Goal: Task Accomplishment & Management: Use online tool/utility

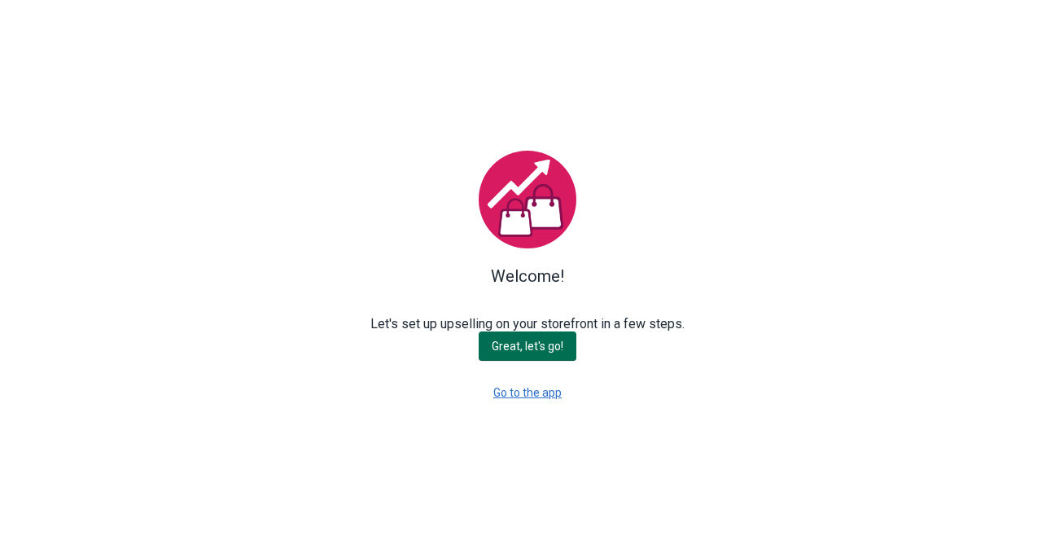
click at [542, 349] on span "Great, let's go!" at bounding box center [528, 346] width 72 height 13
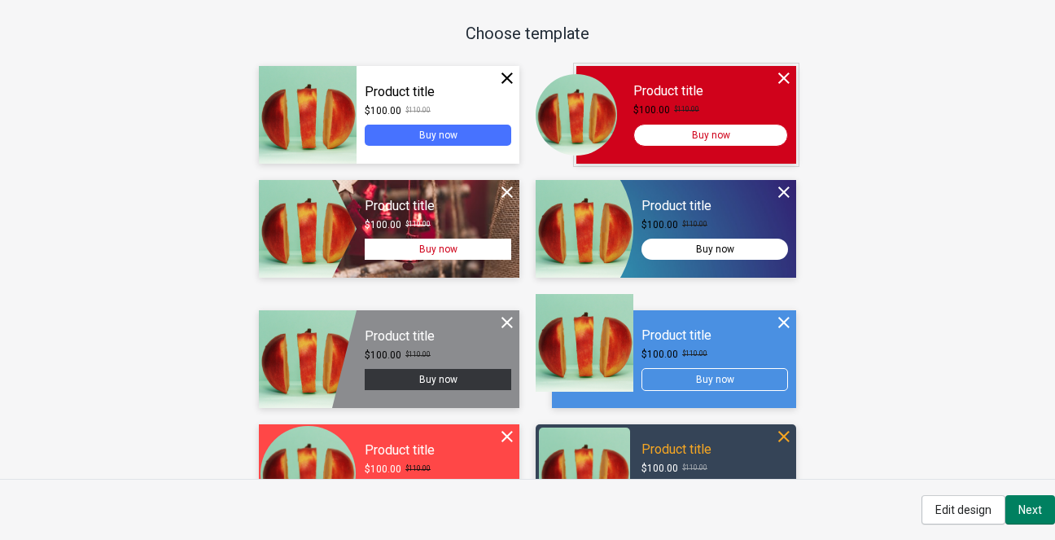
click at [632, 82] on div at bounding box center [687, 115] width 220 height 98
click at [649, 92] on div "Continue" at bounding box center [687, 115] width 220 height 98
click at [689, 138] on div "Continue" at bounding box center [687, 115] width 220 height 98
click at [1036, 506] on span "Next" at bounding box center [1031, 509] width 24 height 13
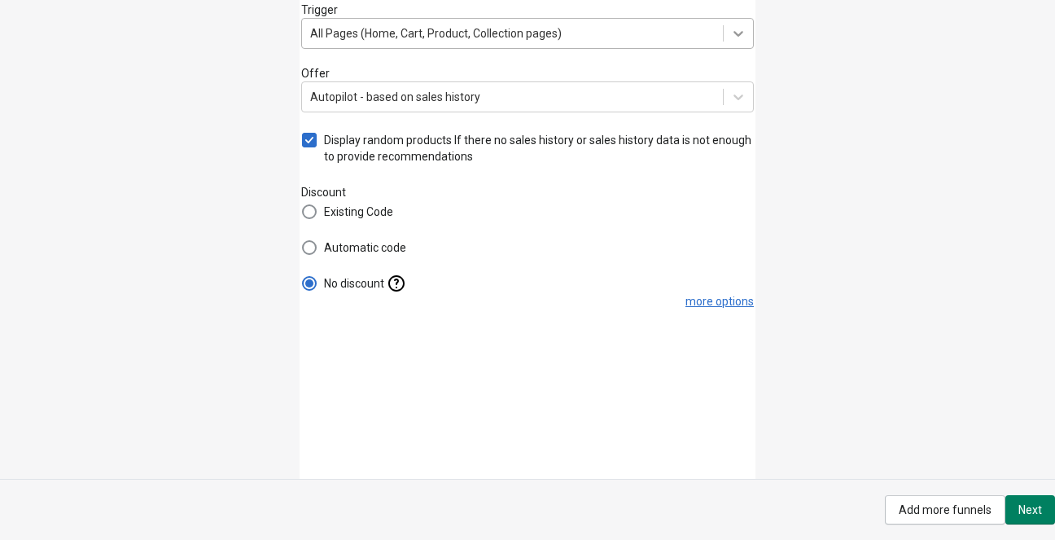
click at [743, 37] on icon at bounding box center [738, 33] width 16 height 16
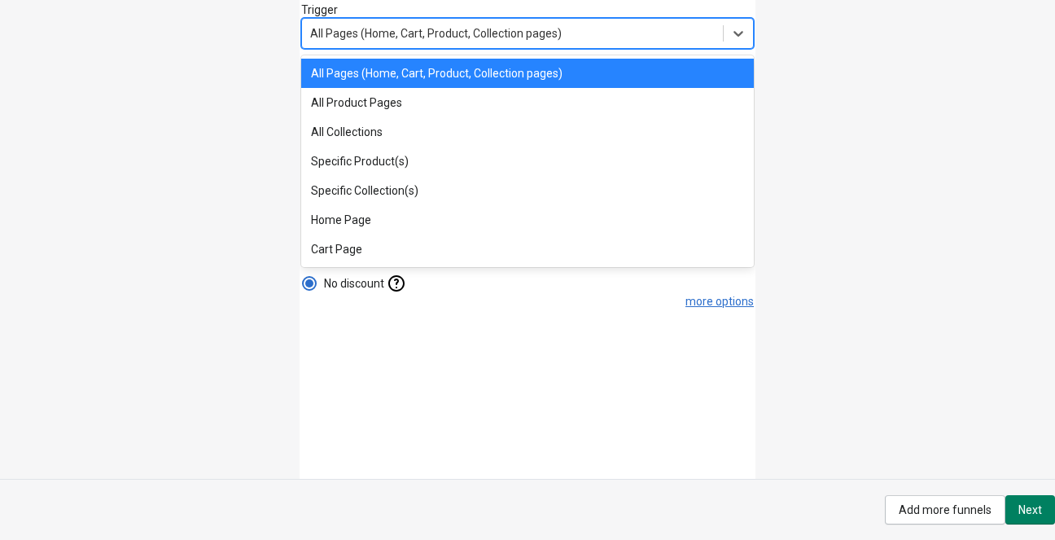
click at [607, 72] on div "All Pages (Home, Cart, Product, Collection pages)" at bounding box center [527, 73] width 453 height 29
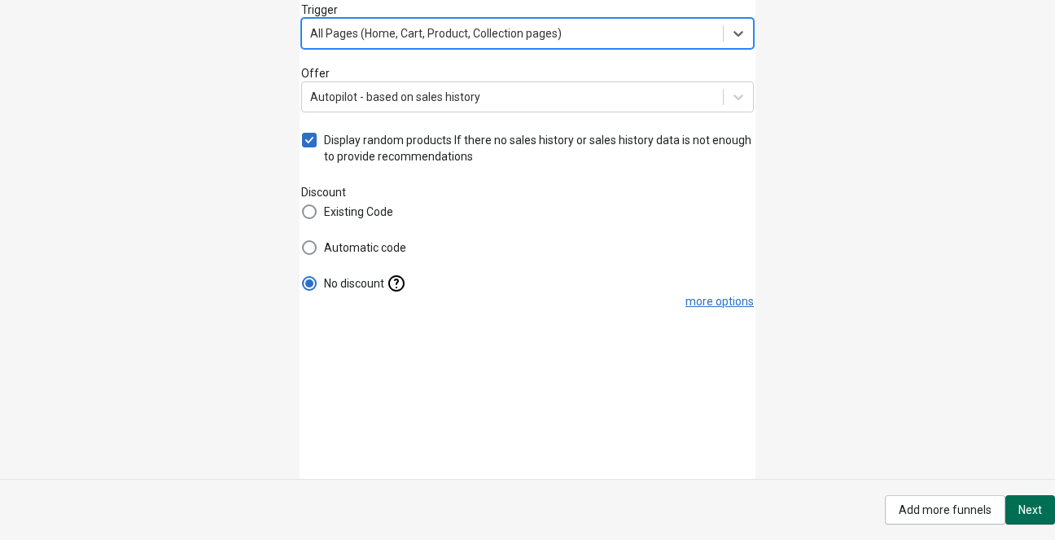
click at [1029, 506] on span "Next" at bounding box center [1031, 509] width 24 height 13
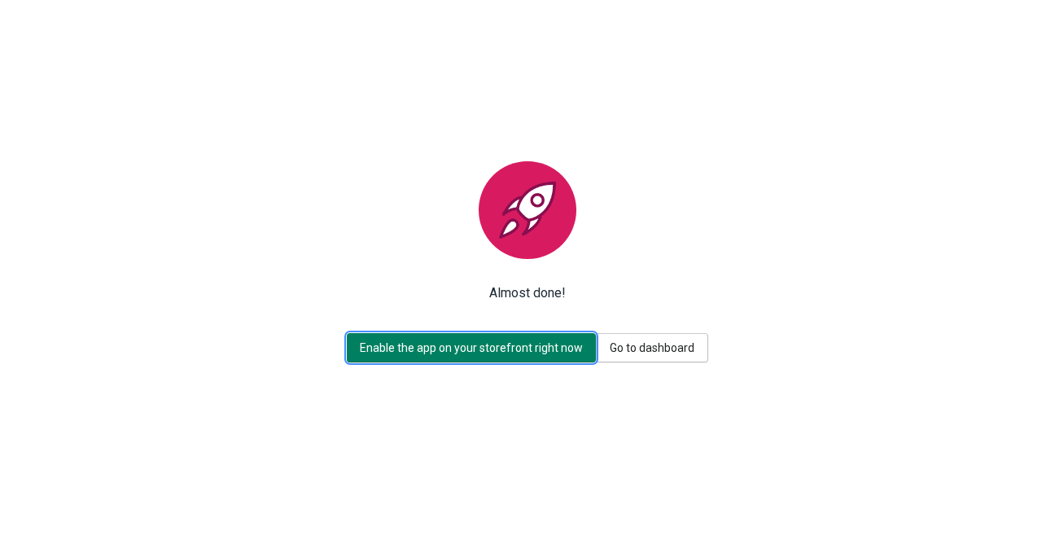
click at [551, 357] on button "Enable the app on your storefront right now" at bounding box center [471, 347] width 249 height 29
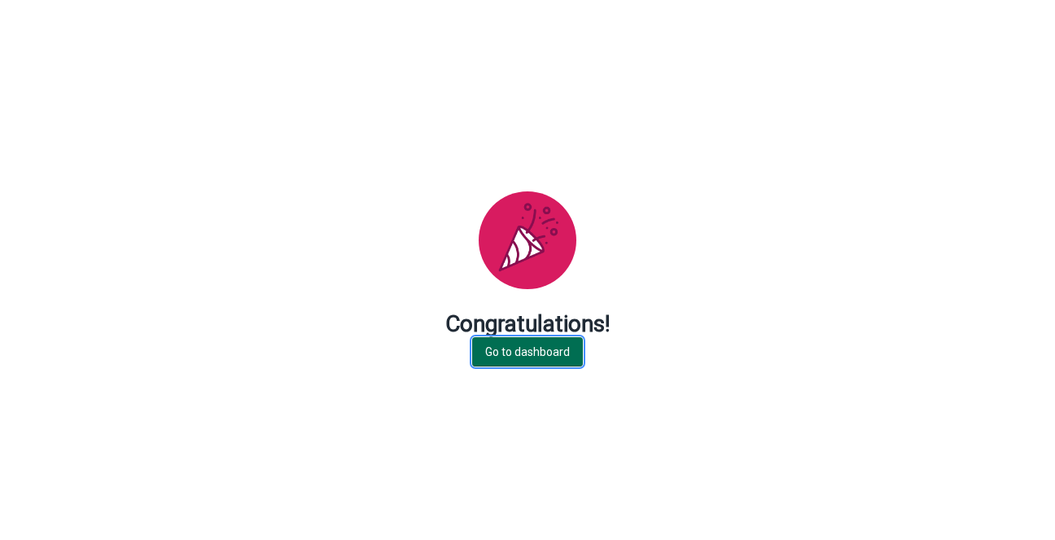
click at [554, 359] on button "Go to dashboard" at bounding box center [527, 351] width 111 height 29
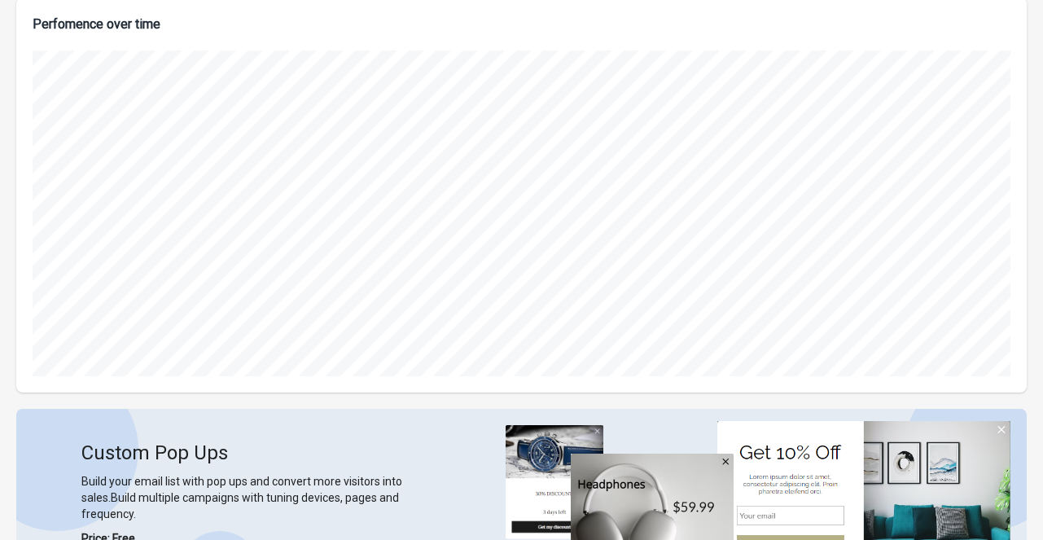
scroll to position [314, 0]
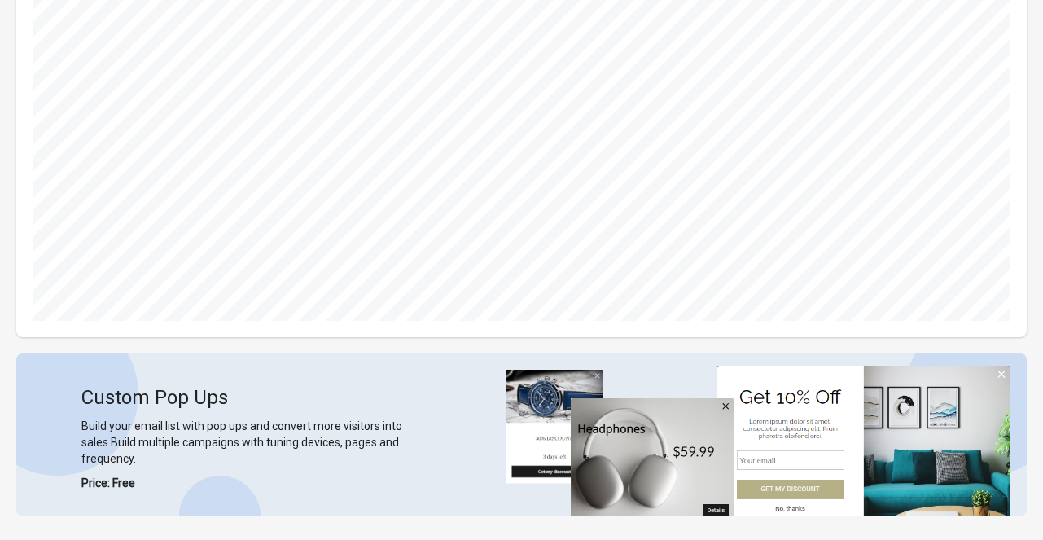
click at [1009, 371] on div "Custom Pop Ups Build your email list with pop ups and convert more visitors int…" at bounding box center [521, 434] width 1011 height 163
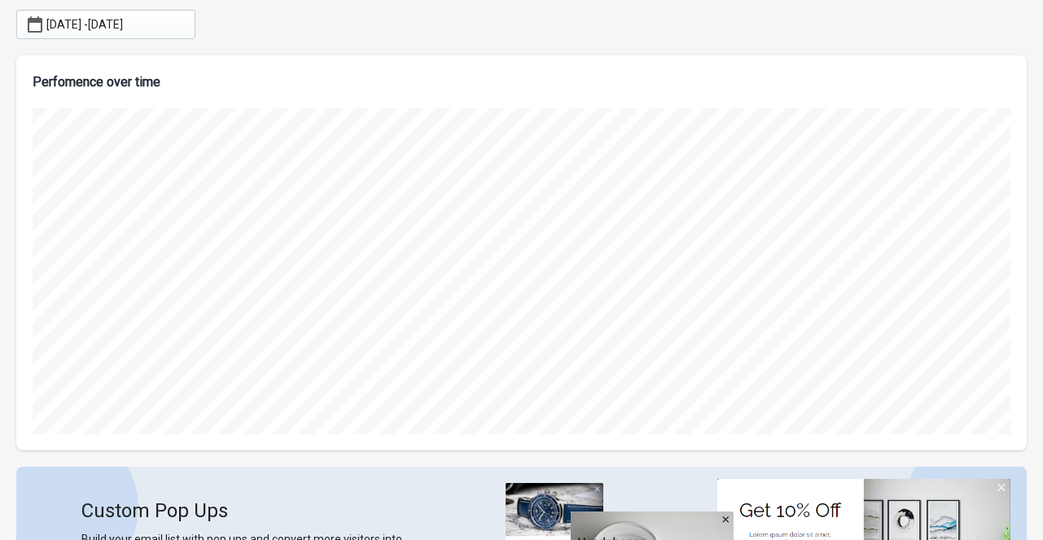
scroll to position [0, 0]
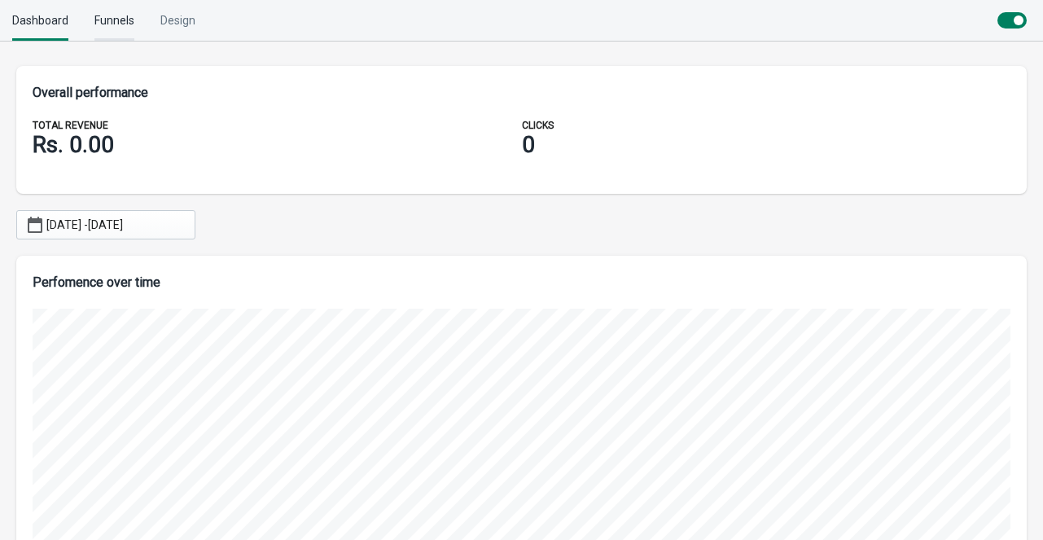
click at [124, 29] on div "Funnels" at bounding box center [114, 20] width 40 height 41
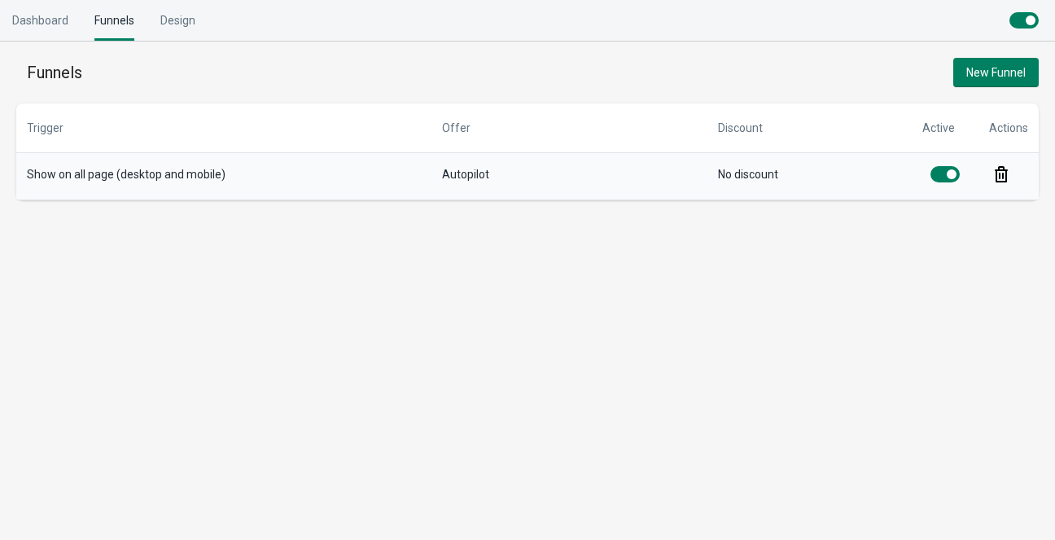
click at [652, 187] on td "Autopilot" at bounding box center [570, 176] width 276 height 47
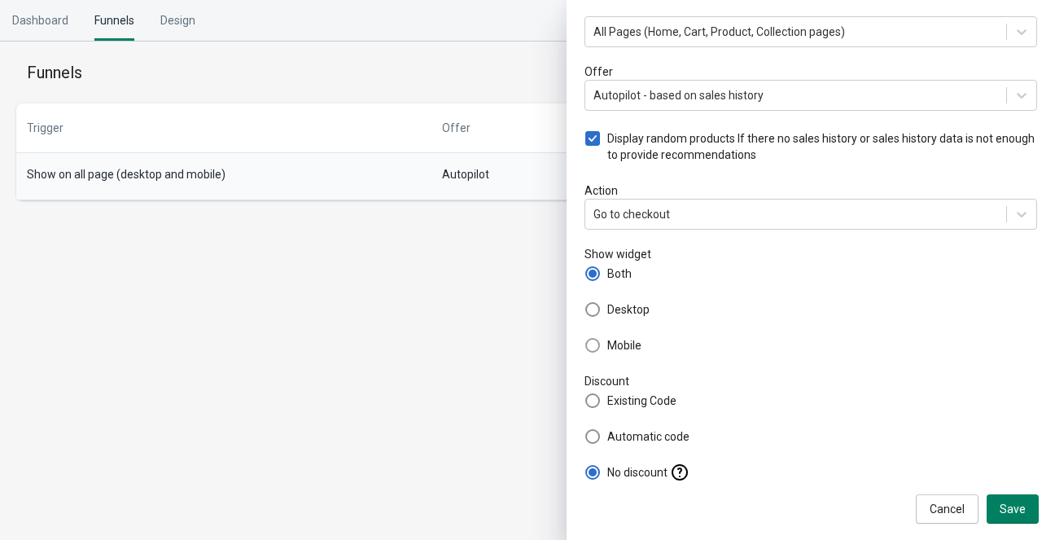
scroll to position [33, 0]
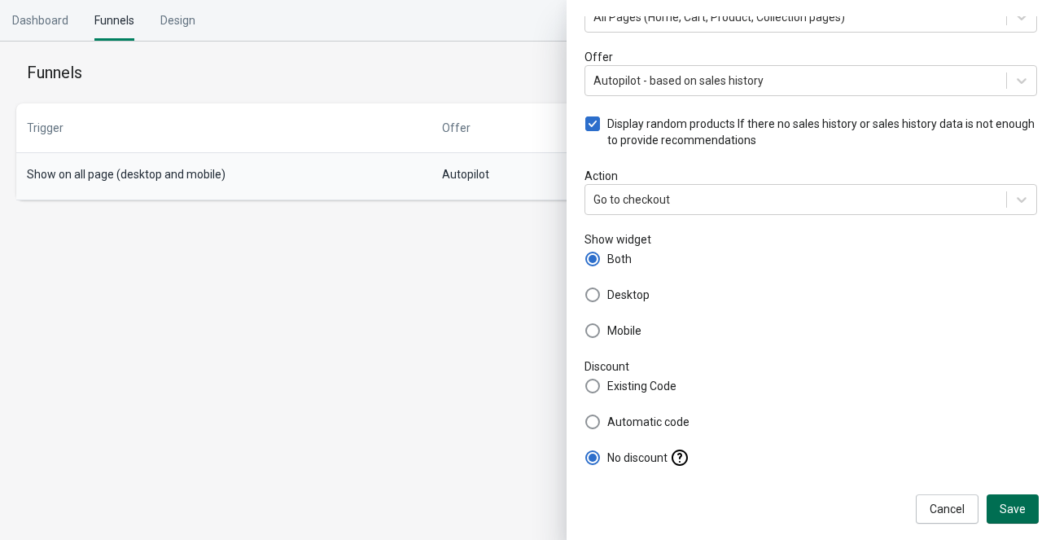
click at [1009, 509] on span "Save" at bounding box center [1013, 508] width 26 height 13
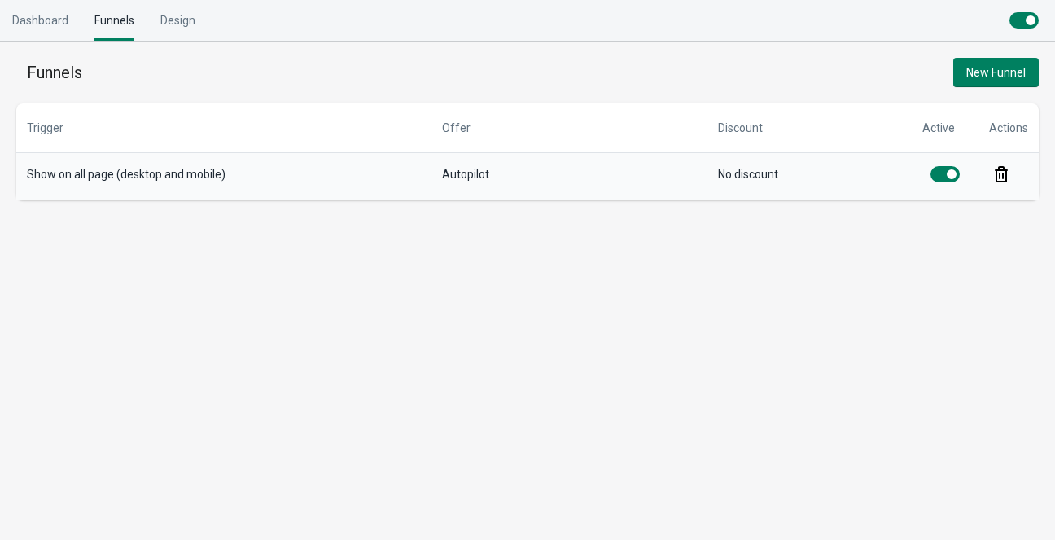
click at [774, 190] on td "No discount" at bounding box center [810, 176] width 204 height 47
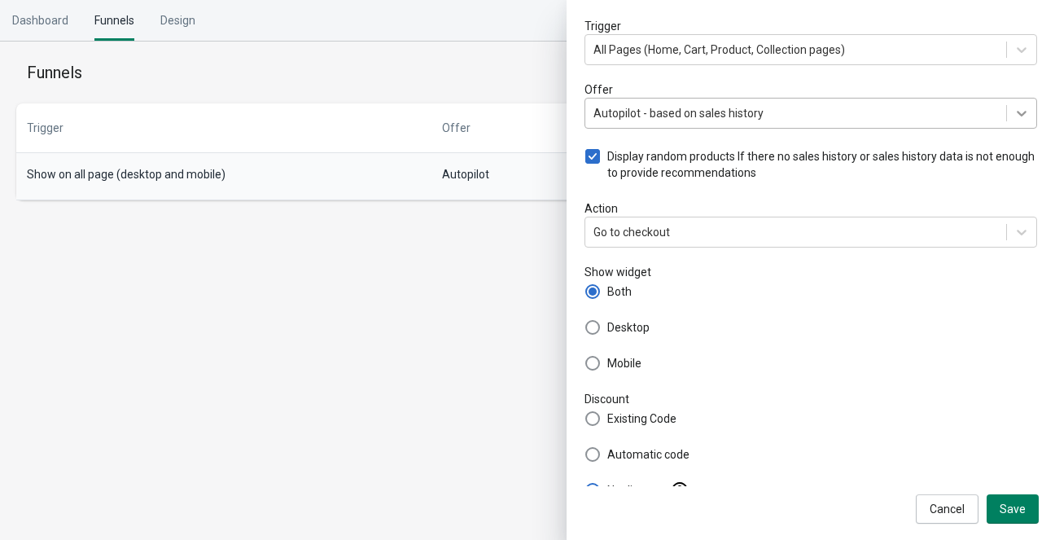
click at [1014, 116] on icon at bounding box center [1022, 113] width 16 height 16
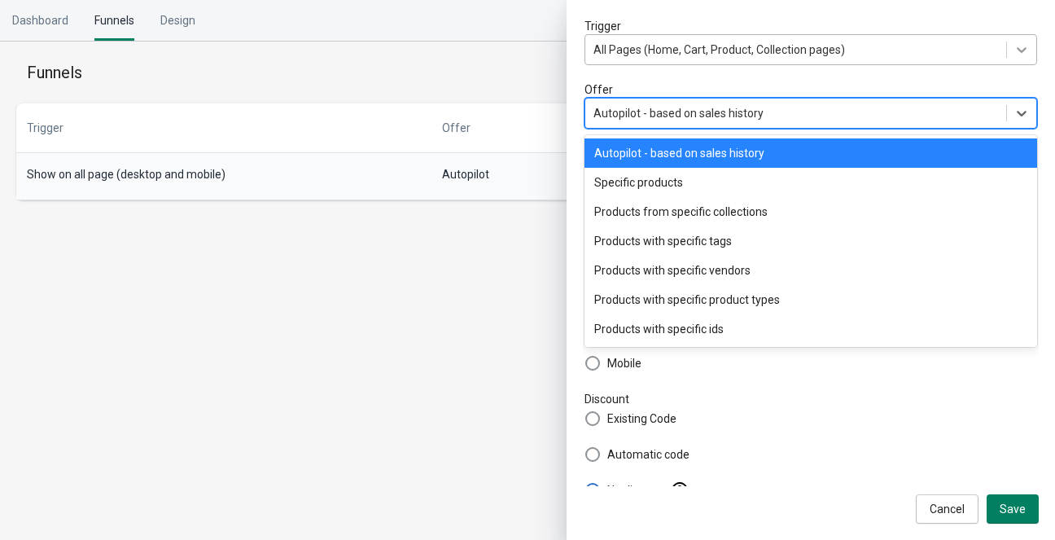
click at [1014, 43] on icon at bounding box center [1022, 50] width 16 height 16
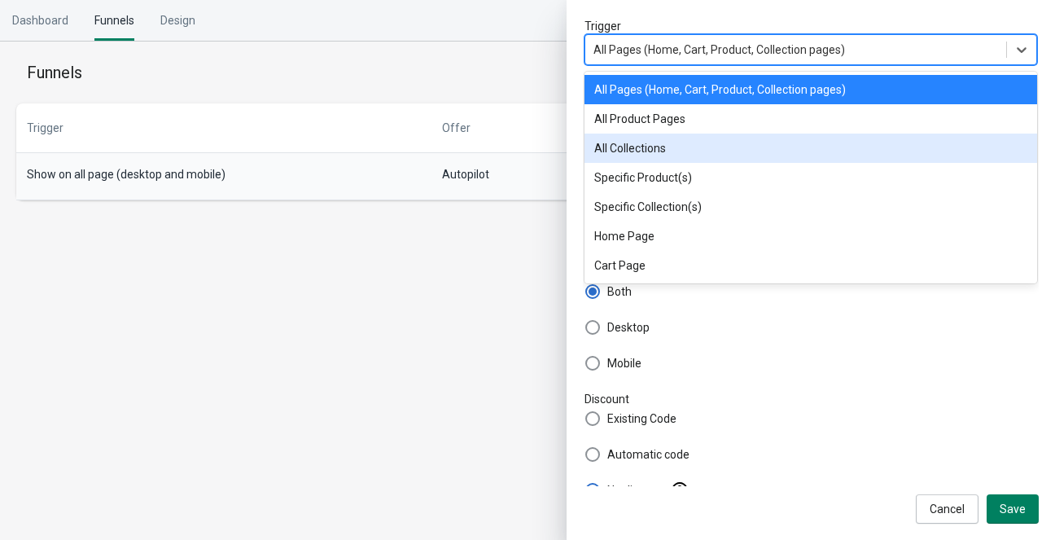
click at [880, 147] on div "All Collections" at bounding box center [811, 148] width 453 height 29
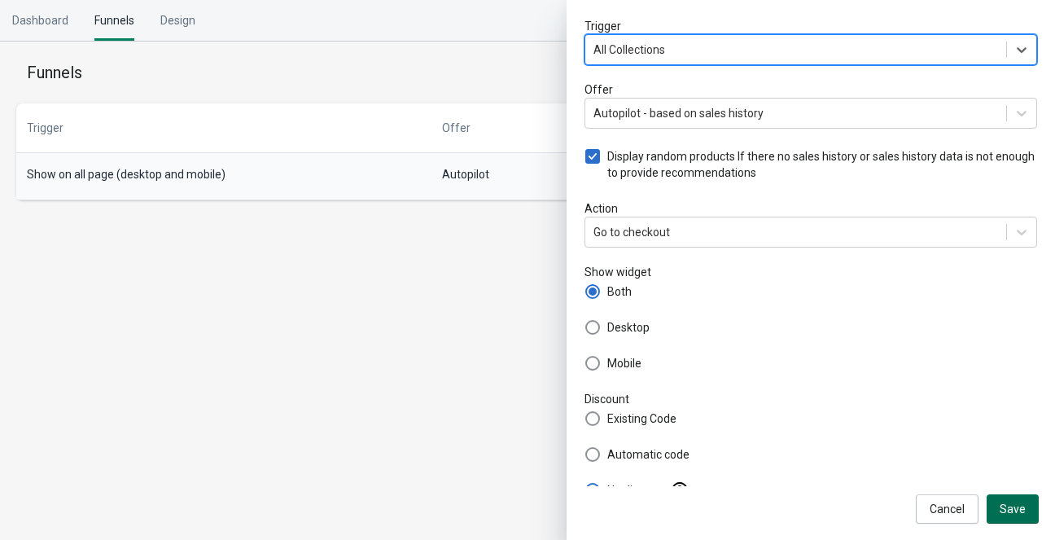
click at [1020, 512] on span "Save" at bounding box center [1013, 508] width 26 height 13
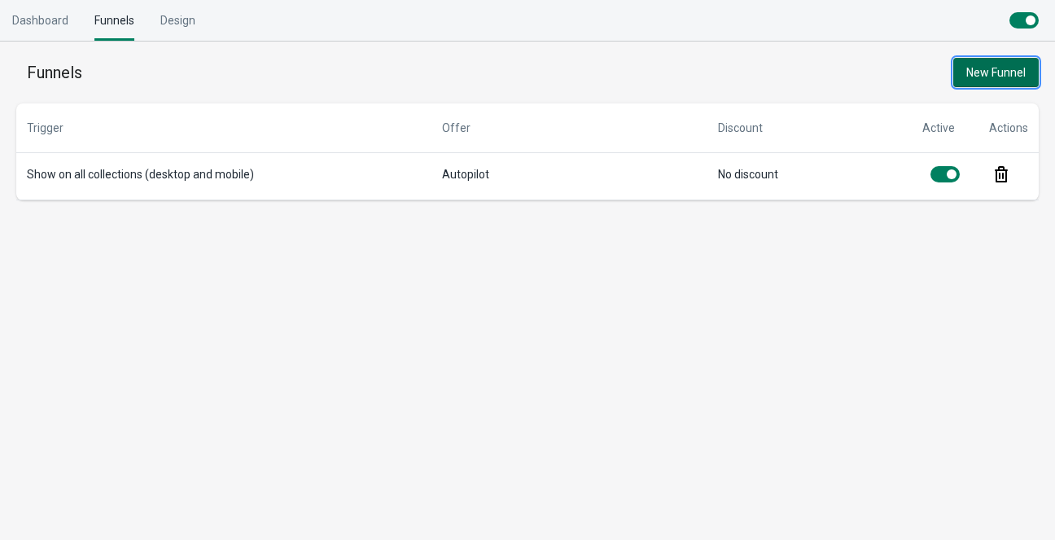
click at [972, 69] on span "New Funnel" at bounding box center [996, 72] width 59 height 13
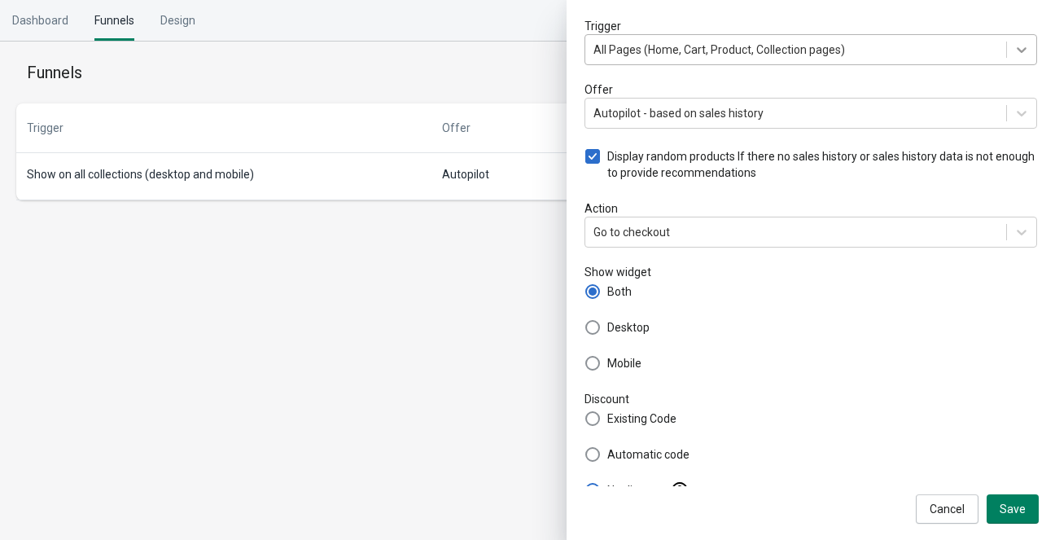
click at [1007, 46] on div at bounding box center [1021, 49] width 29 height 29
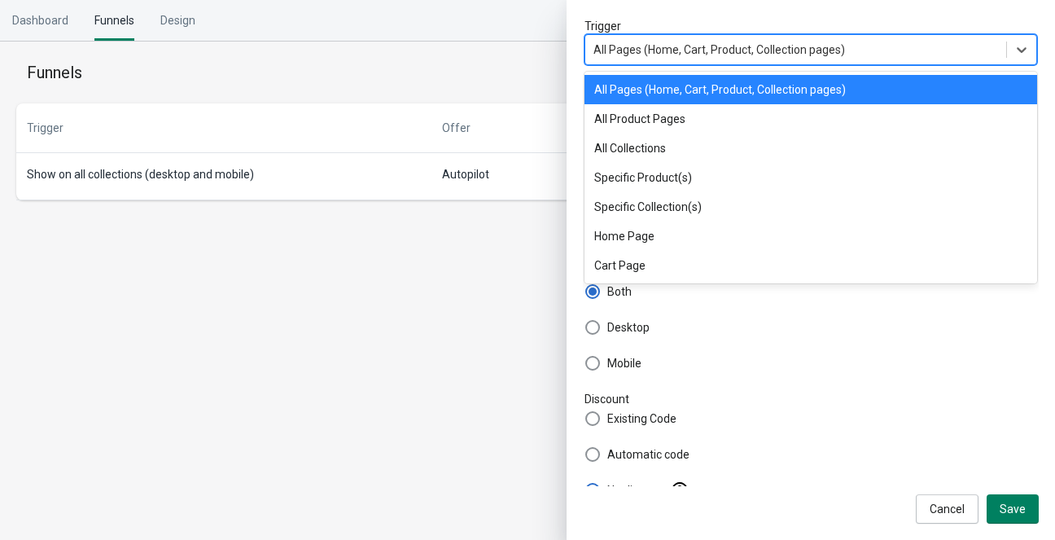
click at [893, 94] on div "All Pages (Home, Cart, Product, Collection pages)" at bounding box center [811, 89] width 453 height 29
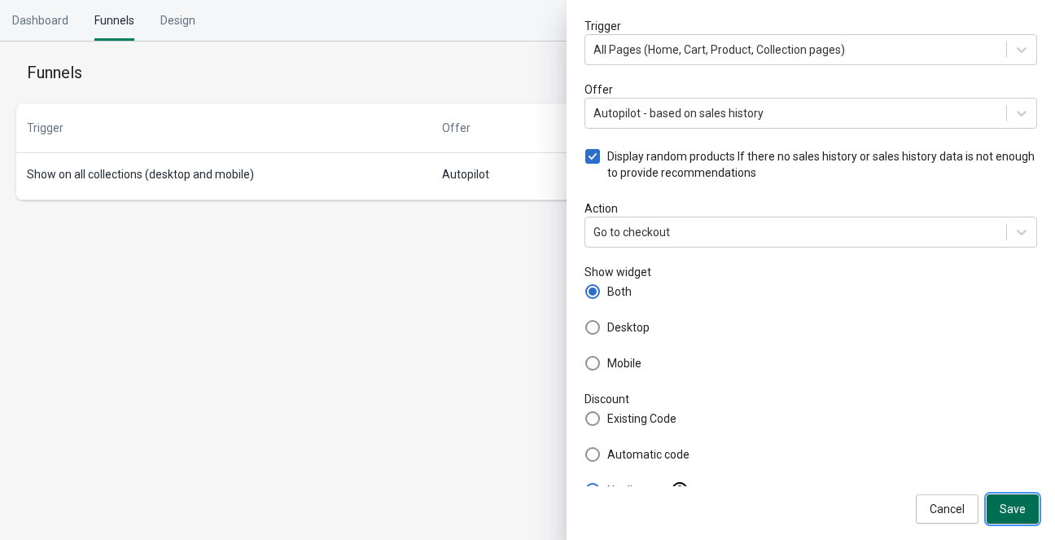
click at [1023, 504] on span "Save" at bounding box center [1013, 508] width 26 height 13
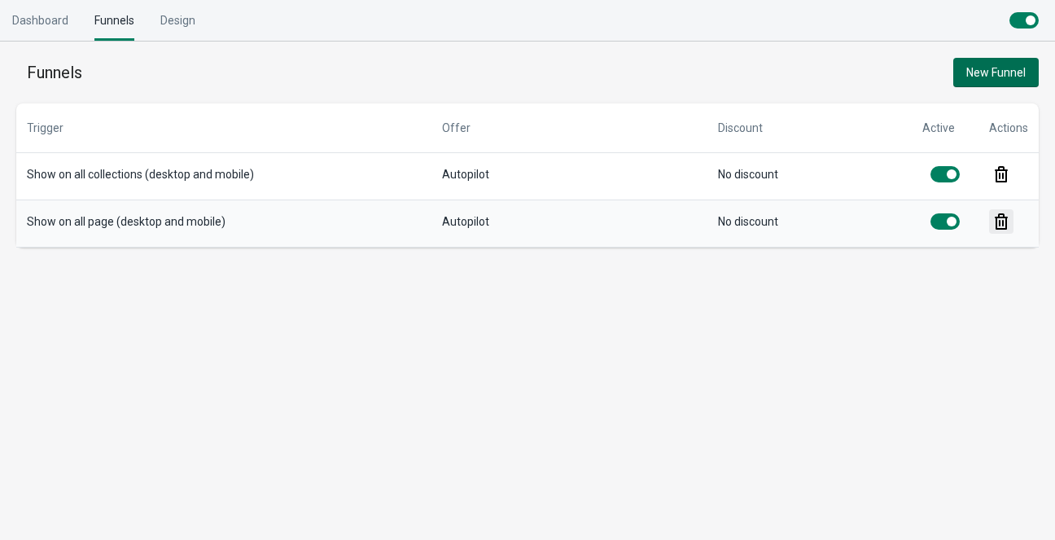
click at [1004, 216] on icon at bounding box center [1001, 221] width 13 height 16
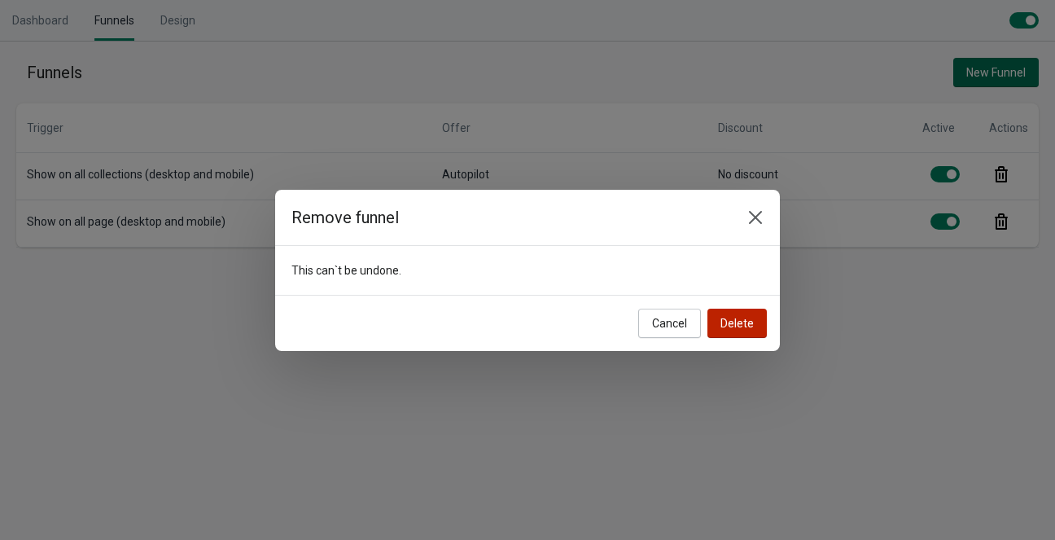
click at [731, 314] on button "Delete" at bounding box center [737, 323] width 59 height 29
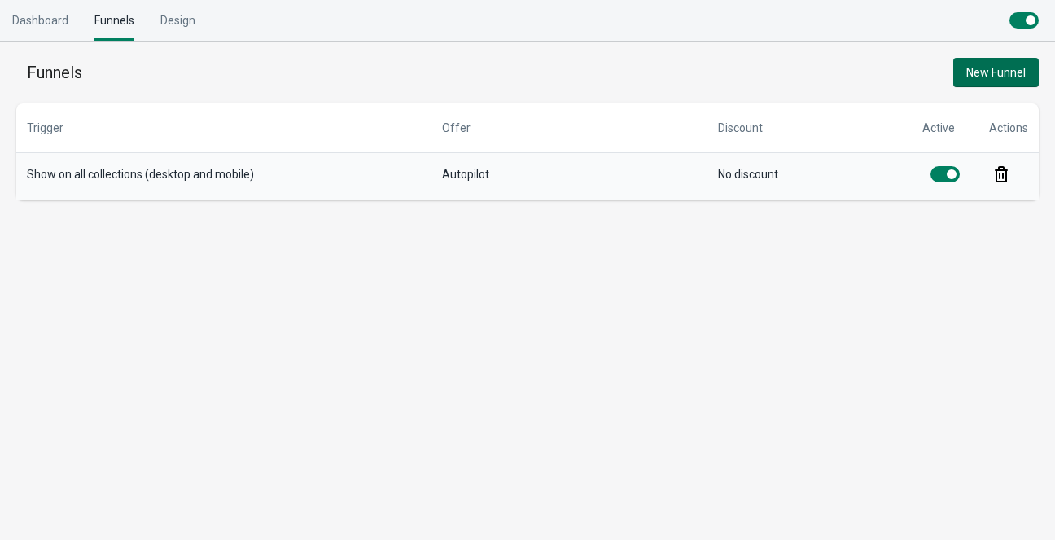
click at [730, 185] on td "No discount" at bounding box center [810, 176] width 204 height 47
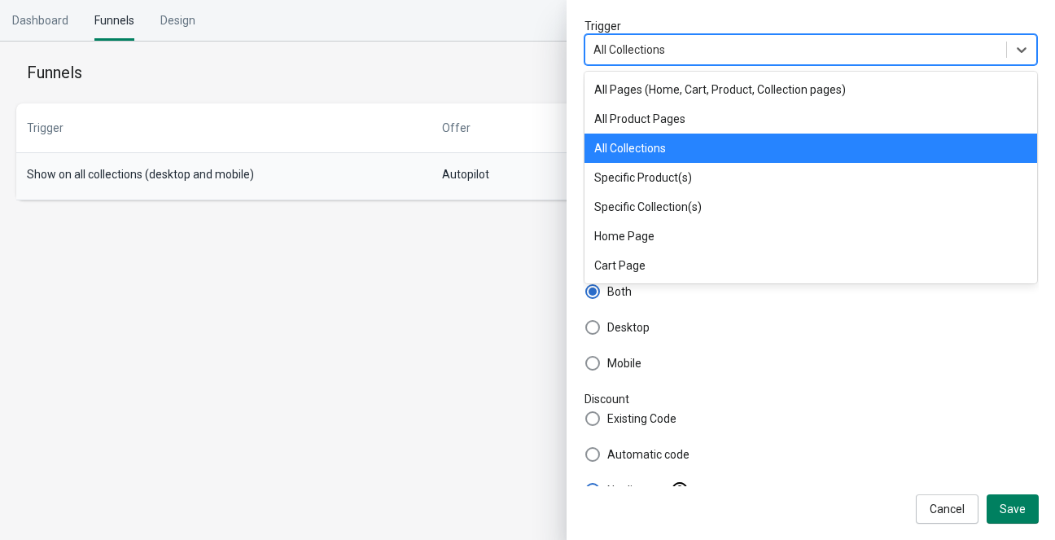
click at [893, 47] on div "All Collections" at bounding box center [796, 50] width 421 height 26
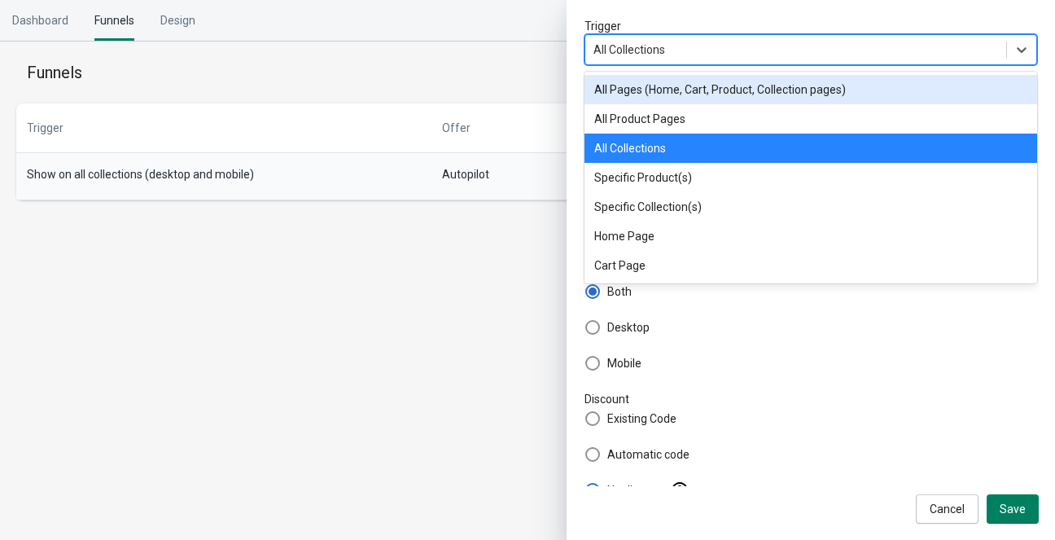
click at [862, 94] on div "All Pages (Home, Cart, Product, Collection pages)" at bounding box center [811, 89] width 453 height 29
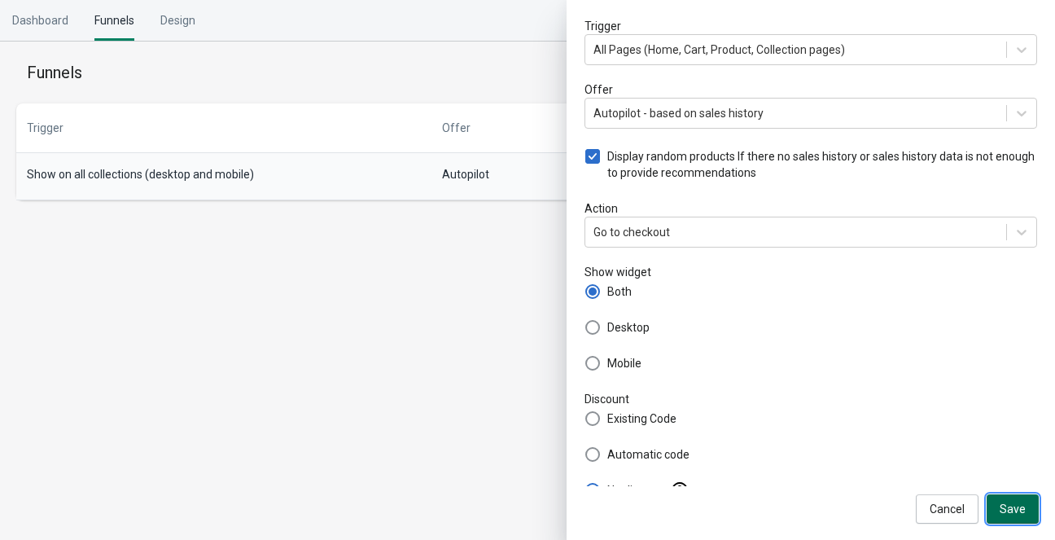
click at [1003, 517] on button "Save" at bounding box center [1013, 508] width 52 height 29
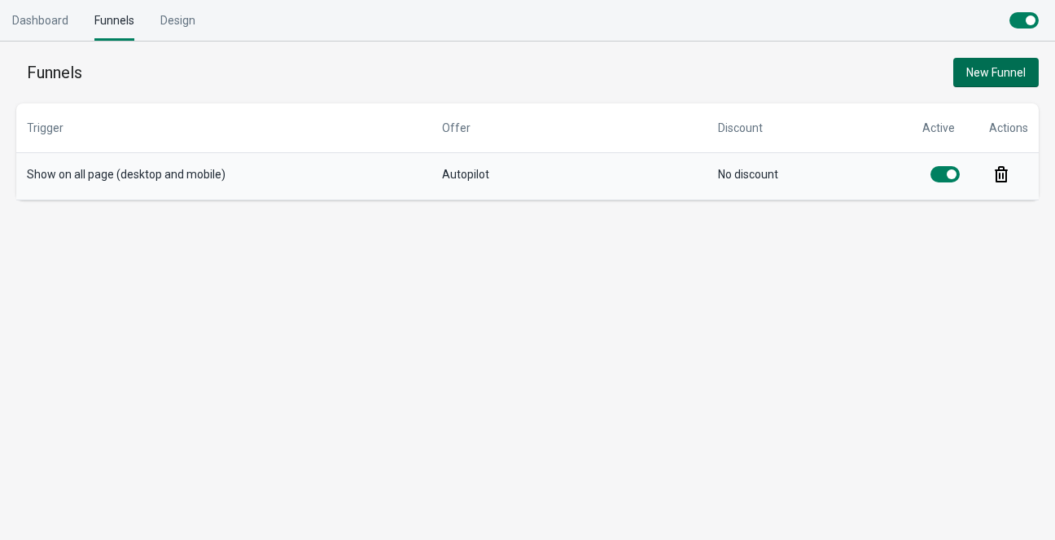
click at [673, 183] on td "Autopilot" at bounding box center [570, 176] width 276 height 47
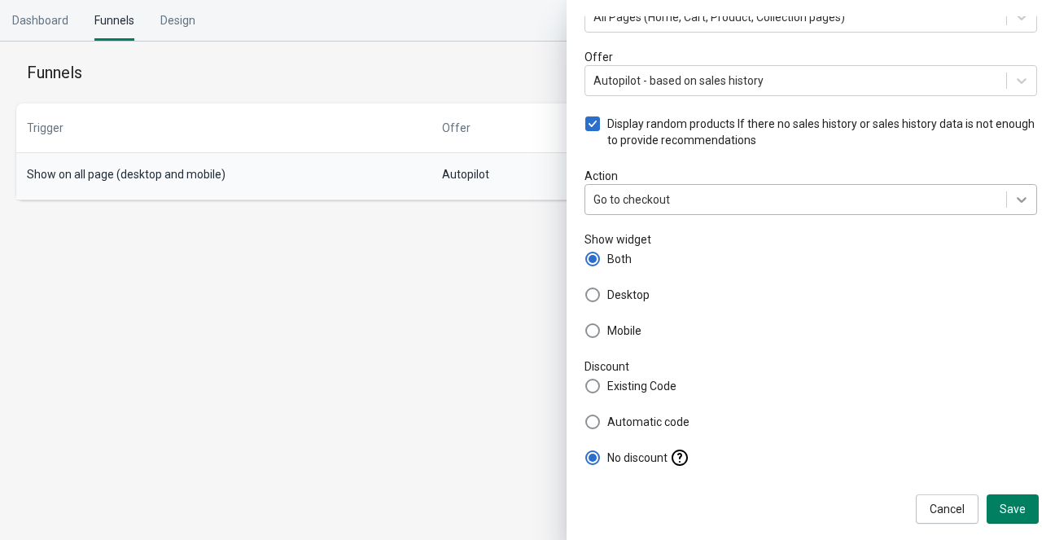
click at [1014, 201] on icon at bounding box center [1022, 199] width 16 height 16
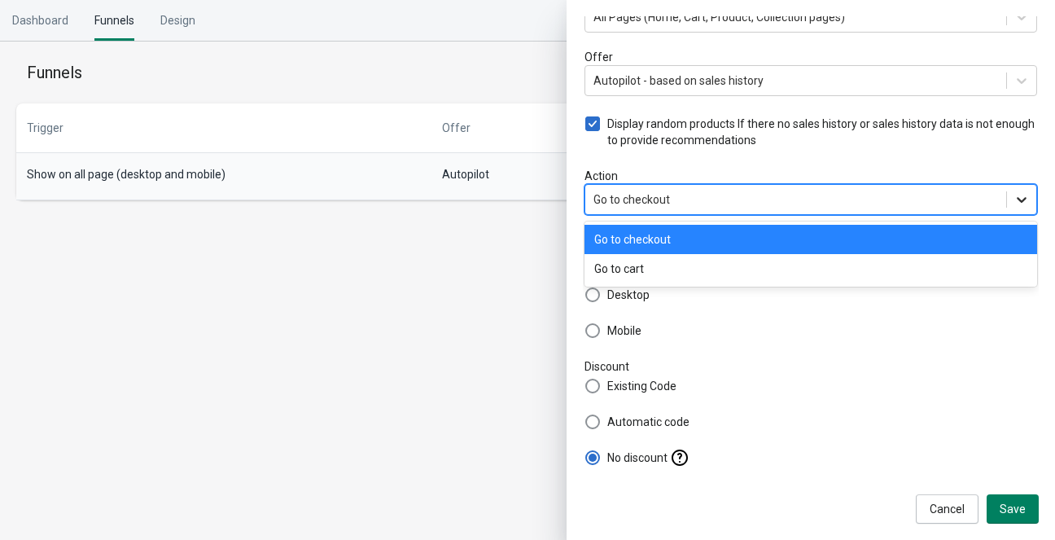
click at [1014, 201] on icon at bounding box center [1022, 199] width 16 height 16
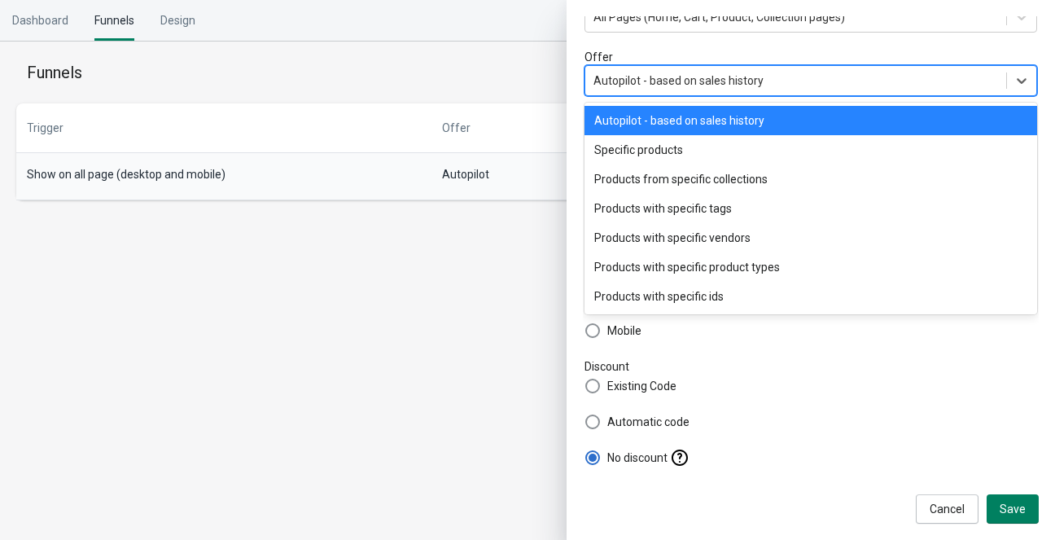
click at [915, 80] on div "Autopilot - based on sales history" at bounding box center [796, 81] width 421 height 26
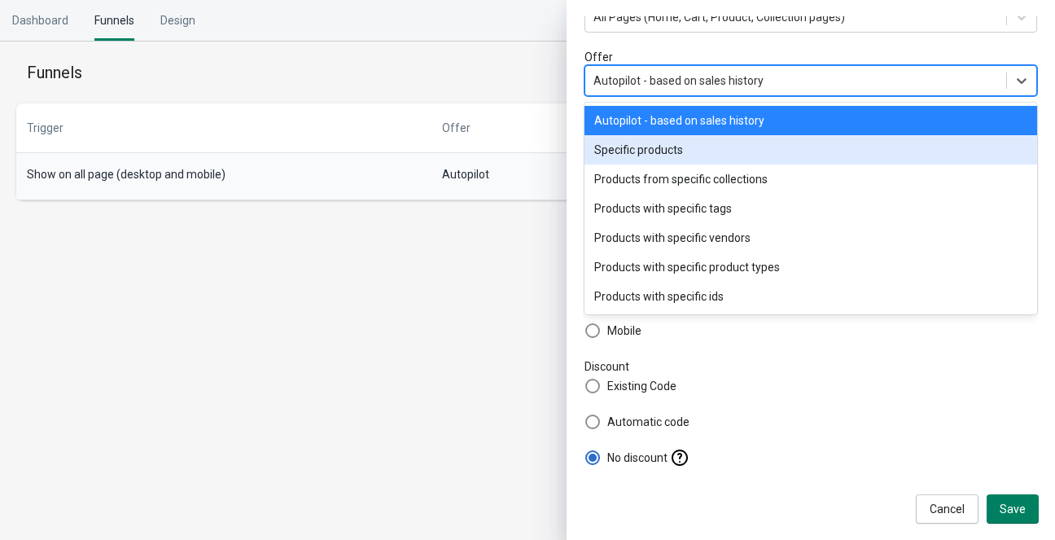
click at [906, 138] on div "Specific products" at bounding box center [811, 149] width 453 height 29
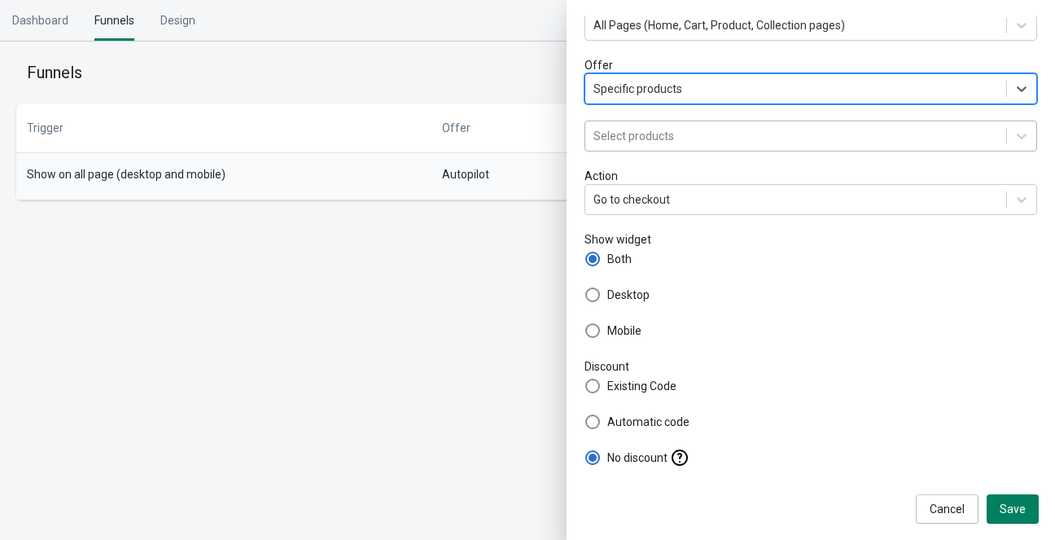
click at [956, 129] on div "Select products" at bounding box center [796, 136] width 421 height 26
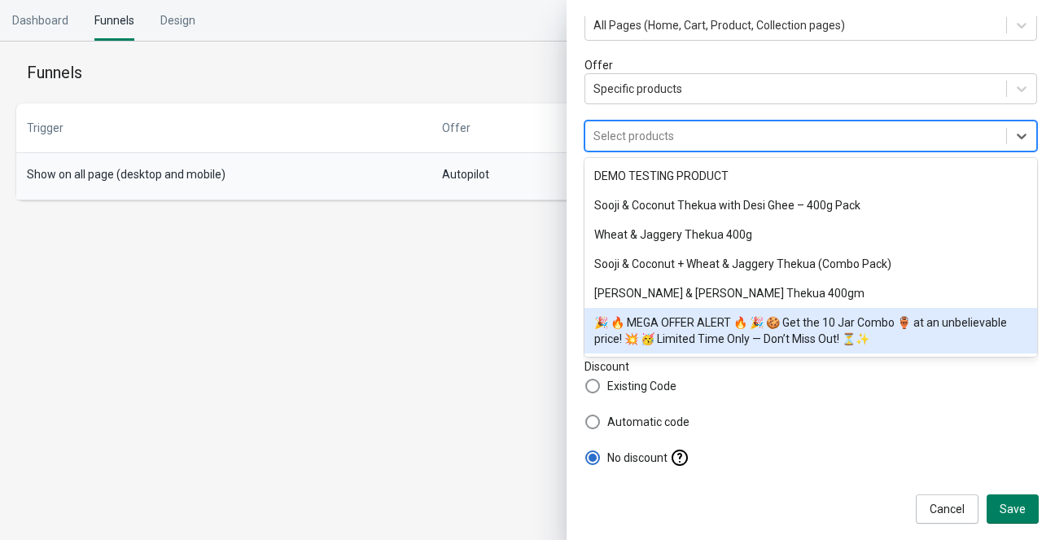
click at [870, 334] on div "🎉 🔥 MEGA OFFER ALERT 🔥 🎉 🍪 Get the 10 Jar Combo 🏺 at an unbelievable price! 💥 🥳…" at bounding box center [811, 331] width 453 height 46
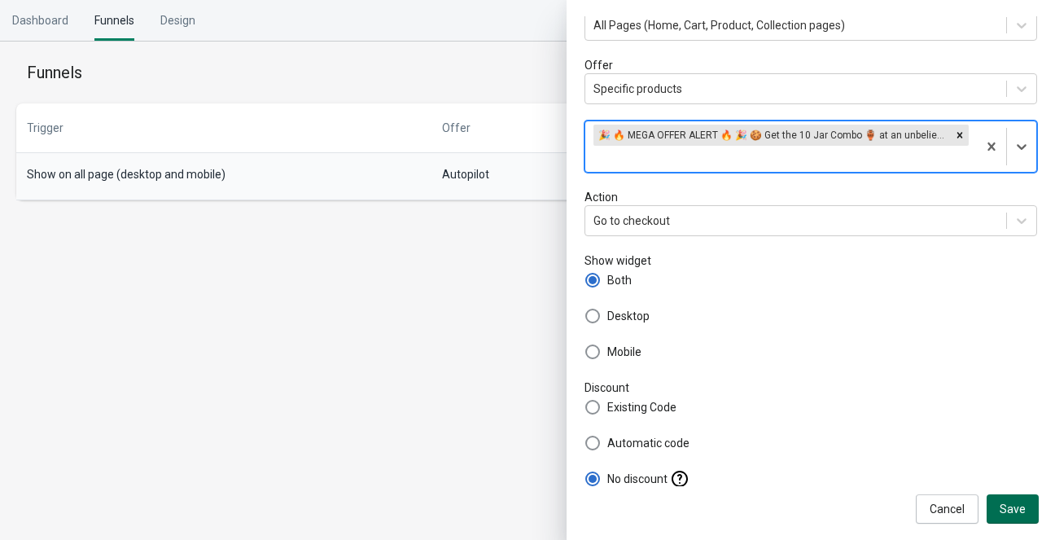
click at [1020, 515] on span "Save" at bounding box center [1013, 508] width 26 height 13
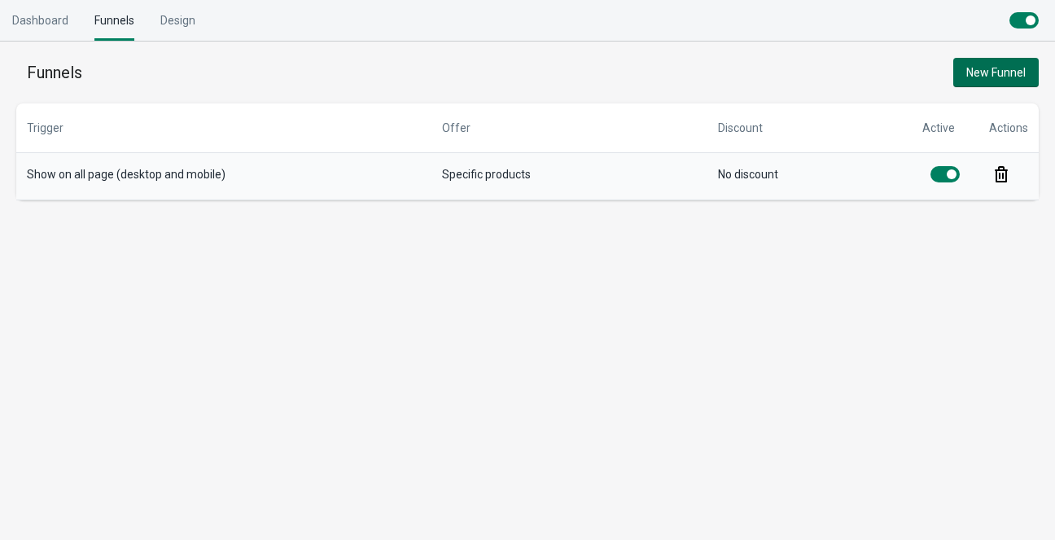
click at [788, 164] on td "No discount" at bounding box center [810, 176] width 204 height 47
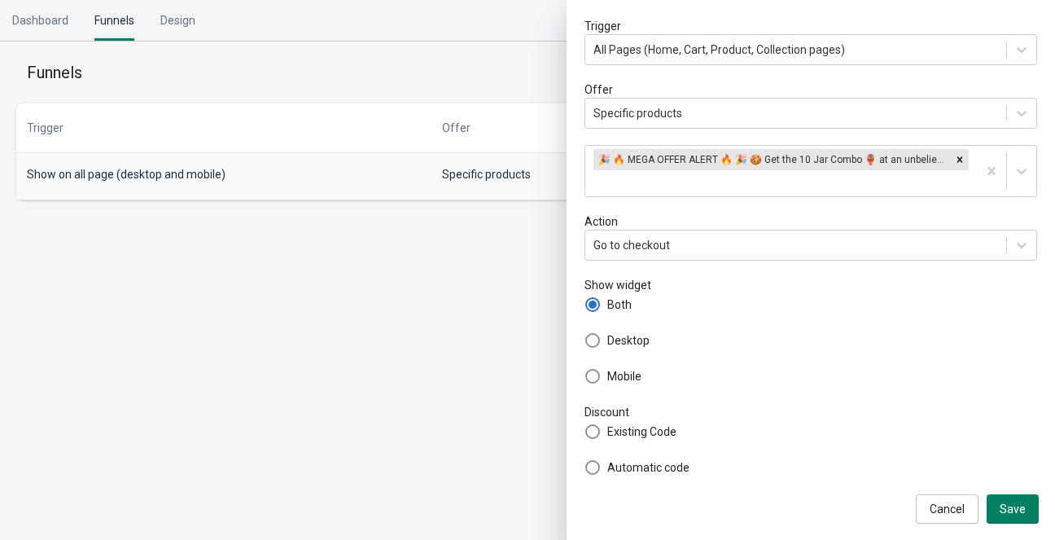
click at [427, 313] on body "Skip to content Dashboard Funnels Design Funnels New Funnel Trigger All Pages (…" at bounding box center [527, 270] width 1055 height 540
click at [175, 20] on div "Design" at bounding box center [177, 20] width 35 height 41
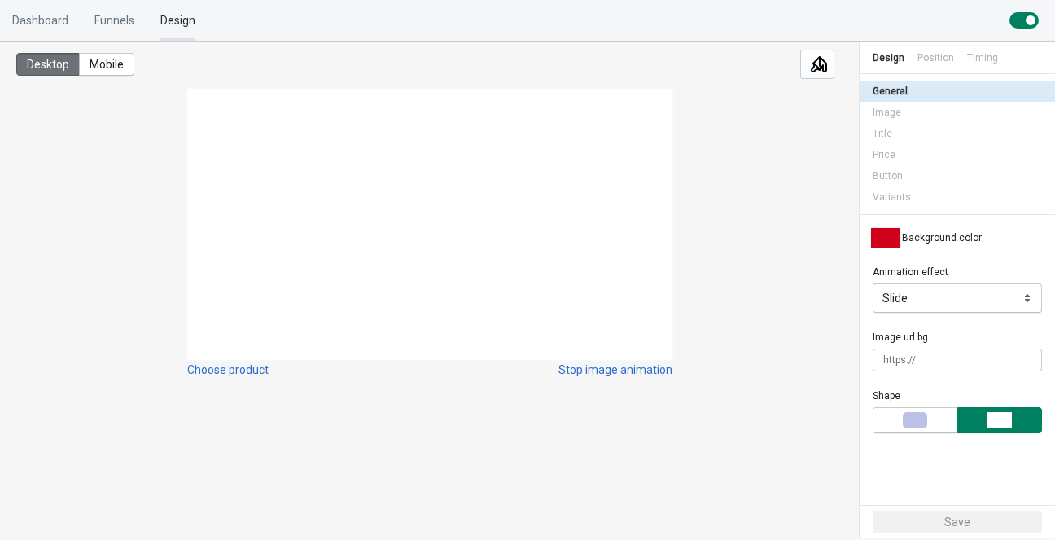
click at [175, 20] on div "Design" at bounding box center [177, 20] width 35 height 41
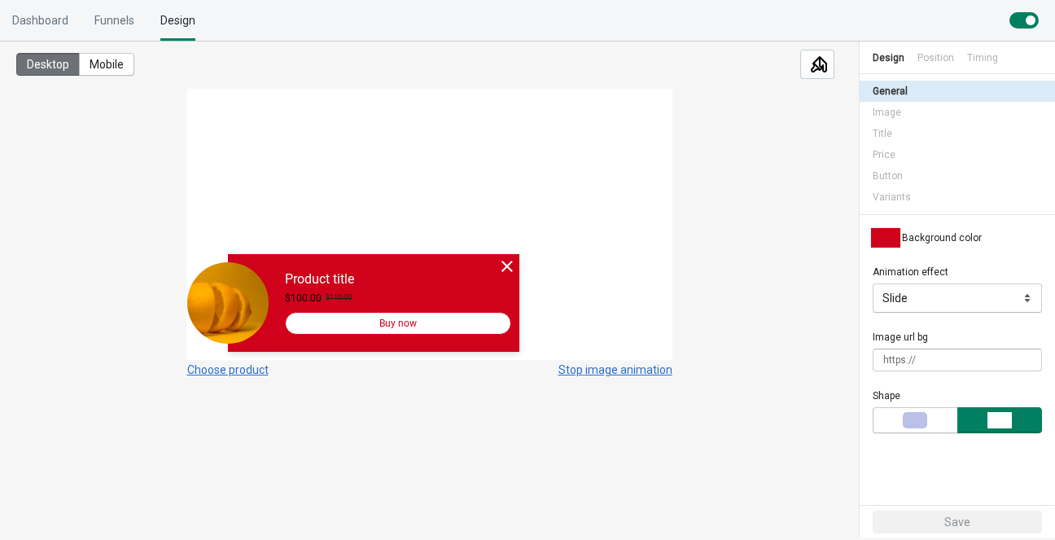
click at [892, 236] on div at bounding box center [885, 238] width 29 height 20
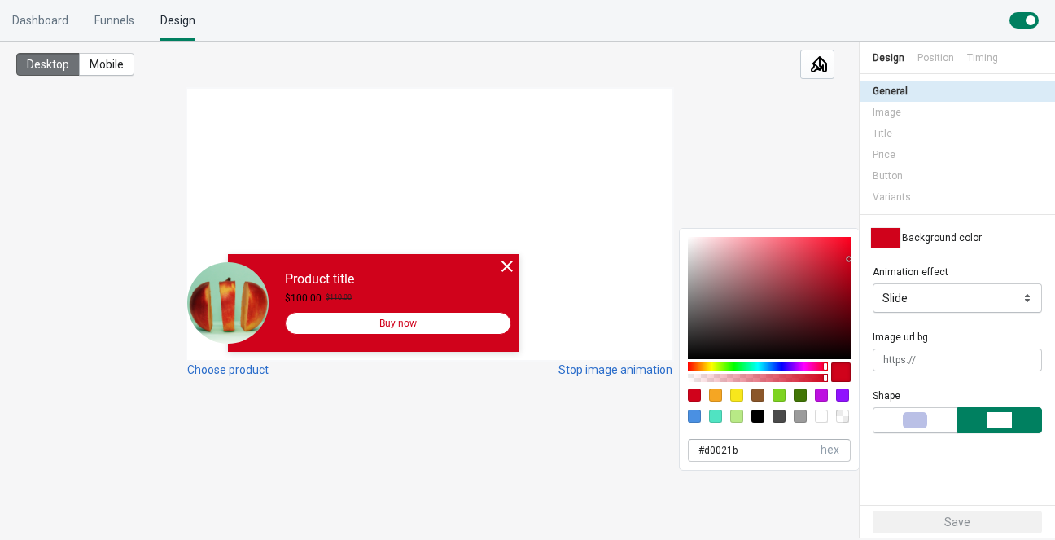
click at [734, 150] on div "Desktop Mobile Choose product Stop image animation" at bounding box center [429, 280] width 859 height 476
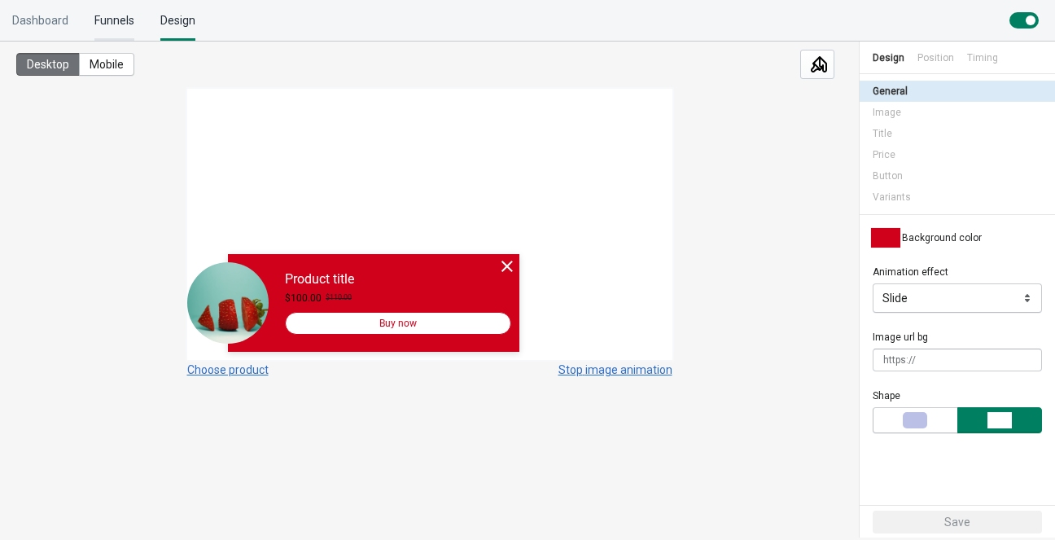
click at [122, 20] on div "Funnels" at bounding box center [114, 20] width 40 height 41
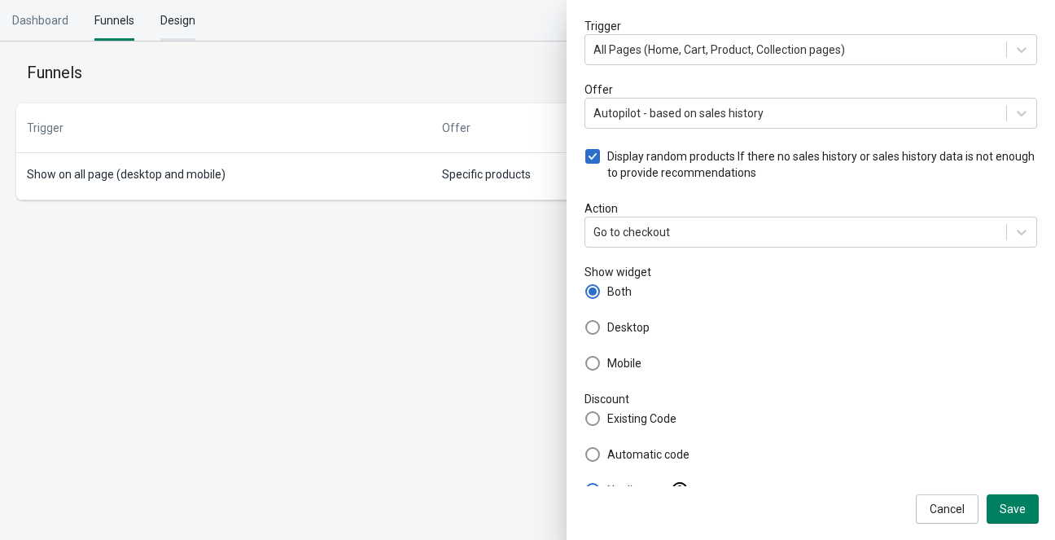
click at [162, 20] on div "Design" at bounding box center [177, 20] width 35 height 41
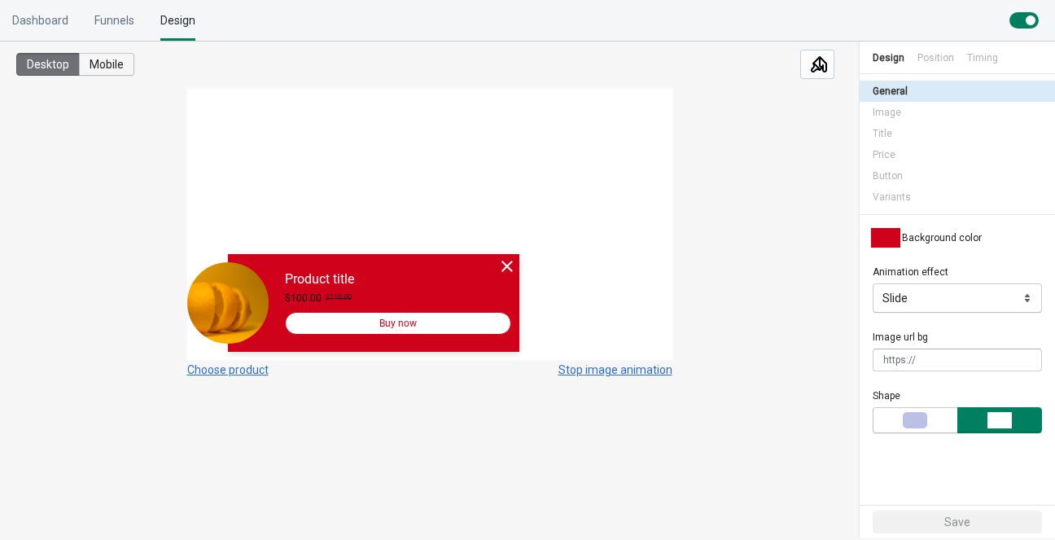
click at [118, 60] on span "Mobile" at bounding box center [107, 64] width 34 height 13
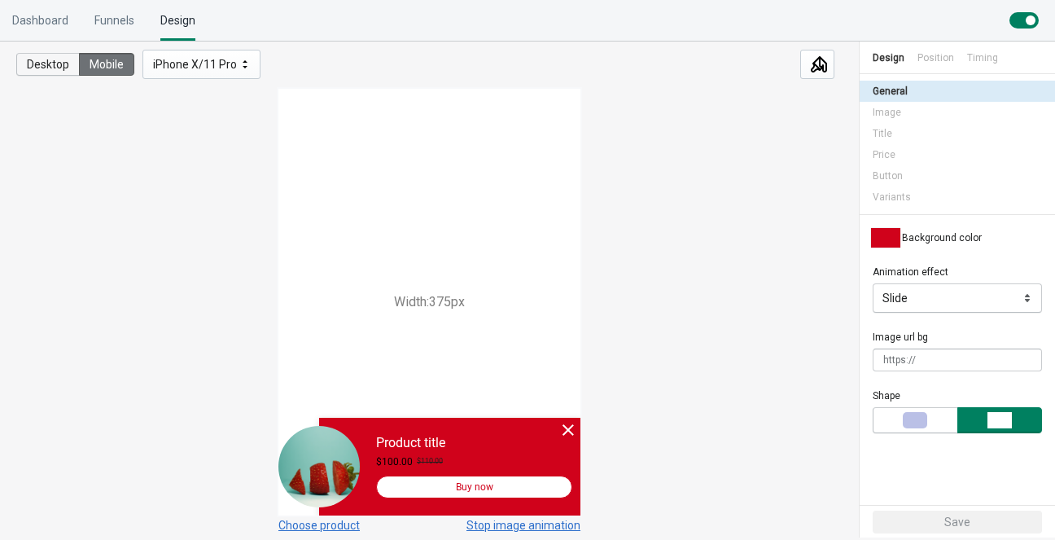
click at [49, 58] on span "Desktop" at bounding box center [48, 64] width 42 height 13
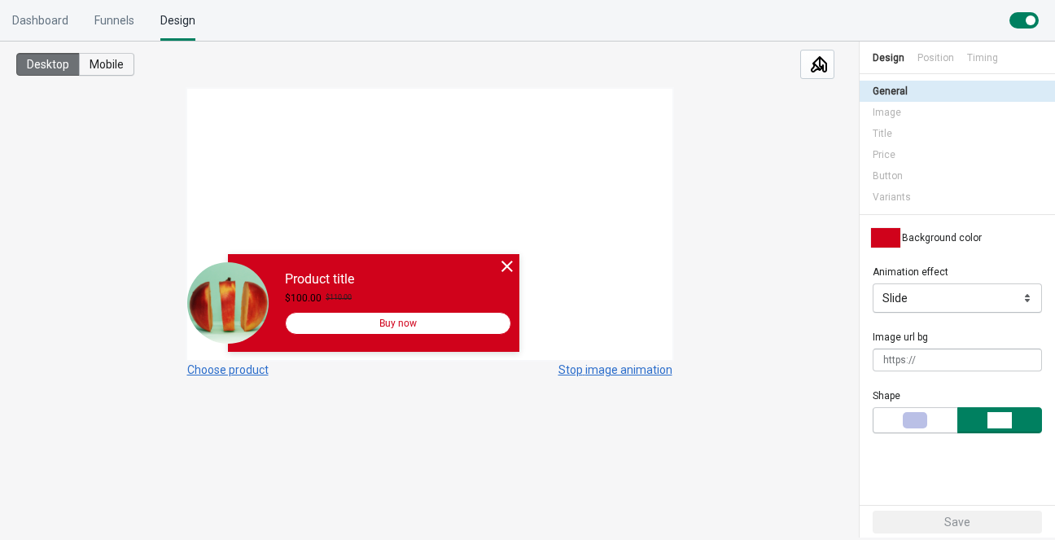
click at [99, 58] on span "Mobile" at bounding box center [107, 64] width 34 height 13
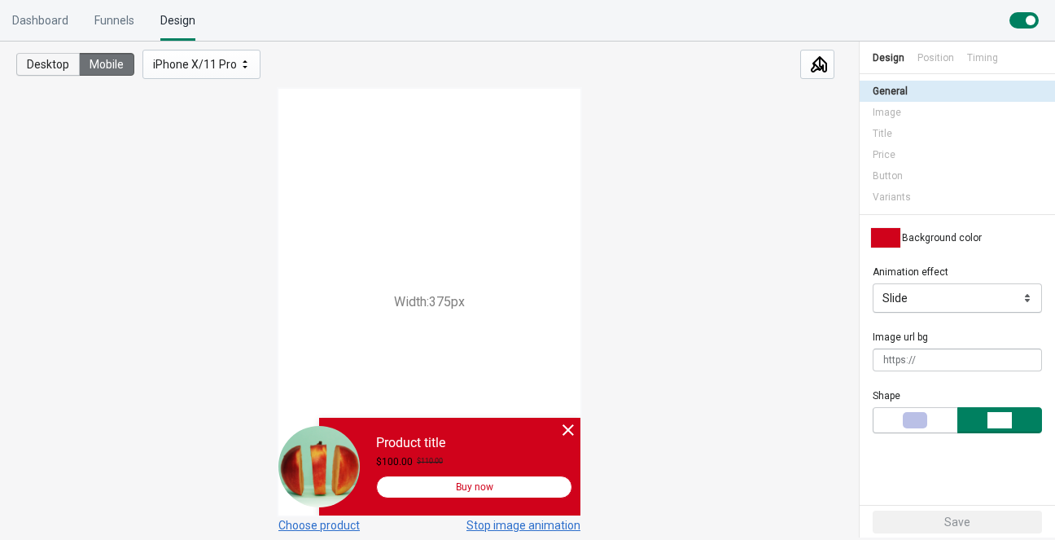
click at [54, 65] on span "Desktop" at bounding box center [48, 64] width 42 height 13
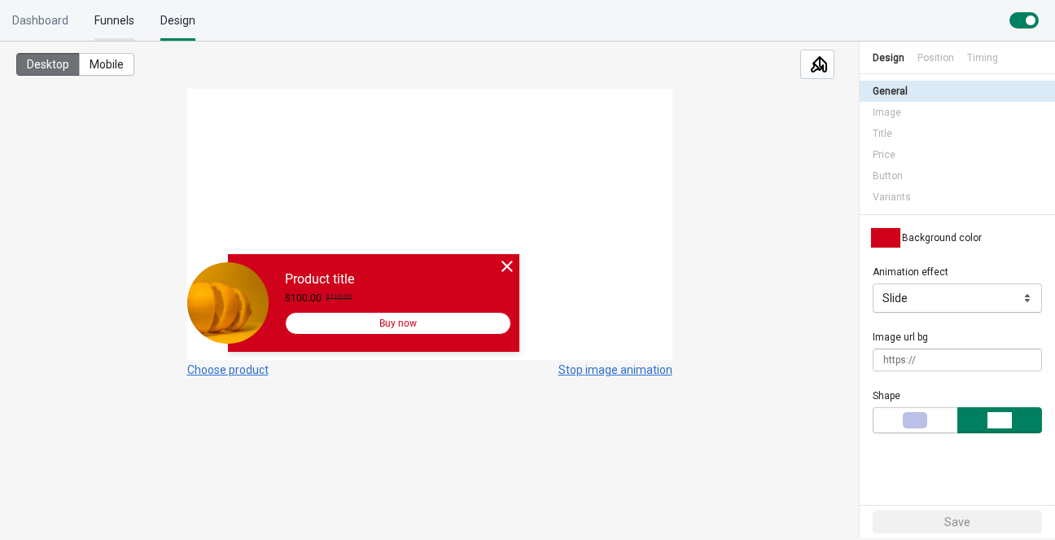
click at [111, 20] on div "Funnels" at bounding box center [114, 20] width 40 height 41
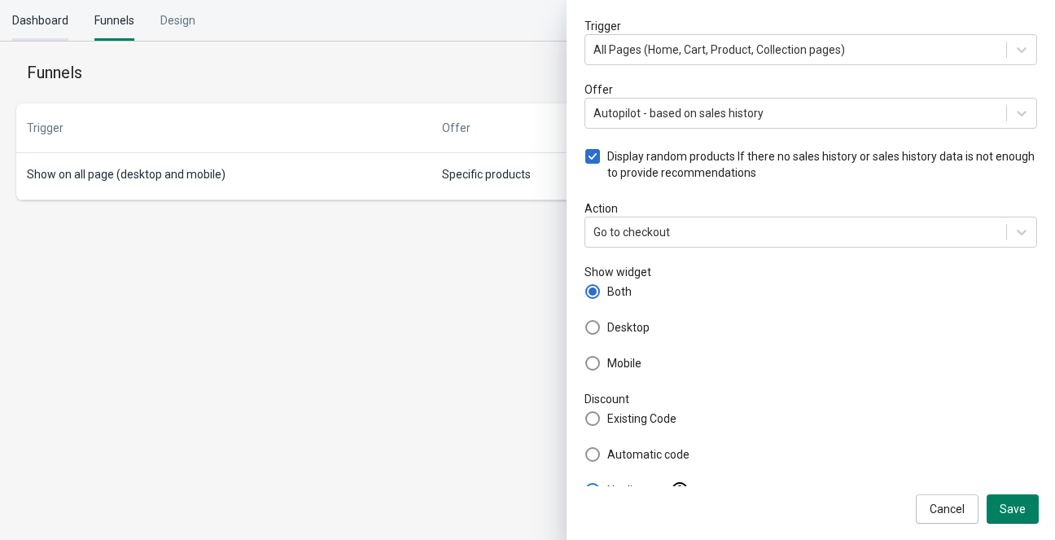
click at [48, 23] on div "Dashboard" at bounding box center [40, 20] width 56 height 41
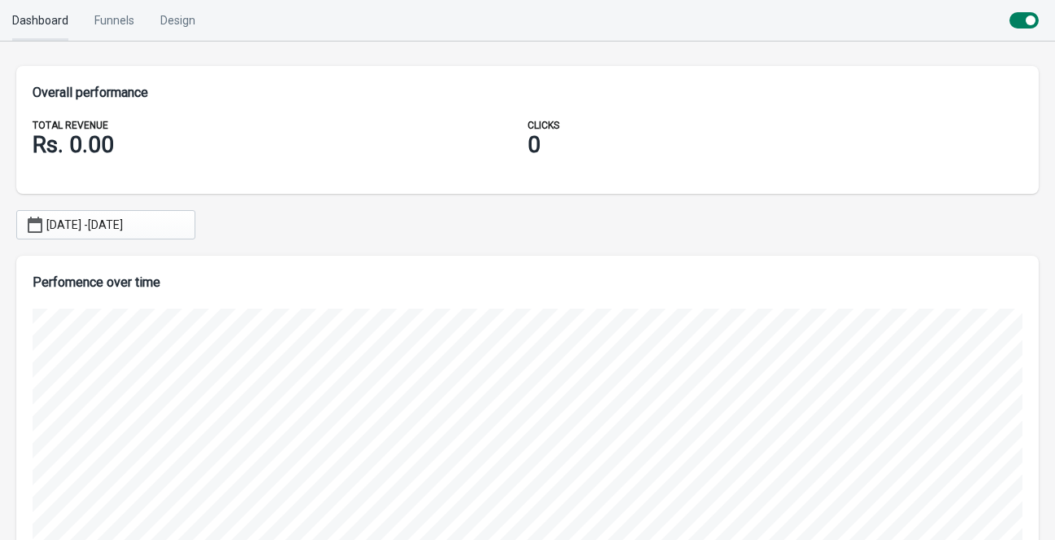
scroll to position [395, 1023]
click at [98, 23] on div "Funnels" at bounding box center [114, 20] width 40 height 41
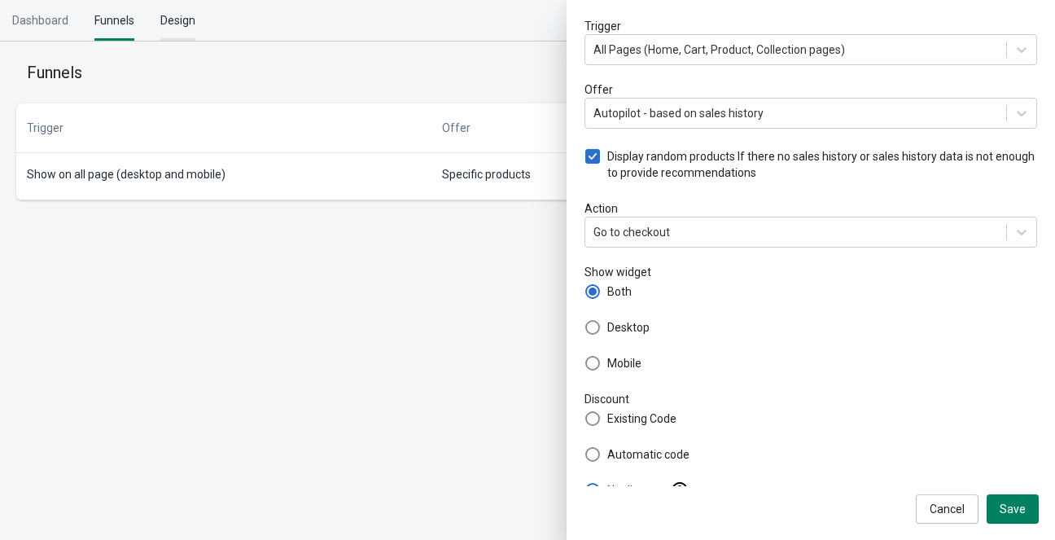
click at [180, 18] on div "Design" at bounding box center [177, 20] width 35 height 41
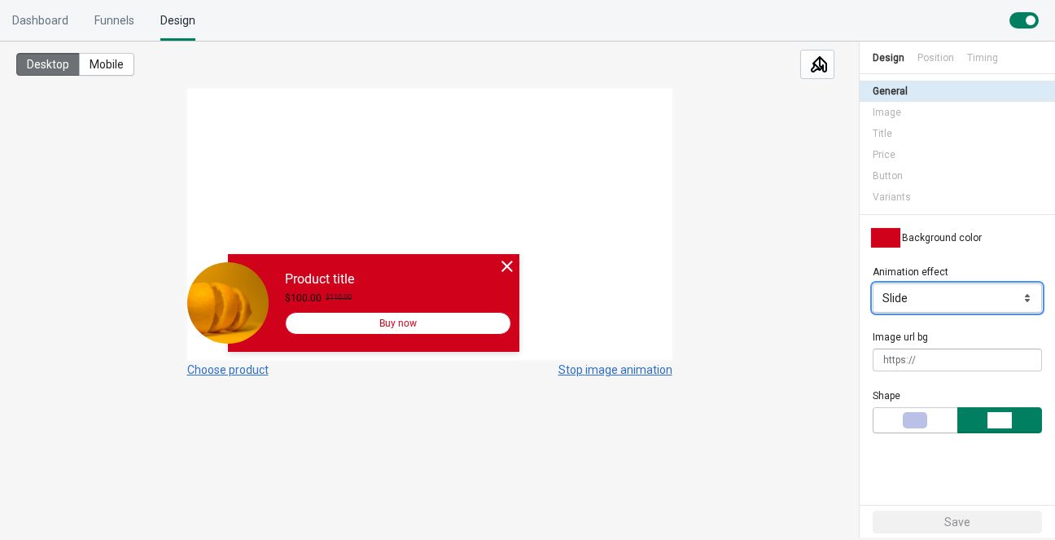
click at [1029, 301] on select "Slide Zoom Fade in" at bounding box center [957, 297] width 169 height 29
click at [873, 283] on select "Slide Zoom Fade in" at bounding box center [957, 297] width 169 height 29
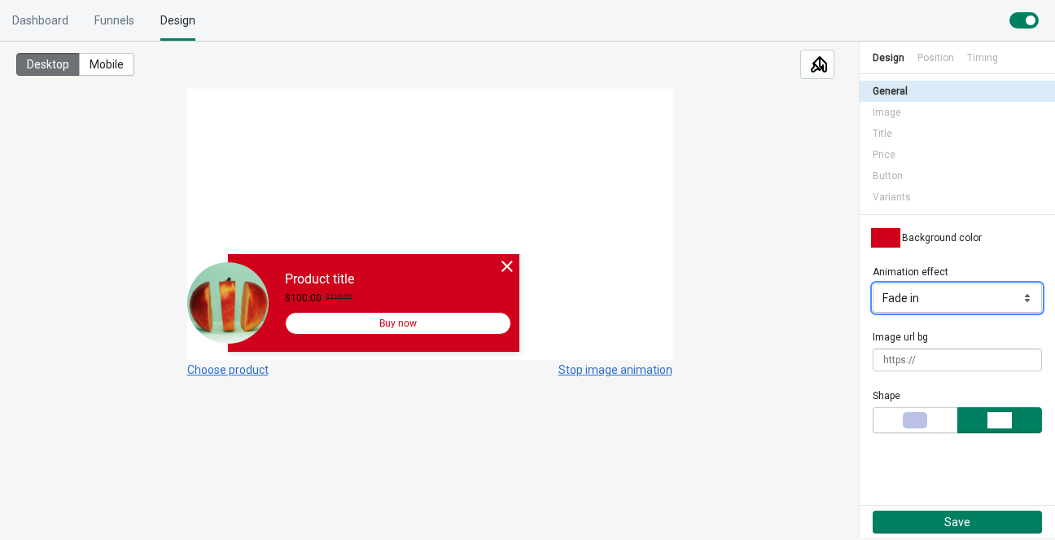
click at [1011, 287] on select "Slide Zoom Fade in" at bounding box center [957, 297] width 169 height 29
select select "slide"
click at [873, 283] on select "Slide Zoom Fade in" at bounding box center [957, 297] width 169 height 29
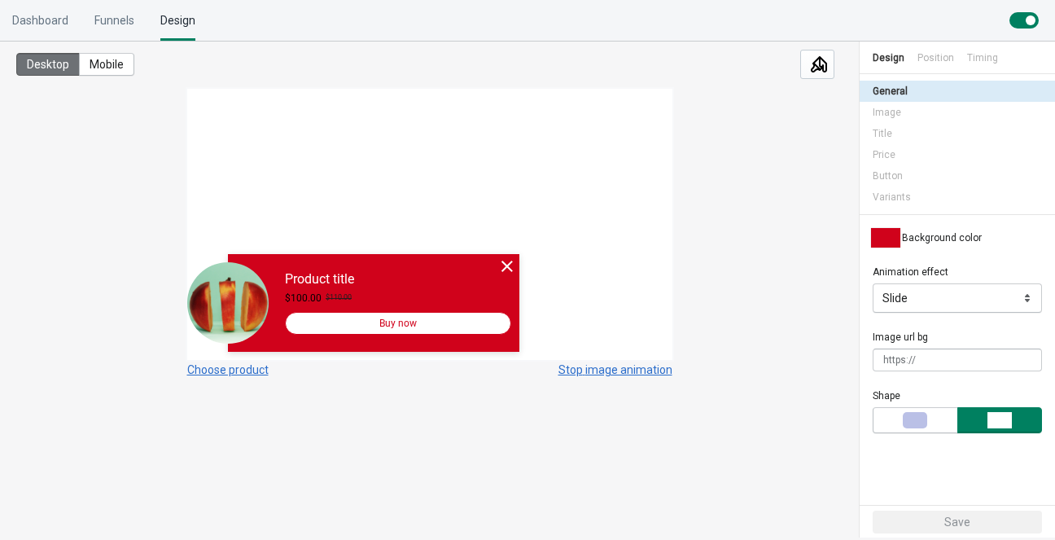
click at [937, 241] on label "Background color" at bounding box center [942, 238] width 80 height 16
click at [886, 237] on div at bounding box center [885, 238] width 29 height 20
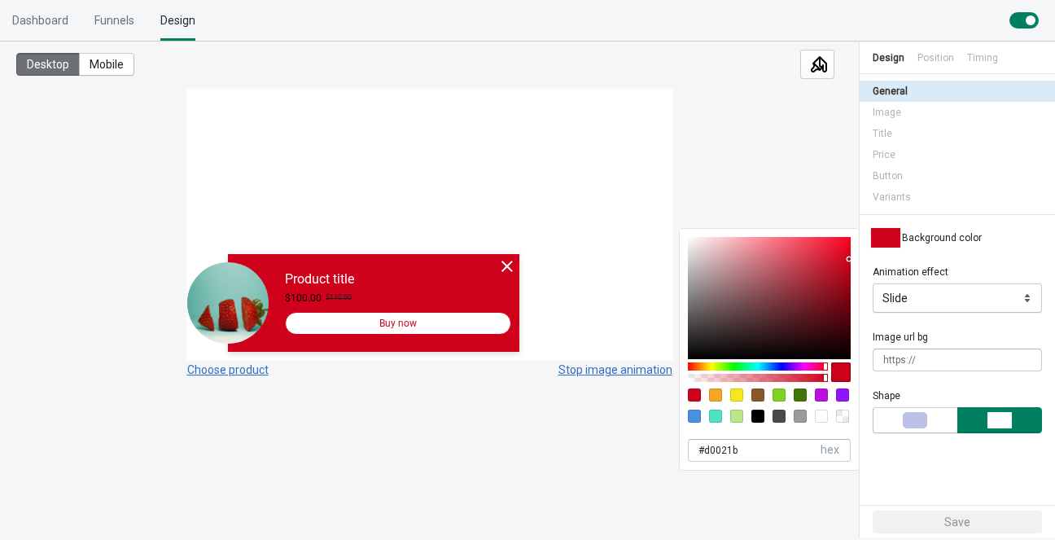
type input "98"
type input "#d0021bfa"
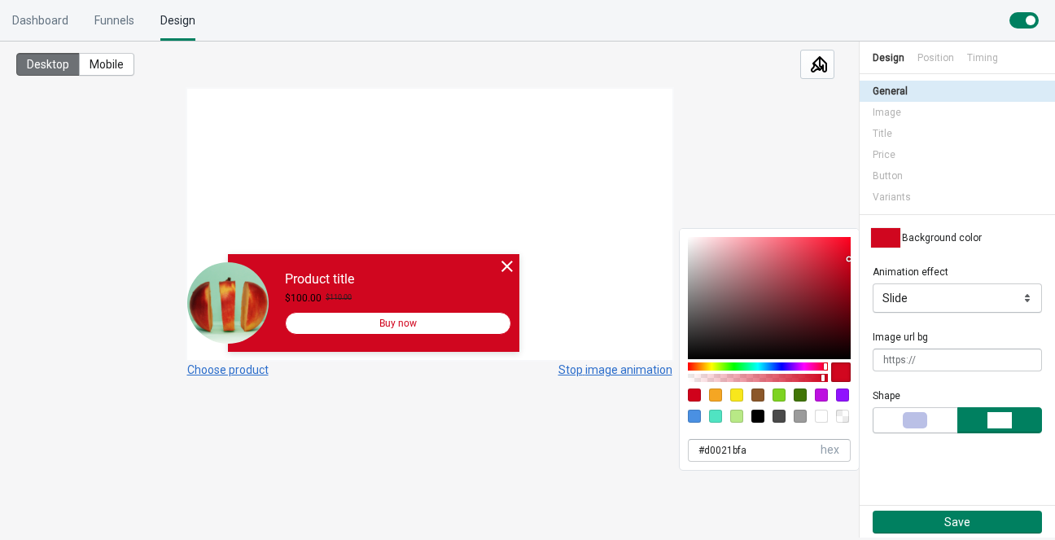
type input "89"
type input "#d0021be3"
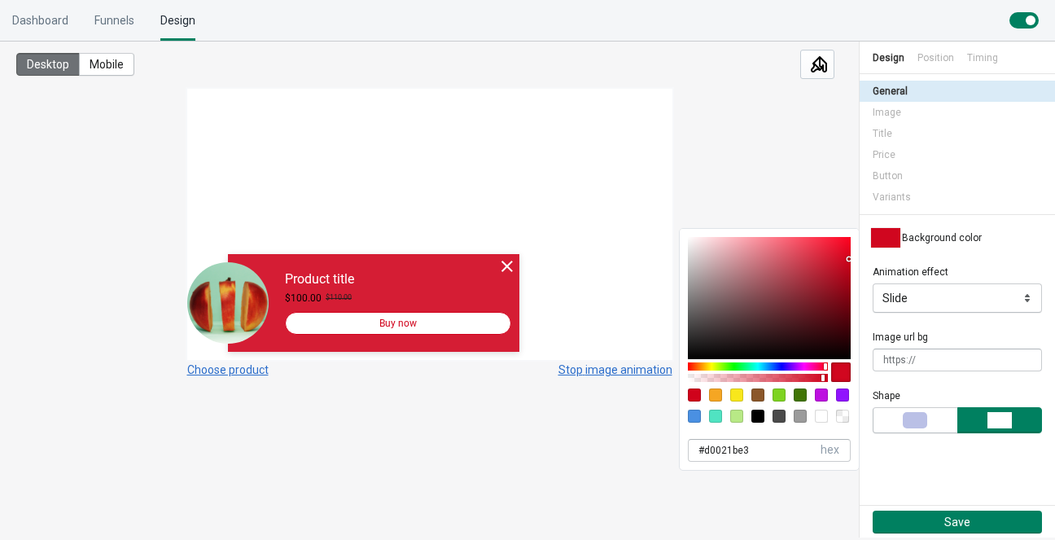
drag, startPoint x: 823, startPoint y: 379, endPoint x: 811, endPoint y: 379, distance: 12.2
click at [811, 379] on div at bounding box center [758, 378] width 135 height 8
type input "53"
type input "#d0021b87"
drag, startPoint x: 811, startPoint y: 379, endPoint x: 762, endPoint y: 379, distance: 48.9
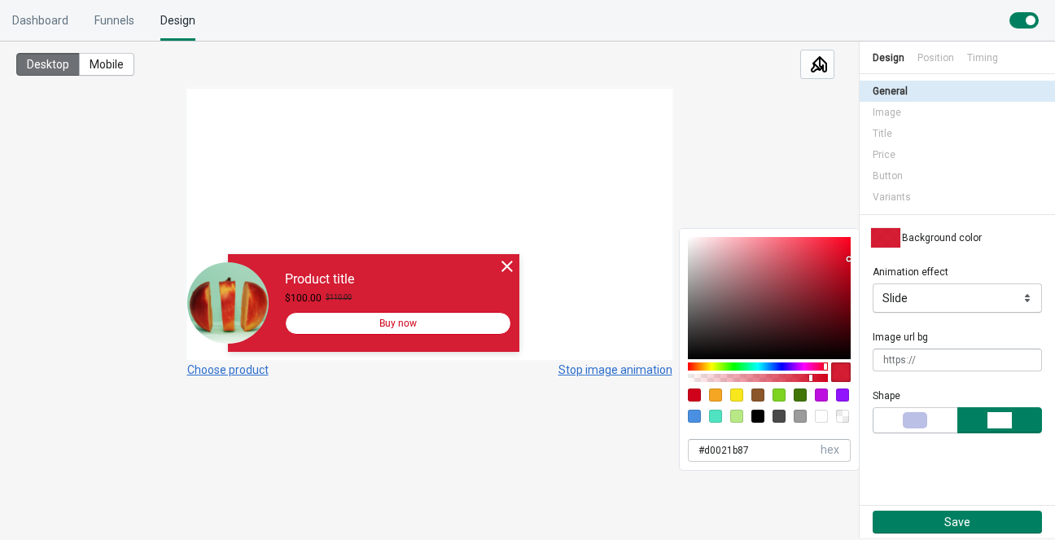
click at [809, 379] on div at bounding box center [810, 378] width 3 height 7
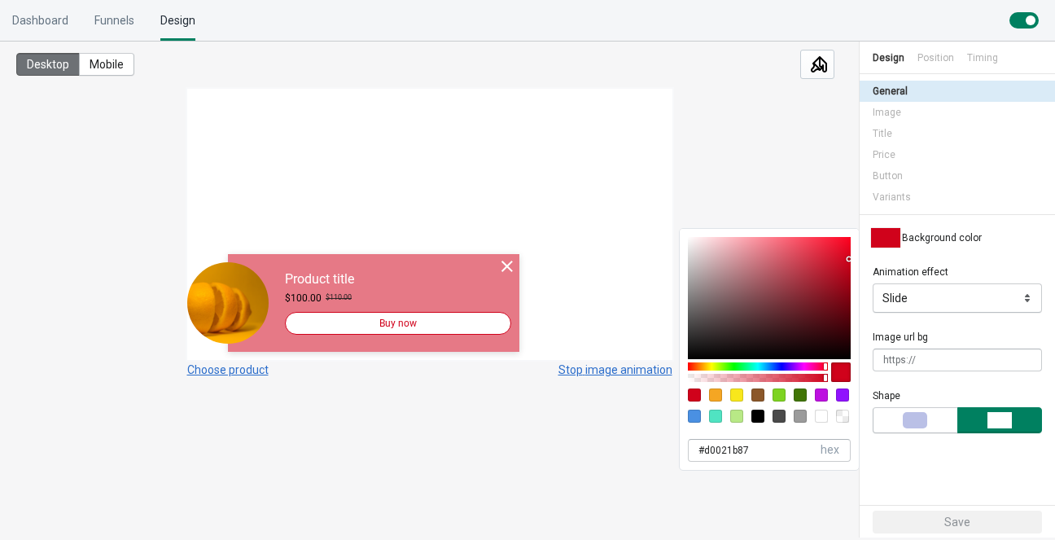
type input "100"
type input "#d0021b"
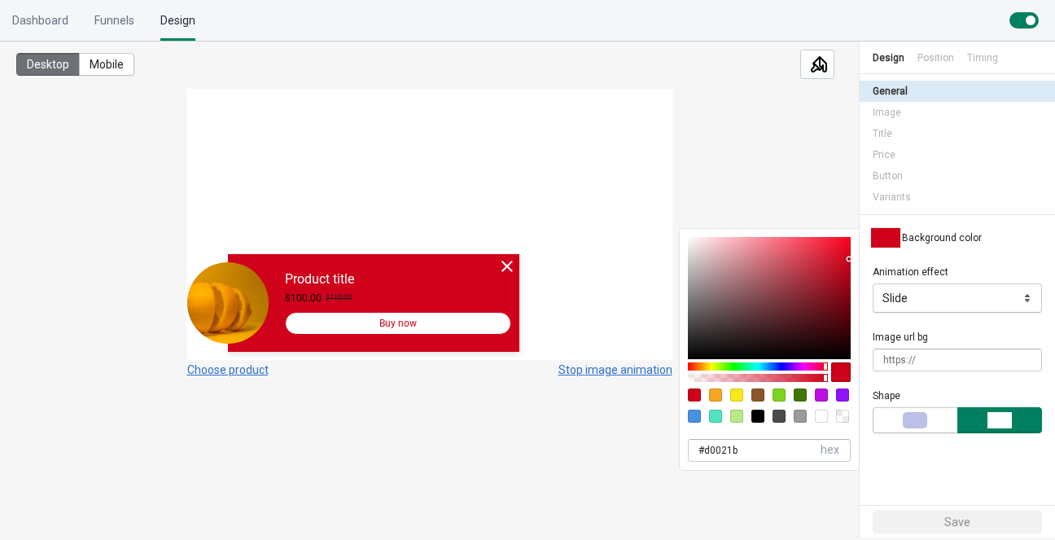
drag, startPoint x: 763, startPoint y: 377, endPoint x: 828, endPoint y: 372, distance: 65.3
click at [828, 372] on div at bounding box center [769, 372] width 163 height 26
click at [824, 363] on div at bounding box center [825, 366] width 3 height 7
type input "D00227"
type input "39"
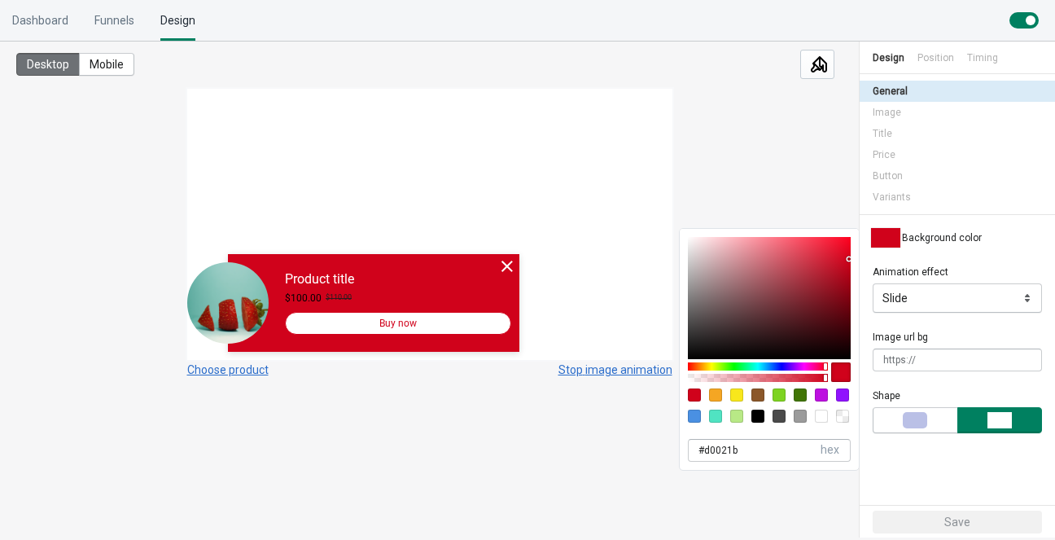
type input "#d00227"
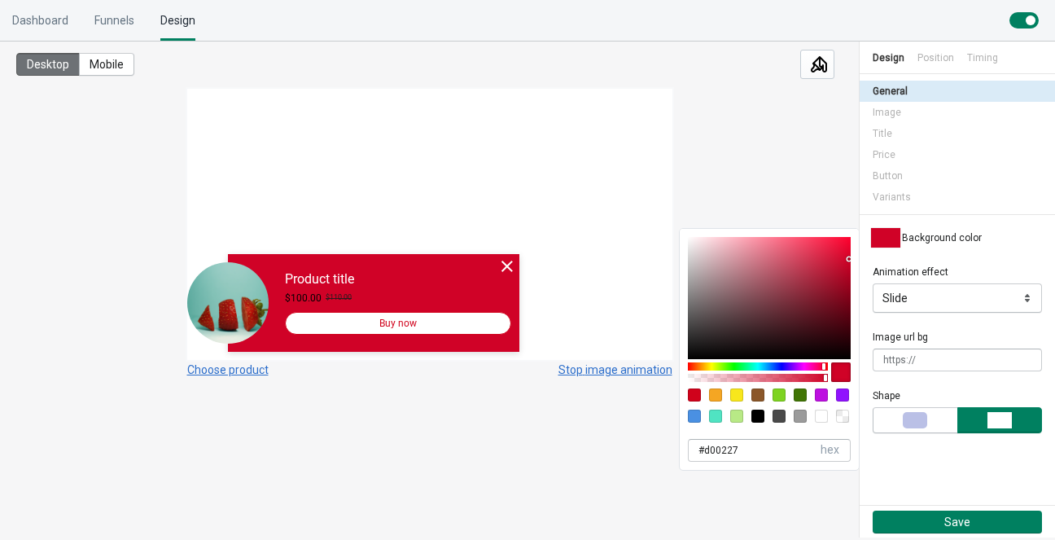
drag, startPoint x: 824, startPoint y: 362, endPoint x: 815, endPoint y: 362, distance: 9.0
click at [815, 362] on div at bounding box center [758, 366] width 140 height 8
type input "D00276"
type input "118"
type input "#d00276"
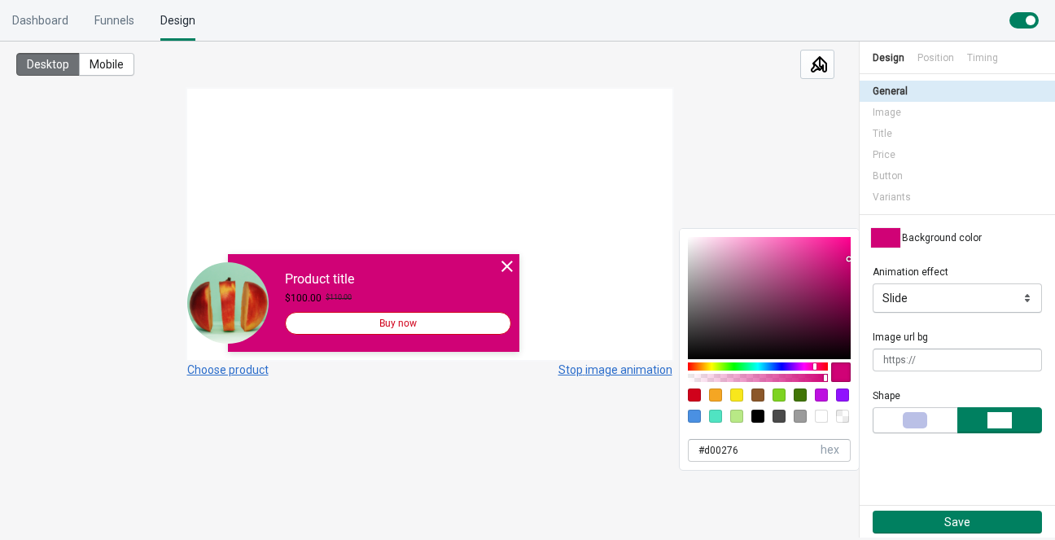
type input "D0025A"
type input "90"
type input "#d0025a"
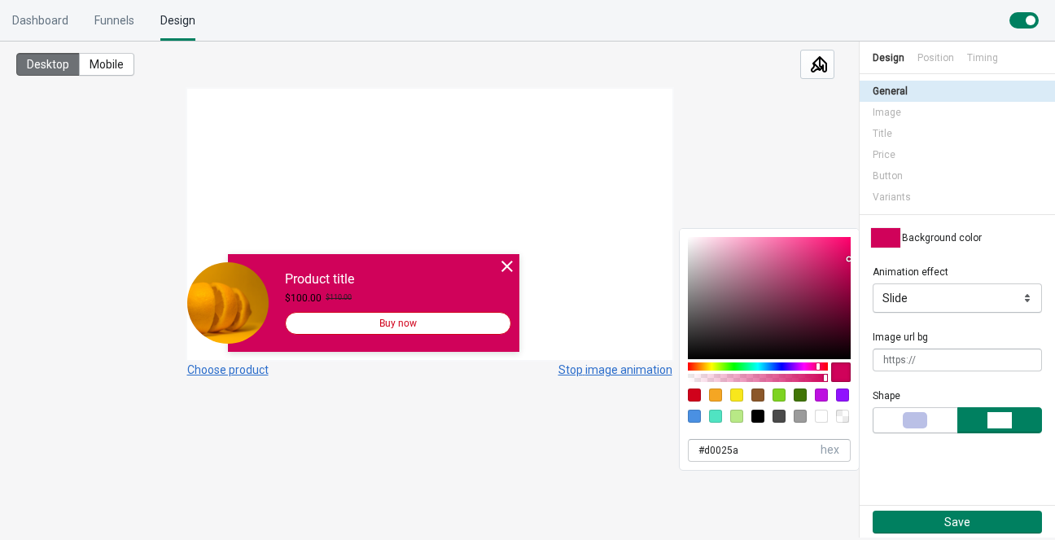
type input "D00252"
type input "82"
type input "#d00252"
type input "D00212"
type input "18"
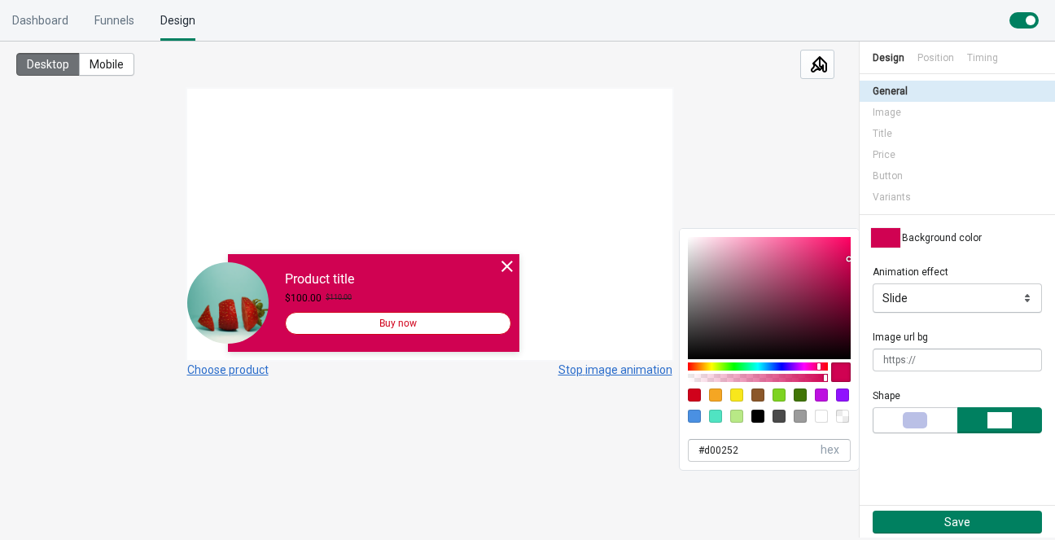
type input "#d00212"
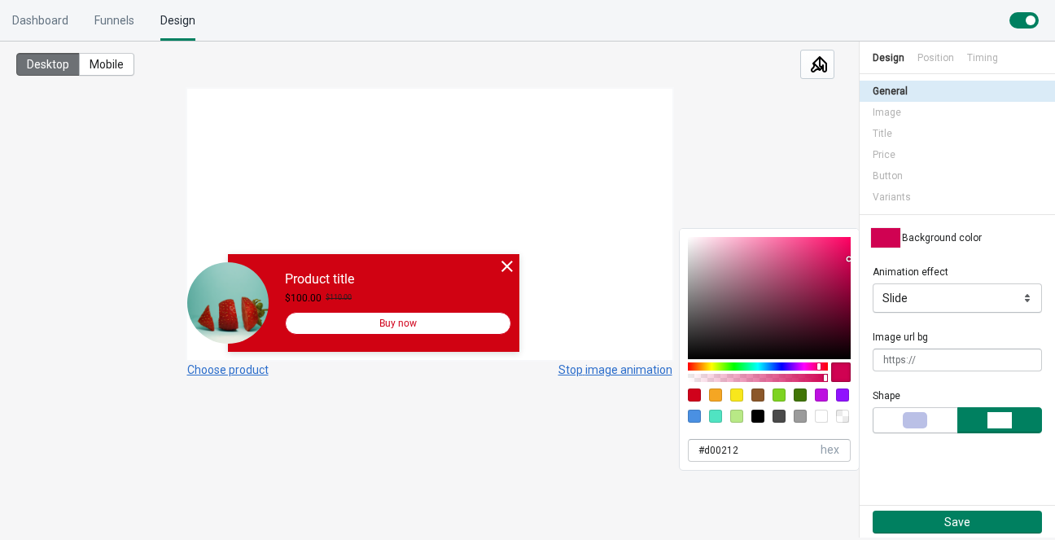
type input "D00219"
type input "25"
type input "#d00219"
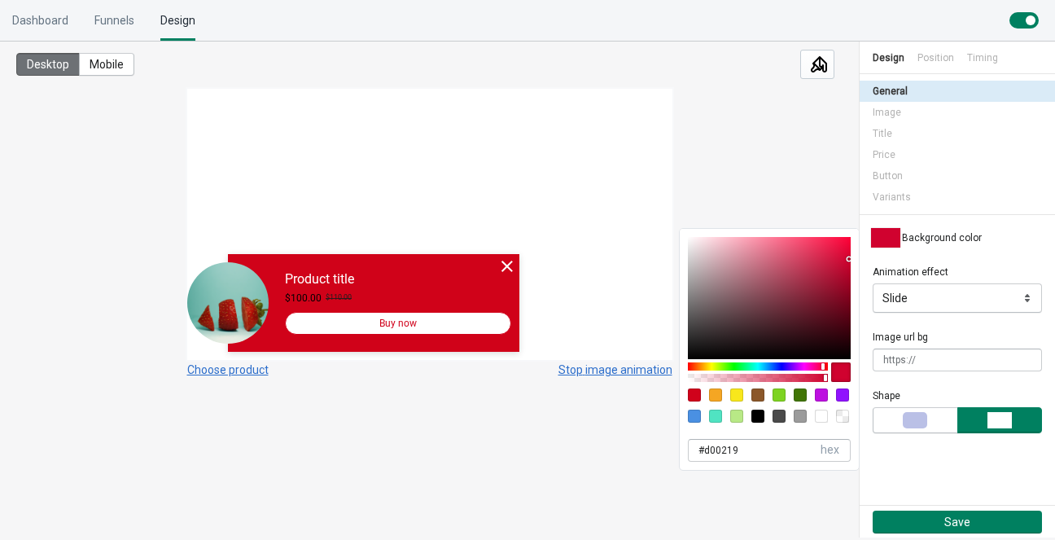
type input "D0022F"
type input "47"
type input "#d0022f"
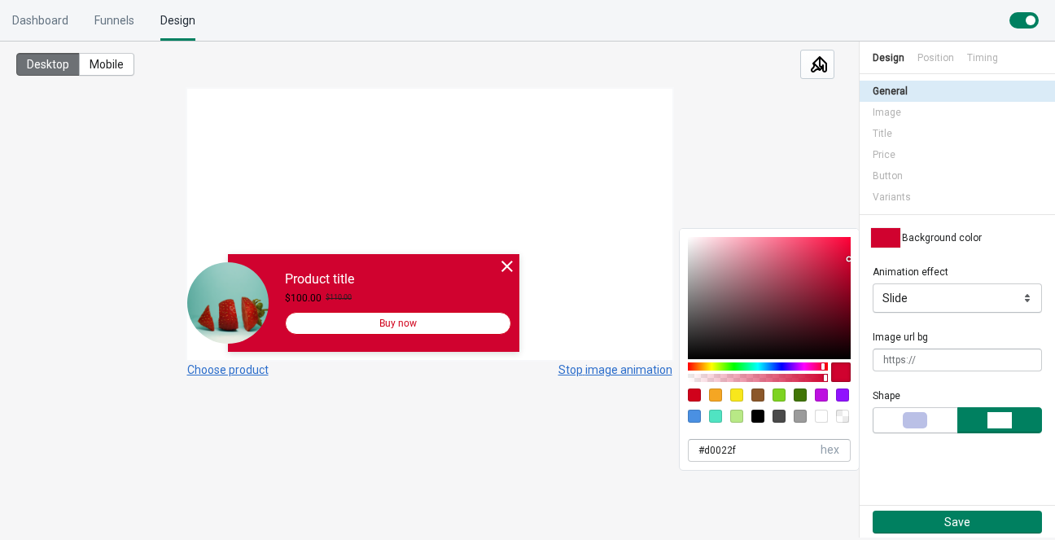
type input "D00219"
type input "25"
type input "#d00219"
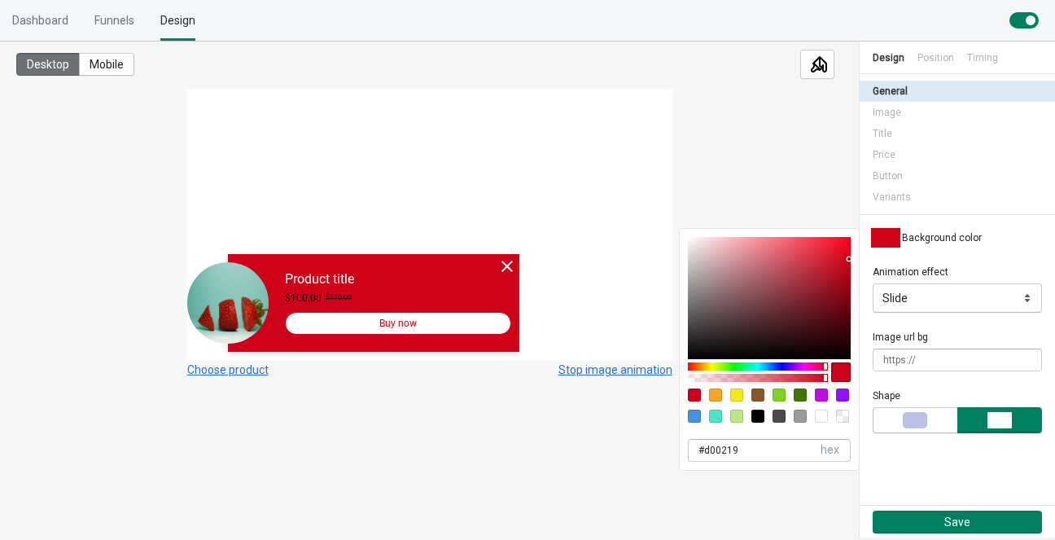
type input "D0020B"
type input "11"
type input "#d0020b"
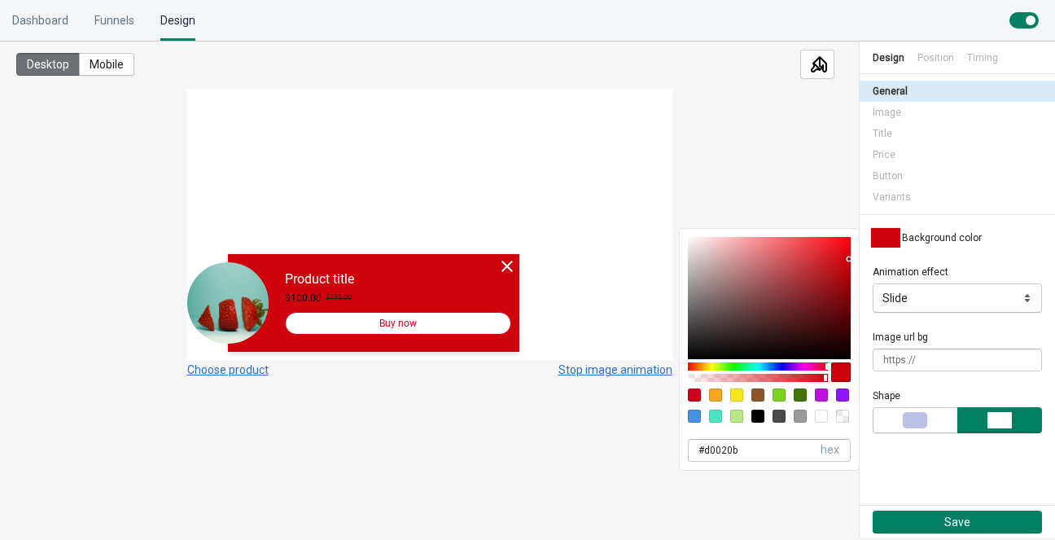
type input "D00212"
type input "18"
type input "#d00212"
type input "D00227"
type input "39"
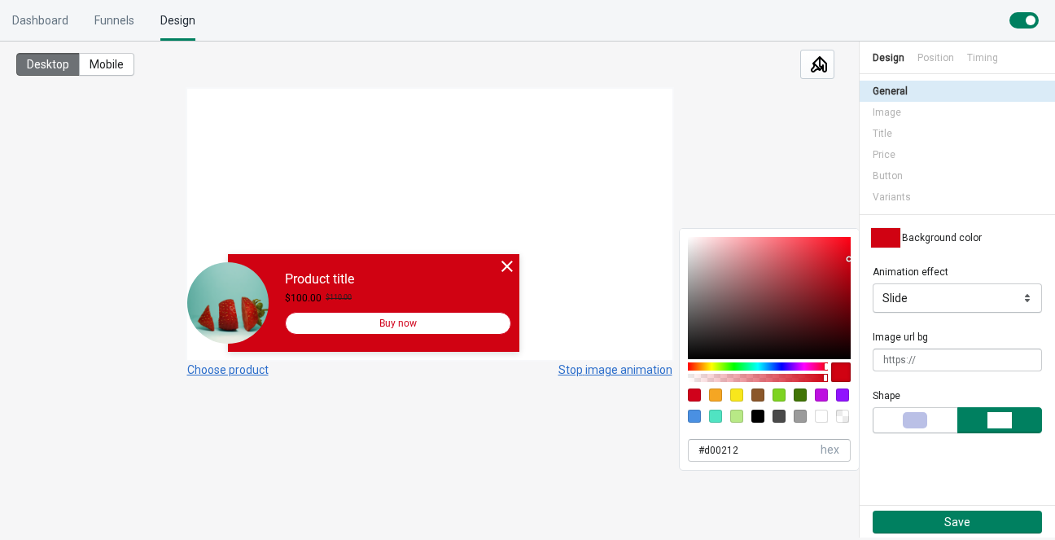
type input "#d00227"
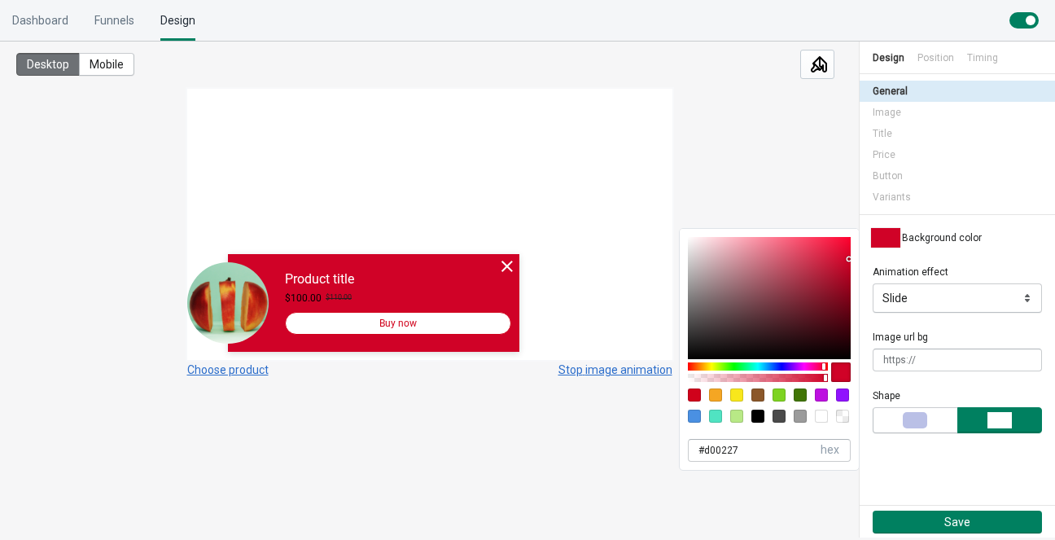
type input "D0022F"
type input "47"
type input "#d0022f"
type input "D00227"
type input "39"
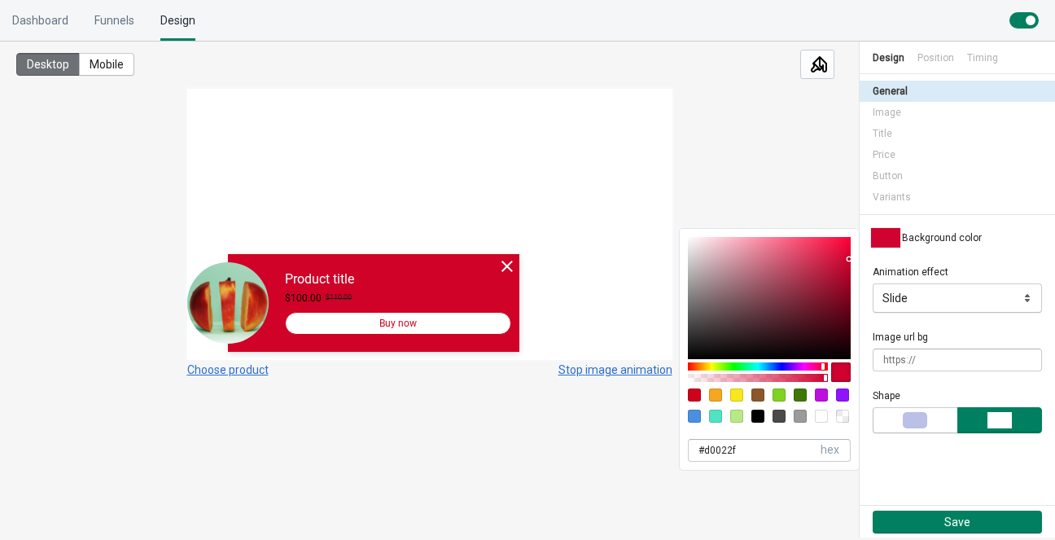
type input "#d00227"
type input "D00244"
type input "68"
type input "#d00244"
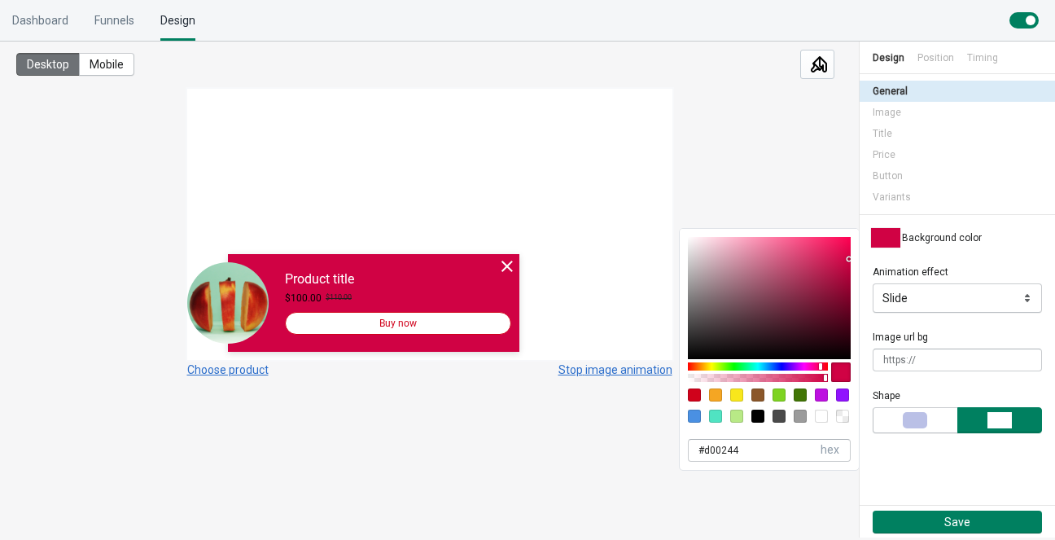
type input "D00276"
type input "118"
type input "#d00276"
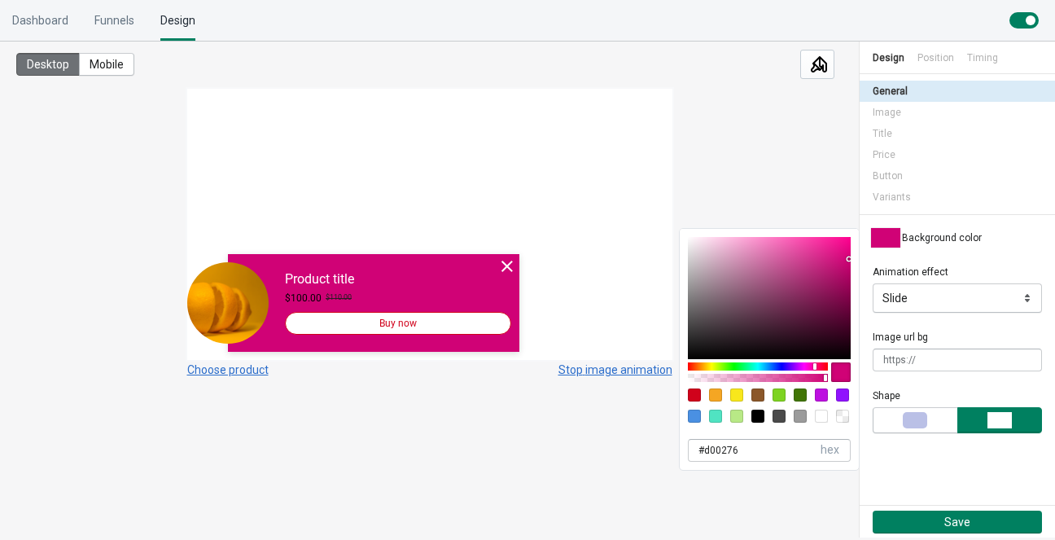
type input "D00205"
type input "5"
type input "#d00205"
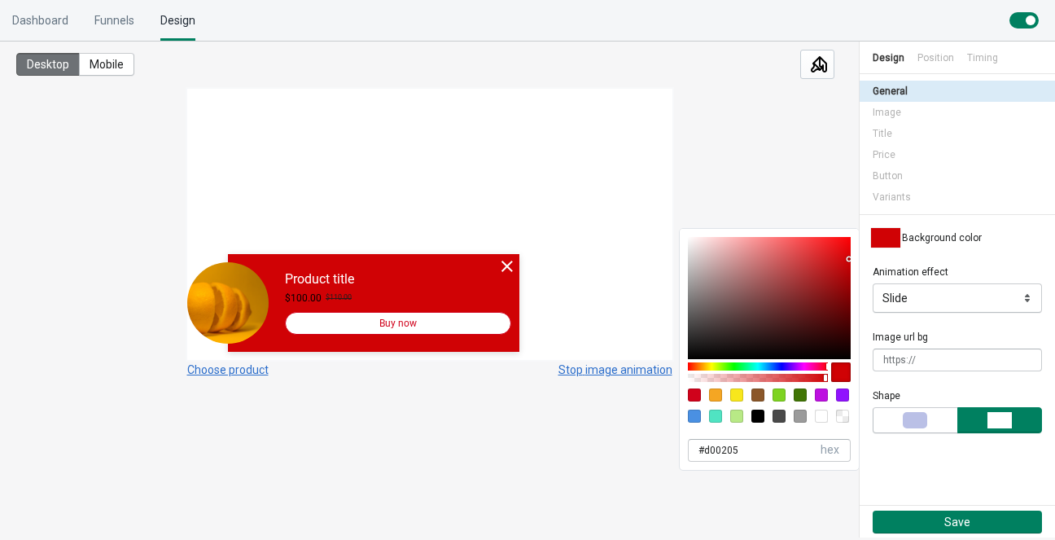
type input "D0020B"
type input "11"
type input "#d0020b"
type input "D00205"
type input "5"
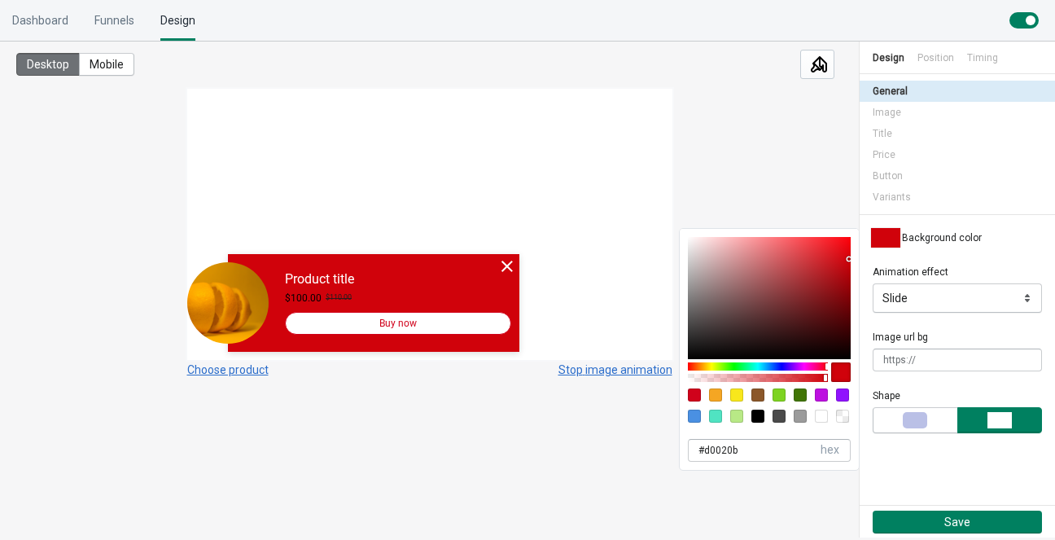
type input "#d00205"
drag, startPoint x: 846, startPoint y: 260, endPoint x: 827, endPoint y: 257, distance: 18.9
click at [827, 257] on div at bounding box center [769, 298] width 163 height 122
type input "D31F22"
type input "211"
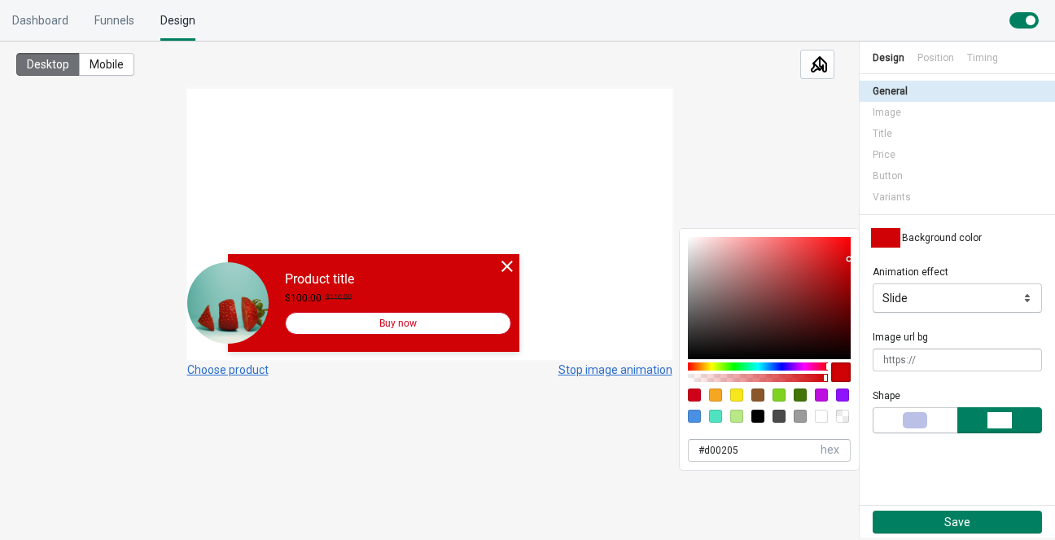
type input "31"
type input "34"
type input "#d31f22"
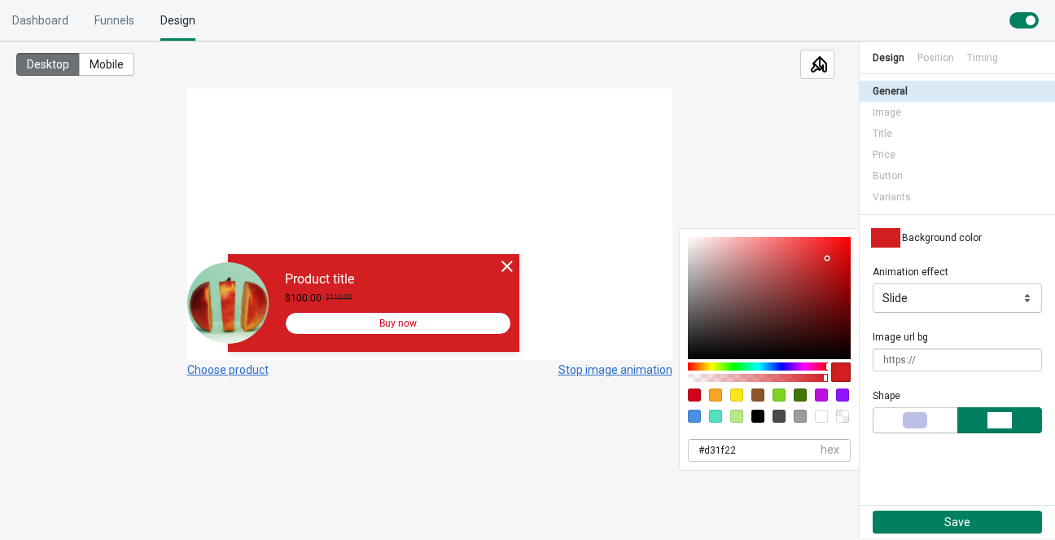
drag, startPoint x: 831, startPoint y: 257, endPoint x: 824, endPoint y: 279, distance: 22.2
click at [824, 279] on div at bounding box center [769, 298] width 163 height 122
type input "A71C1E"
type input "167"
type input "28"
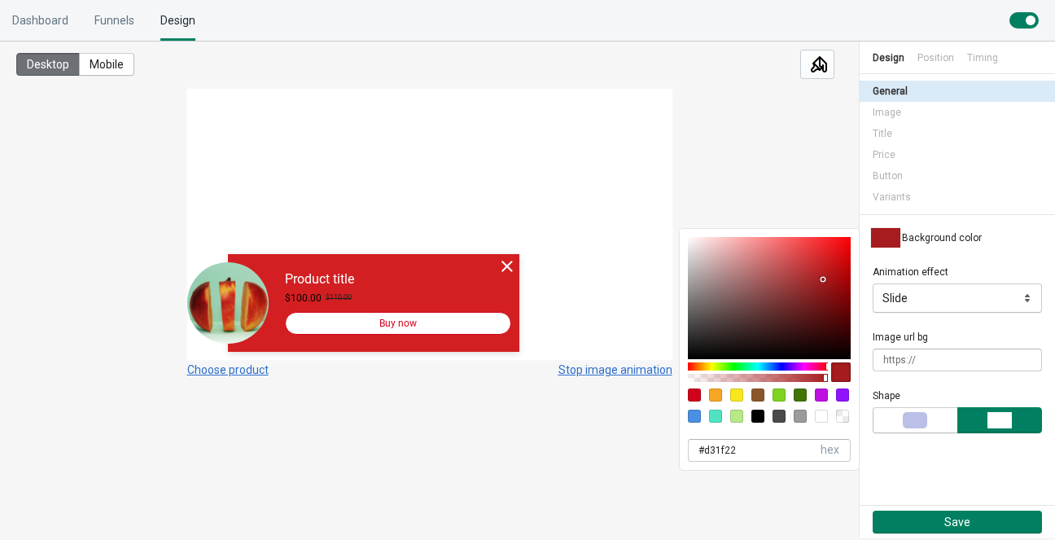
type input "30"
type input "#a71c1e"
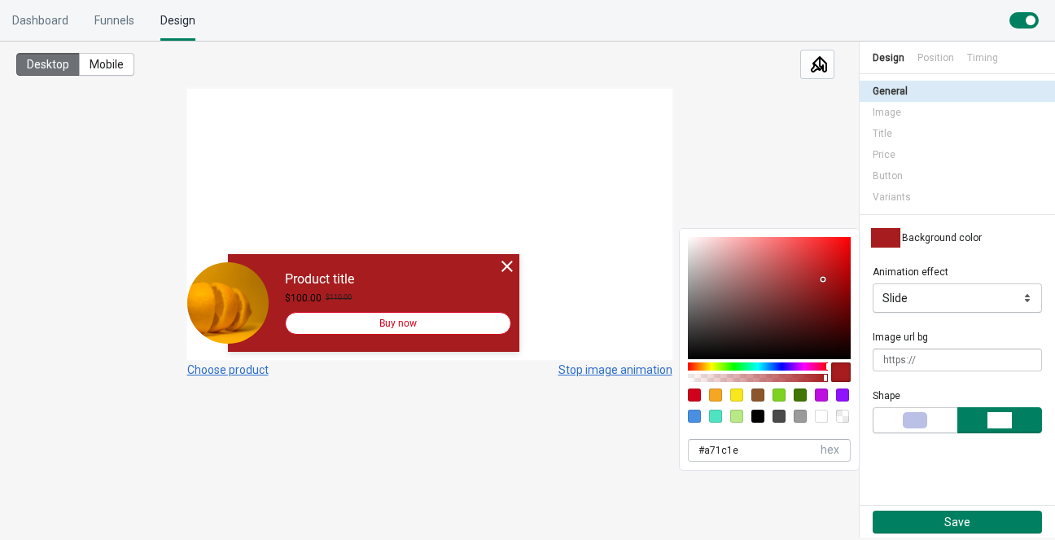
type input "B02F31"
type input "176"
type input "47"
type input "49"
type input "#b02f31"
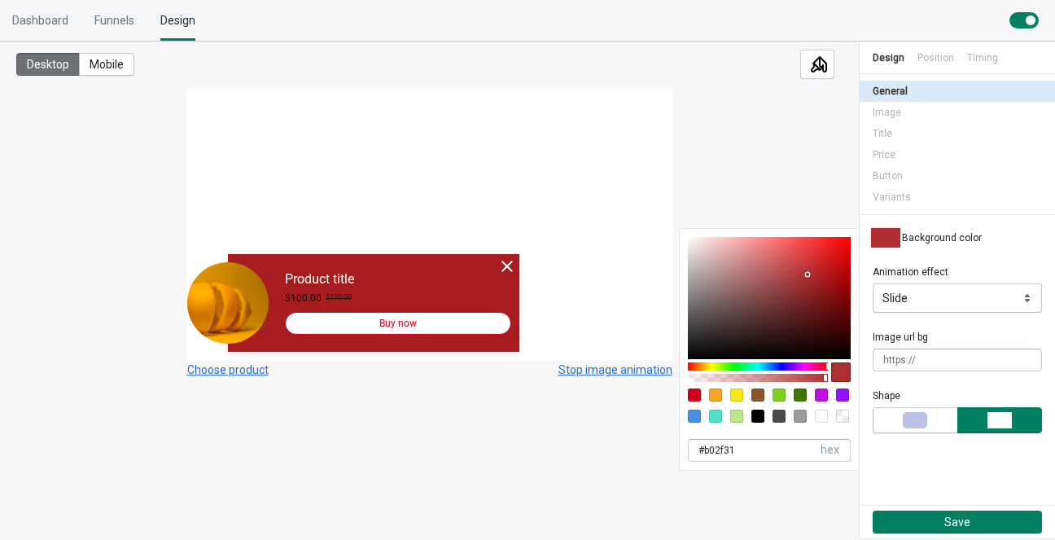
drag, startPoint x: 824, startPoint y: 279, endPoint x: 808, endPoint y: 274, distance: 16.8
click at [808, 274] on div at bounding box center [807, 274] width 3 height 3
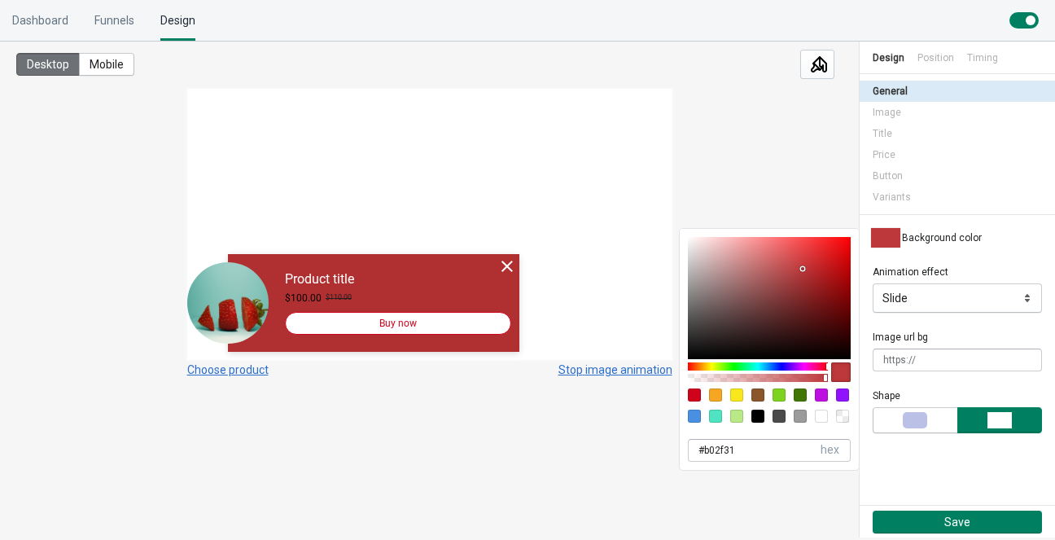
type input "BD383A"
type input "189"
type input "56"
type input "58"
type input "#bd383a"
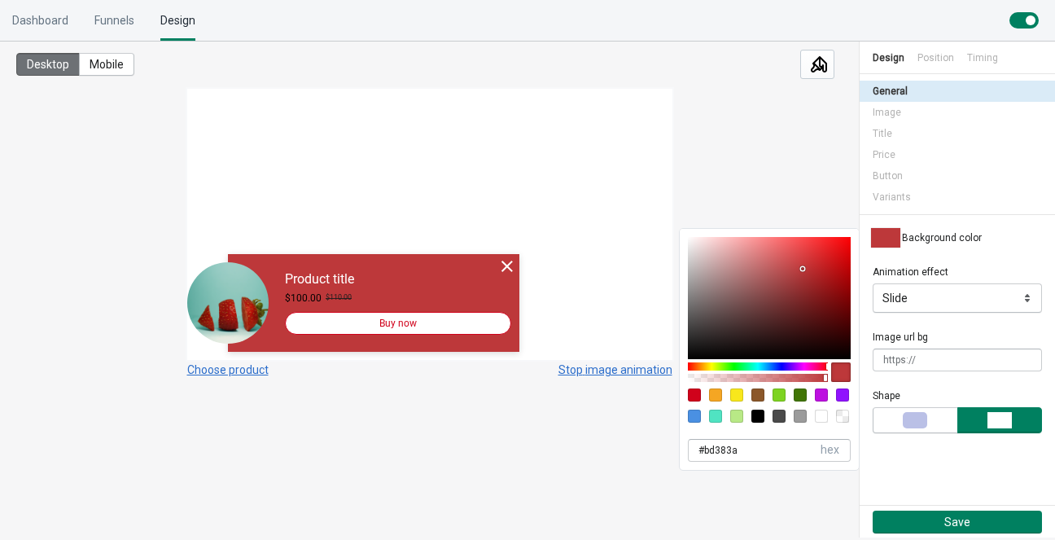
type input "D2484A"
type input "210"
type input "72"
type input "74"
type input "#d2484a"
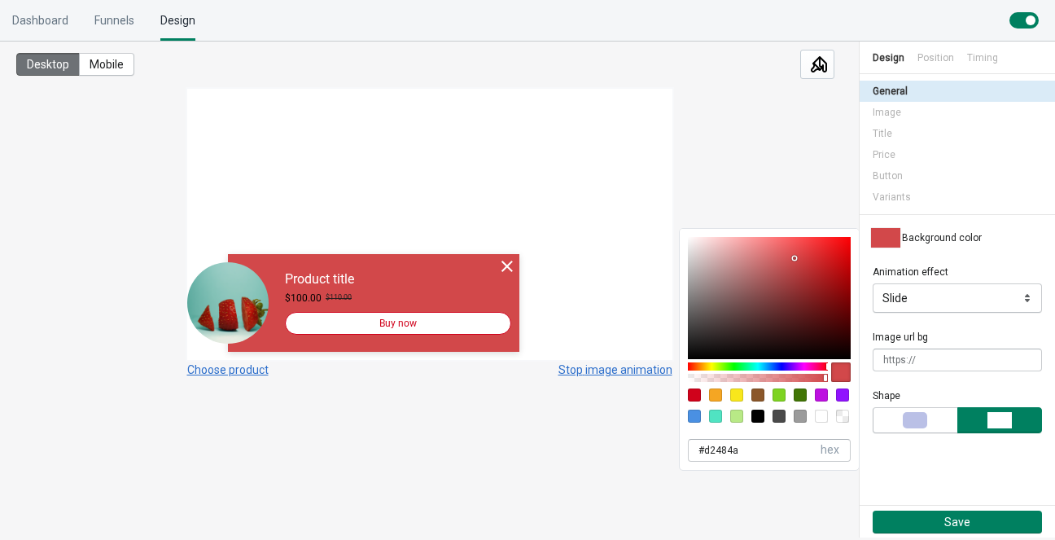
type input "CD3F41"
type input "205"
type input "63"
type input "65"
type input "#cd3f41"
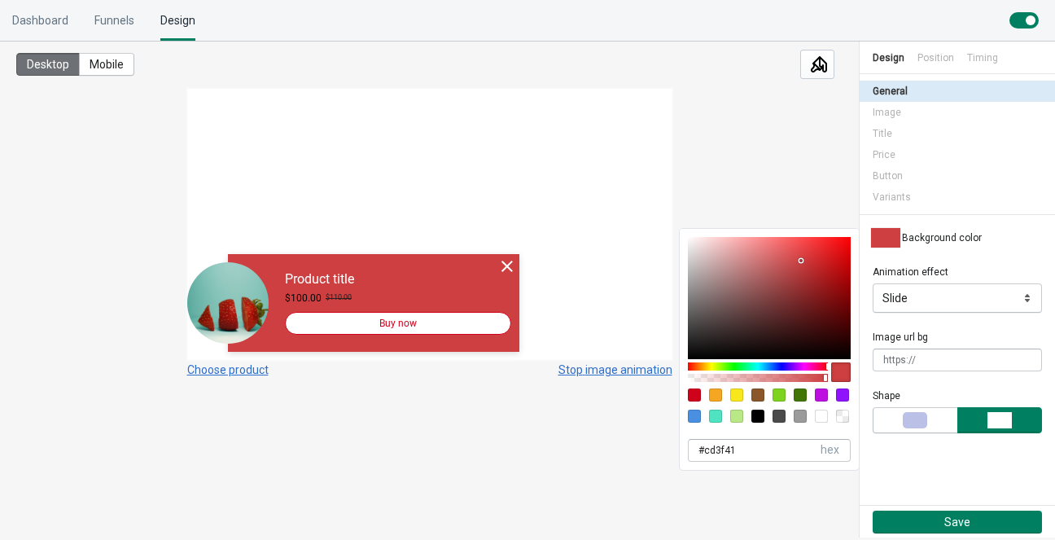
type input "D0484A"
type input "208"
type input "72"
type input "74"
type input "#d0484a"
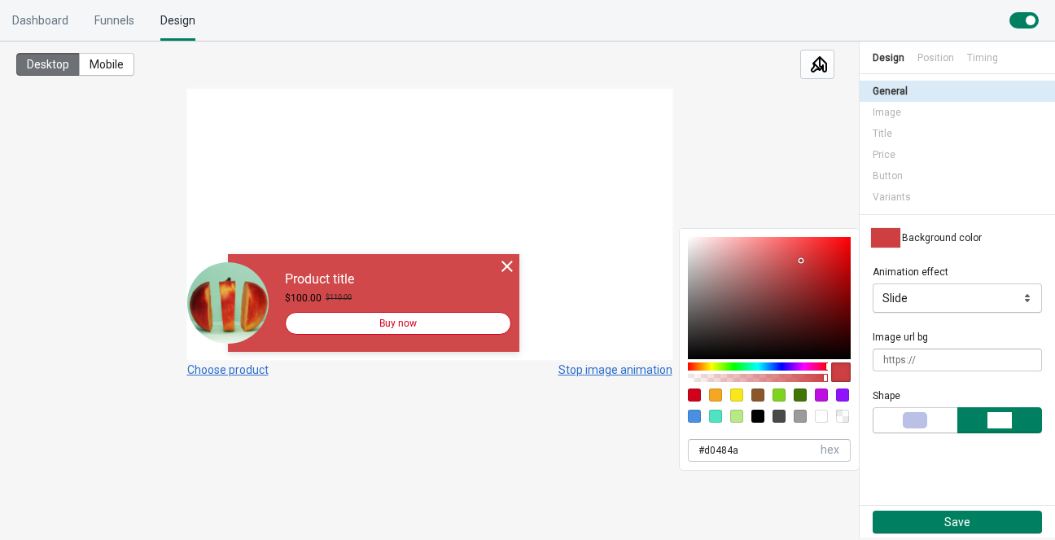
type input "D74A4C"
type input "215"
type input "74"
type input "76"
type input "#d74a4c"
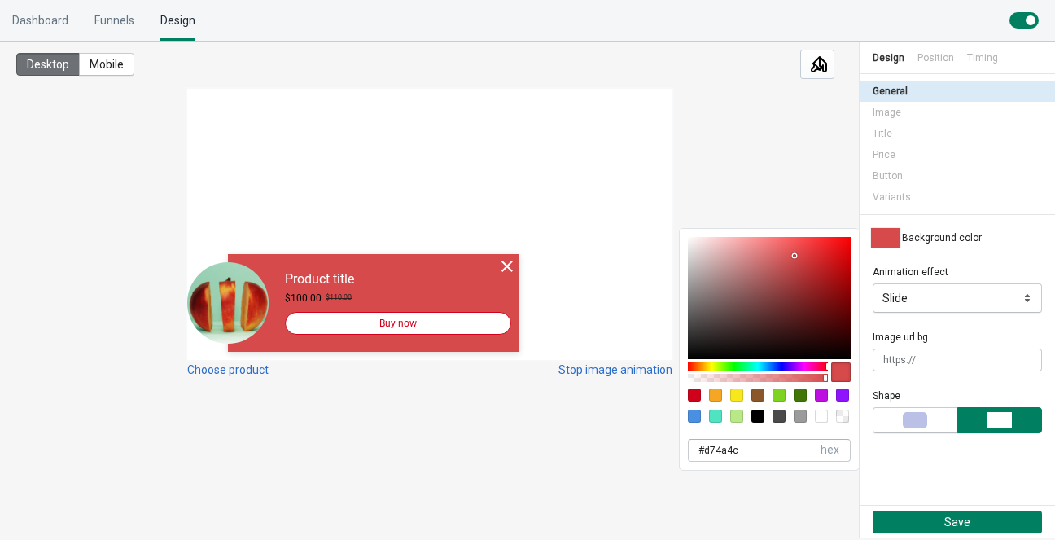
type input "ED494B"
type input "237"
type input "73"
type input "75"
type input "#ed494b"
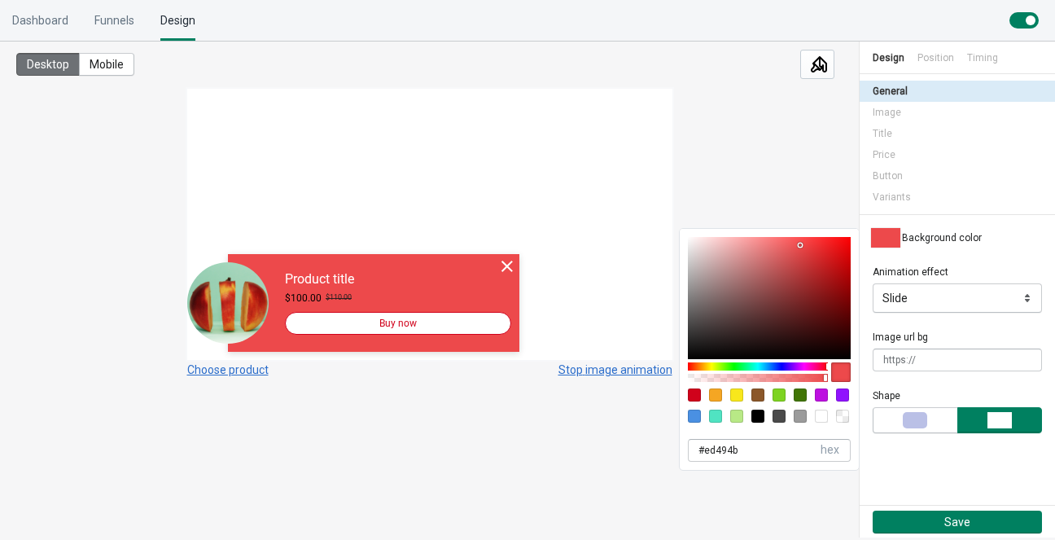
type input "EB484A"
type input "235"
type input "72"
type input "74"
type input "#eb484a"
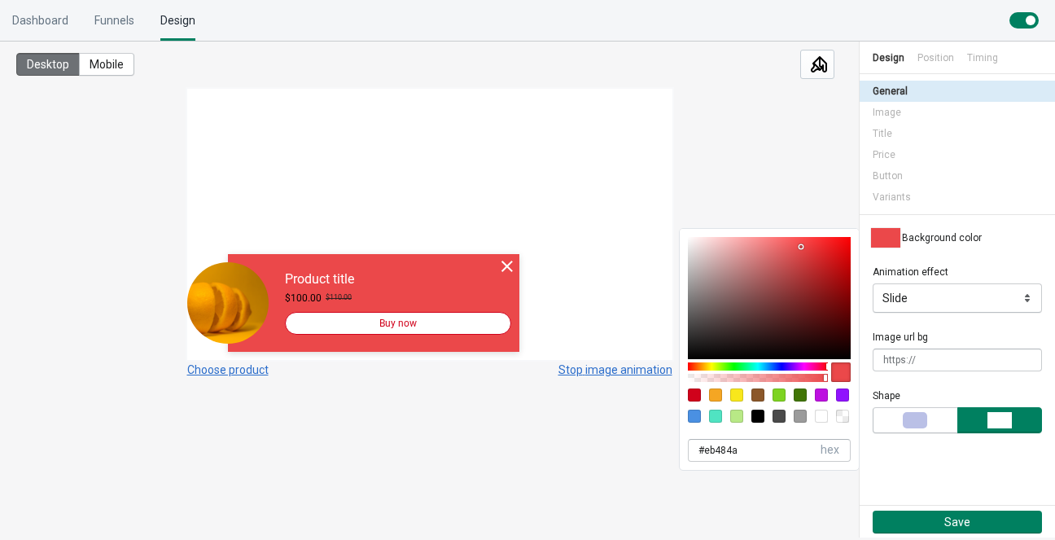
type input "EB4345"
type input "67"
type input "69"
type input "#eb4345"
type input "D90003"
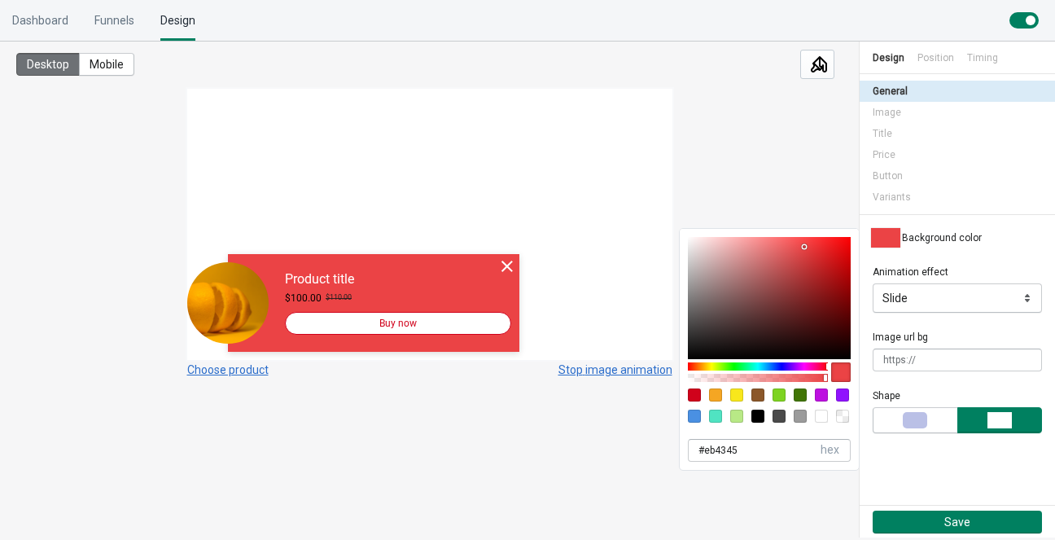
type input "217"
type input "0"
type input "3"
type input "#d90003"
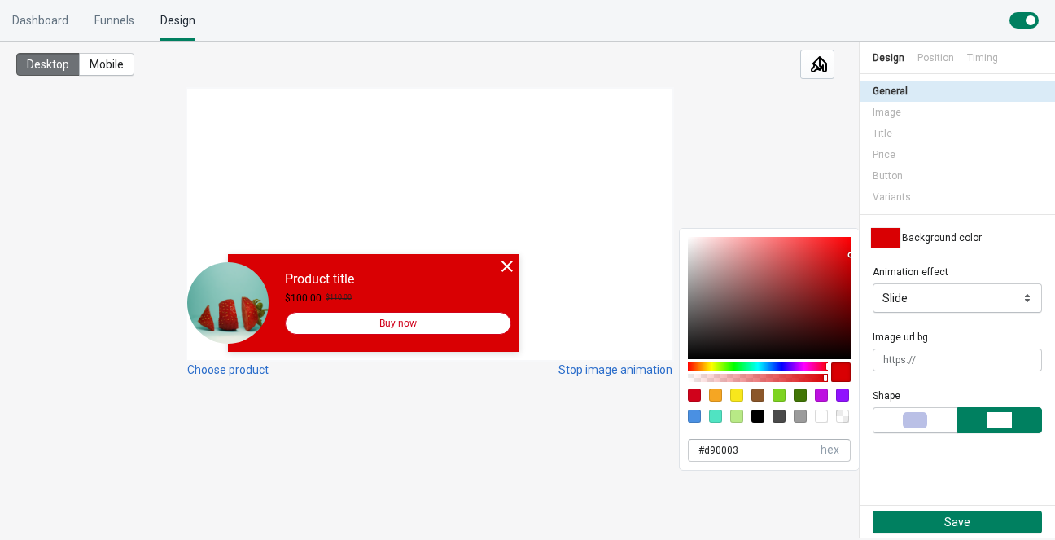
type input "FF7B7D"
type input "255"
type input "123"
type input "125"
type input "#ff7b7d"
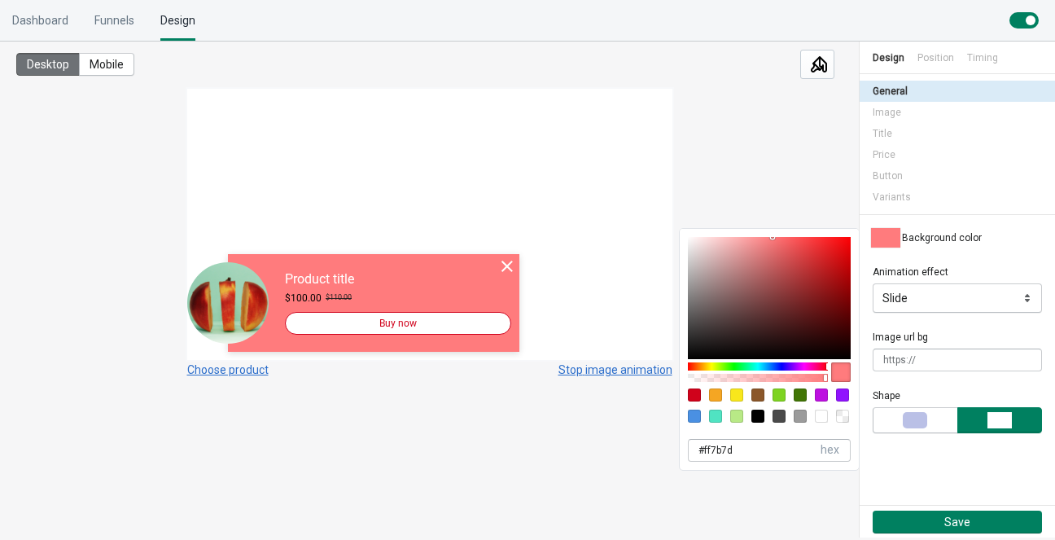
click at [841, 242] on div at bounding box center [769, 298] width 163 height 122
type input "F40F12"
type input "244"
type input "15"
type input "18"
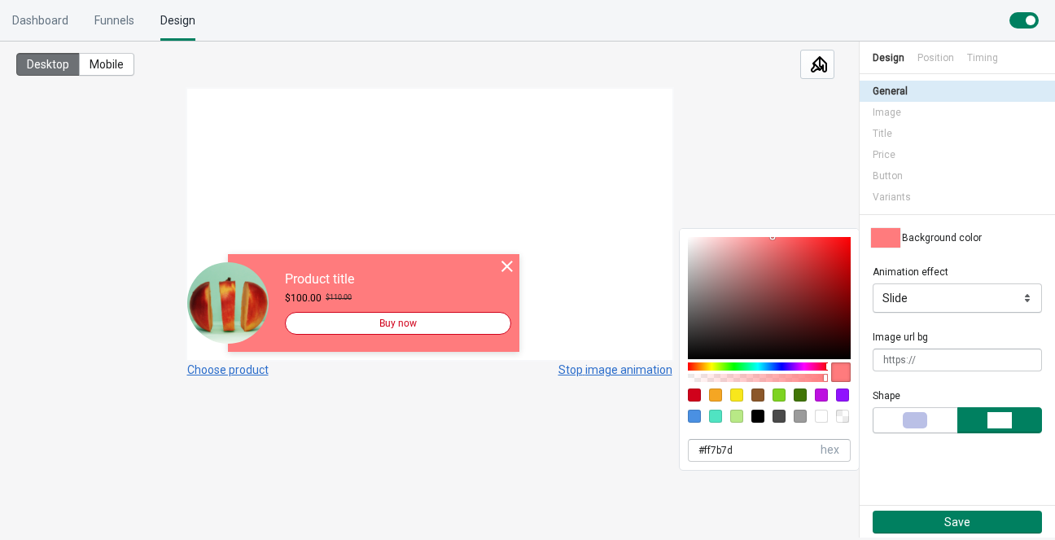
type input "#f40f12"
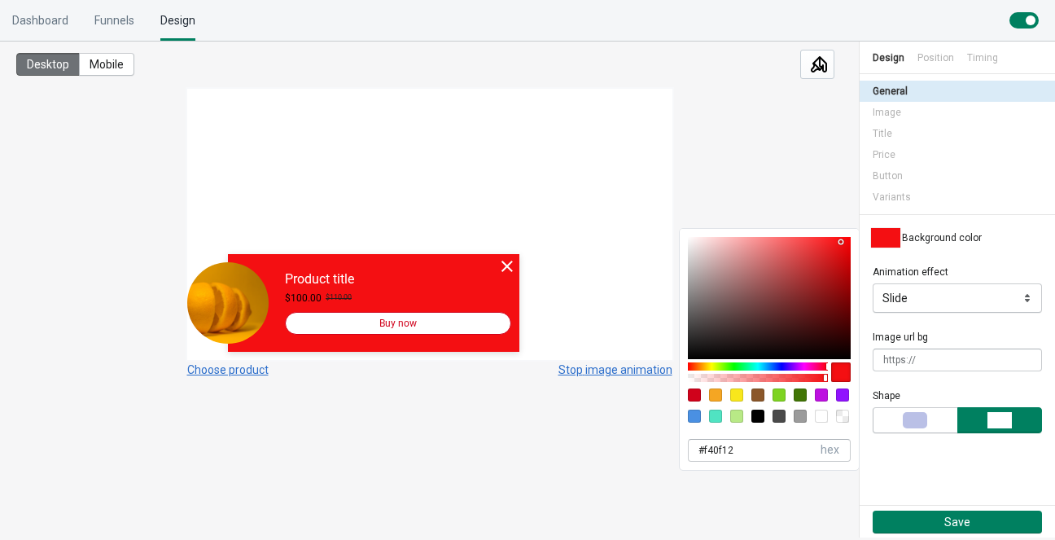
click at [841, 254] on div at bounding box center [769, 298] width 163 height 122
type input "DA0D10"
type input "218"
type input "13"
type input "16"
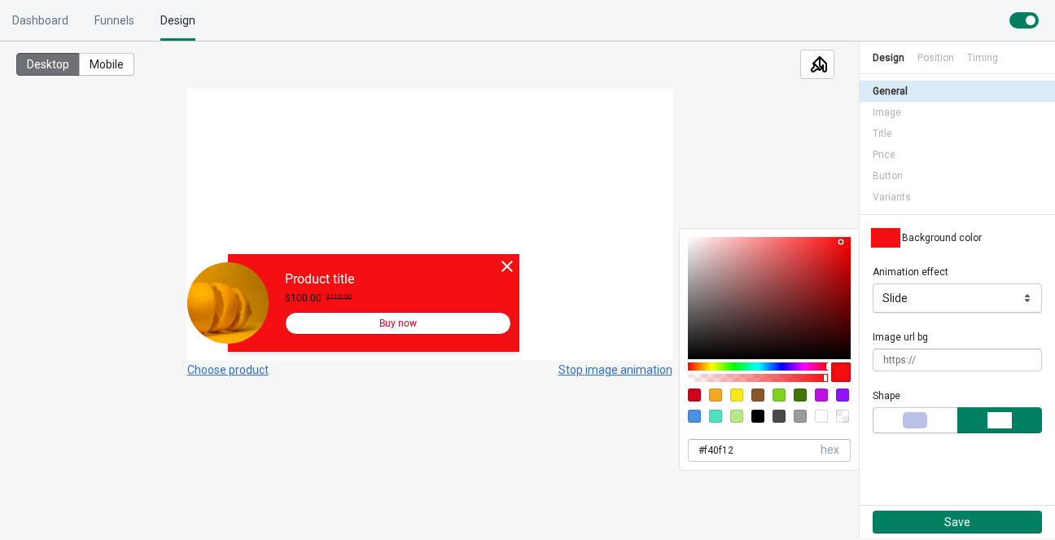
type input "#da0d10"
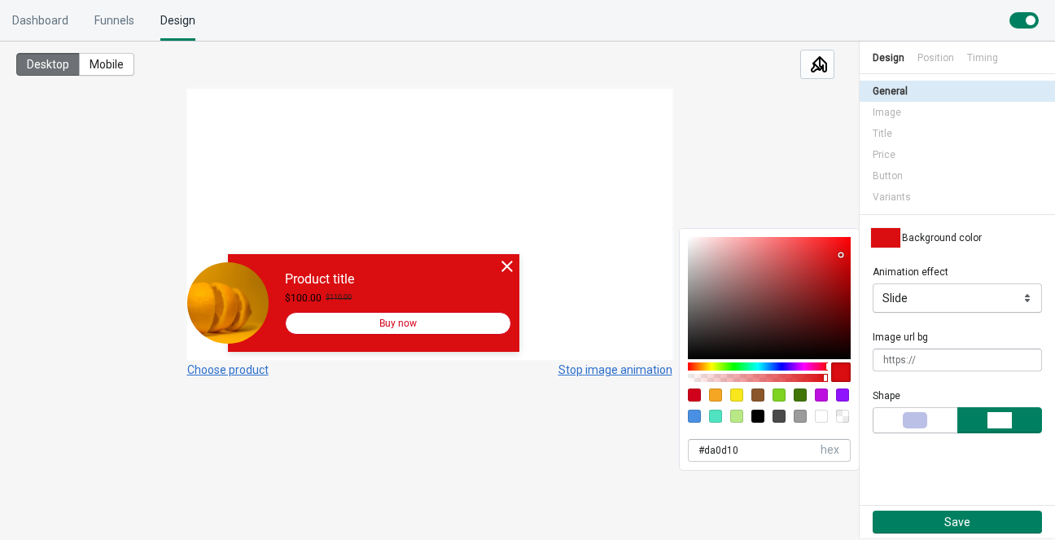
click at [700, 396] on div at bounding box center [694, 394] width 13 height 13
type input "D0021B"
type input "208"
type input "2"
type input "27"
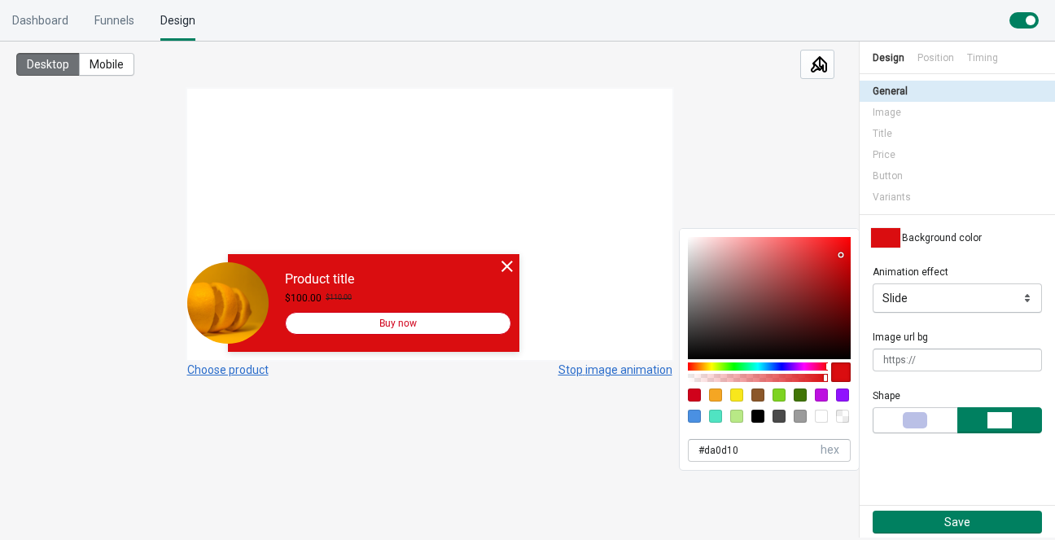
type input "#d0021b"
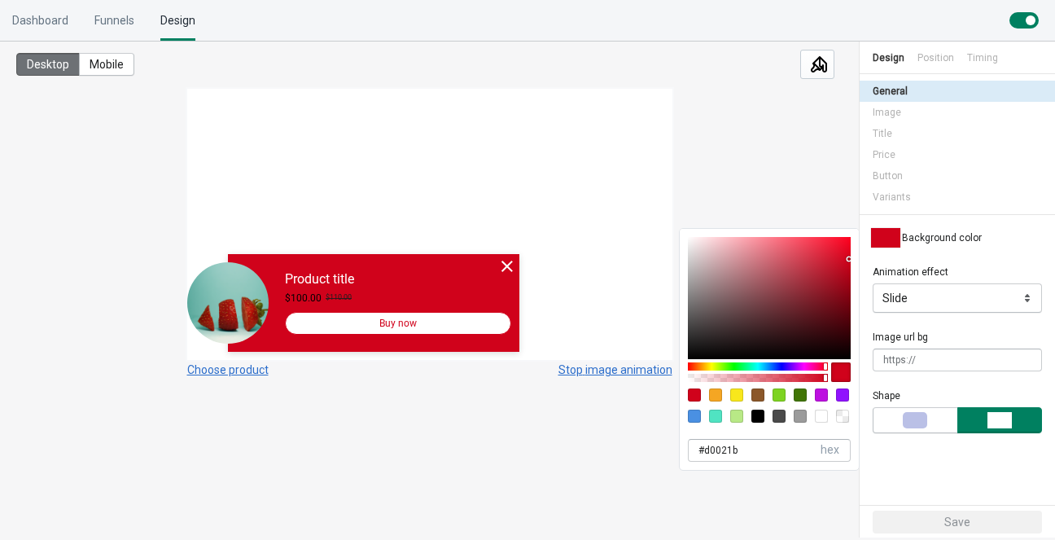
click at [531, 485] on div "Desktop Mobile Choose product Stop image animation" at bounding box center [429, 280] width 859 height 476
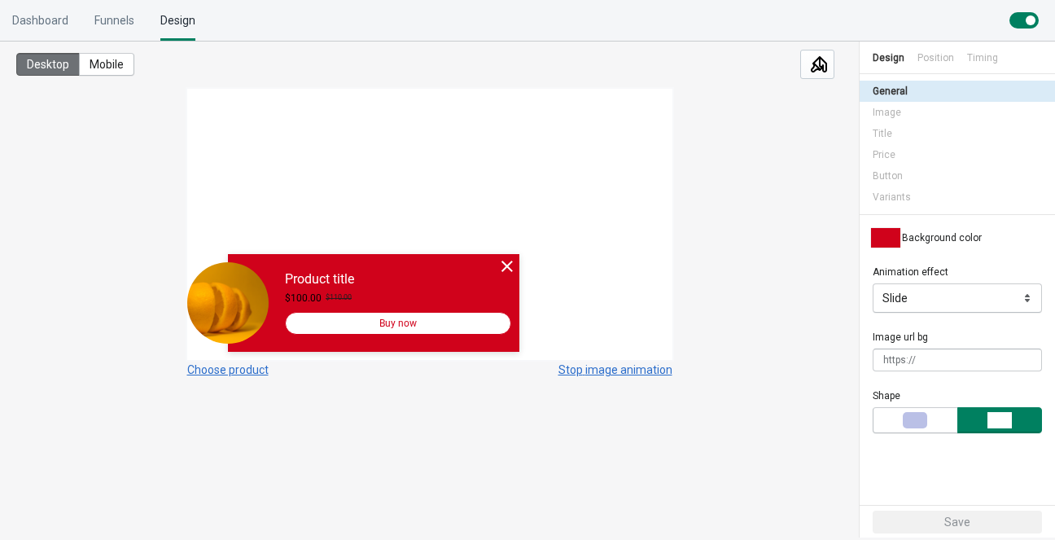
click at [493, 165] on div "Product title $100.00 $110.00 Buy now Size Small Medium Large Color Gray Black …" at bounding box center [428, 224] width 485 height 271
click at [941, 61] on div "Position" at bounding box center [936, 58] width 37 height 33
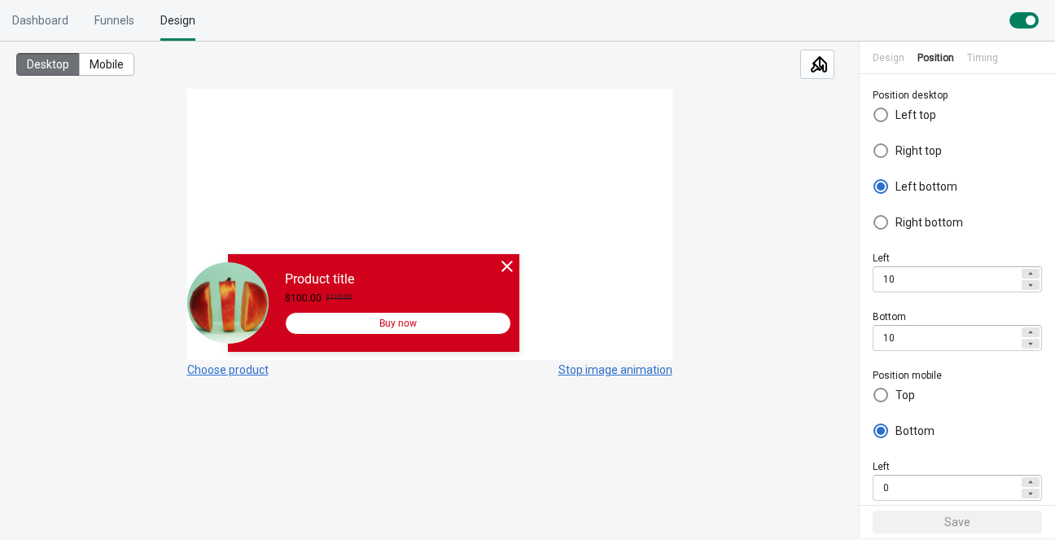
click at [1026, 284] on icon at bounding box center [1031, 285] width 10 height 10
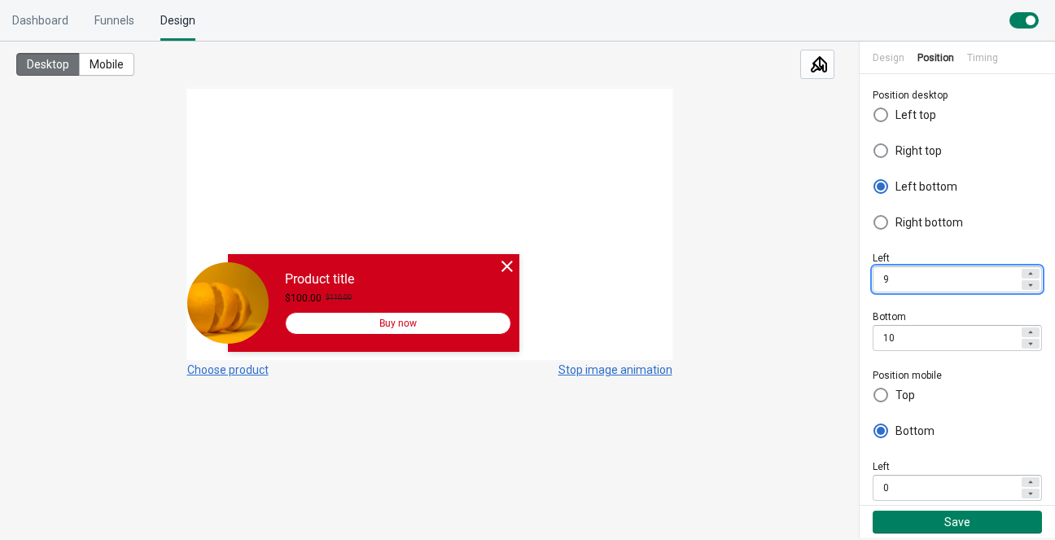
click at [1029, 273] on icon at bounding box center [1031, 273] width 4 height 2
click at [1026, 284] on icon at bounding box center [1031, 285] width 10 height 10
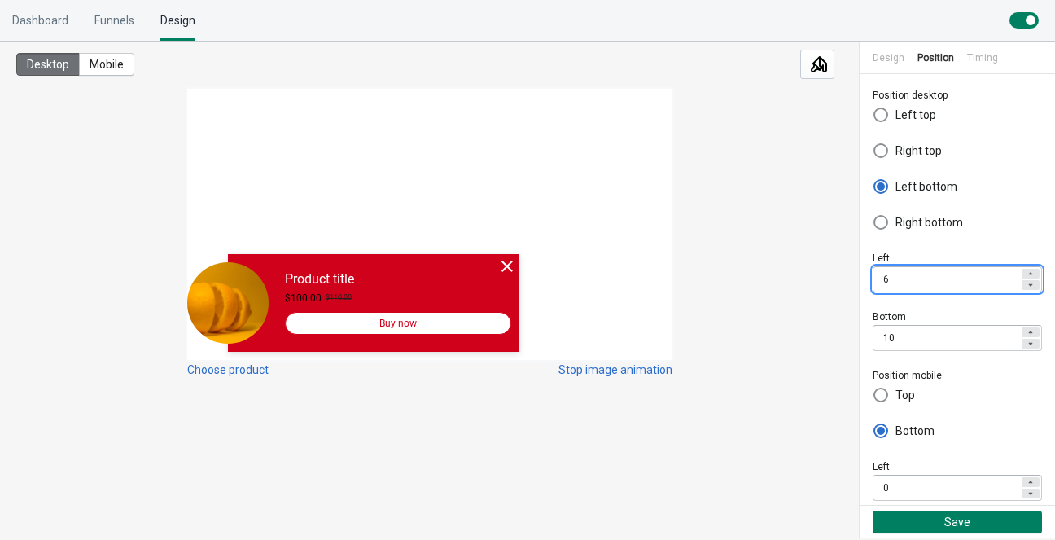
click at [1026, 284] on icon at bounding box center [1031, 285] width 10 height 10
click at [1026, 270] on icon at bounding box center [1031, 274] width 10 height 10
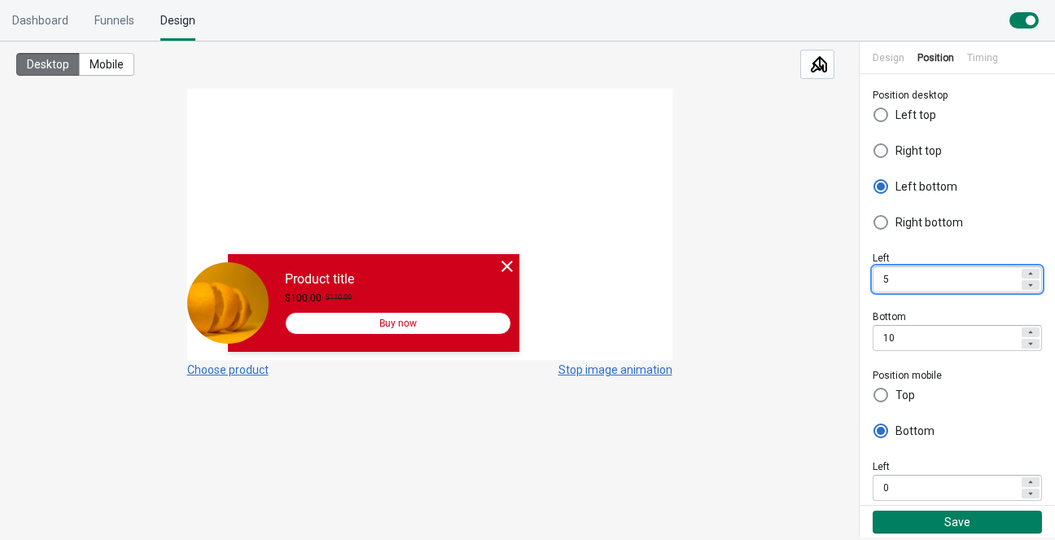
click at [1026, 270] on icon at bounding box center [1031, 274] width 10 height 10
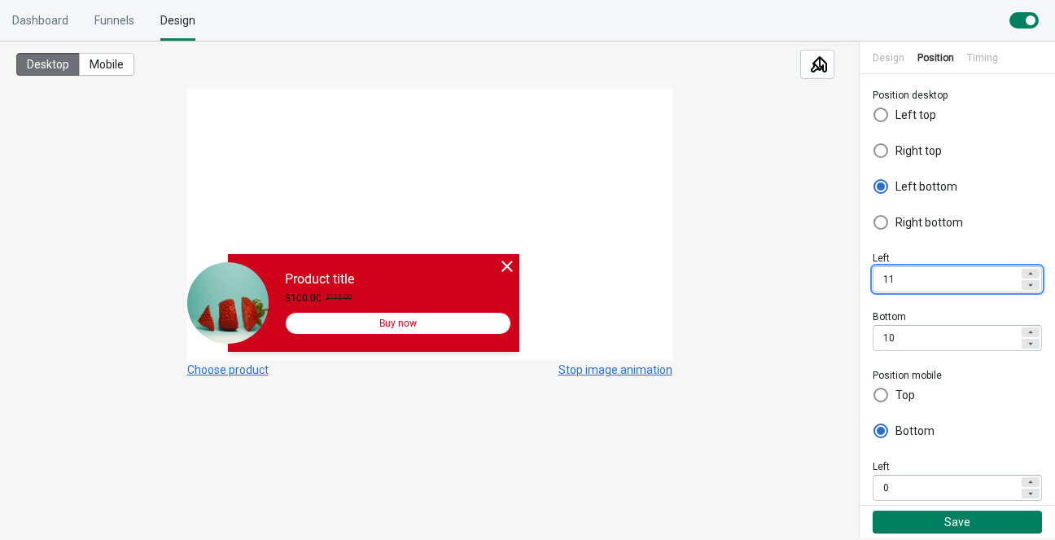
click at [1026, 270] on icon at bounding box center [1031, 274] width 10 height 10
click at [1026, 282] on icon at bounding box center [1031, 285] width 10 height 10
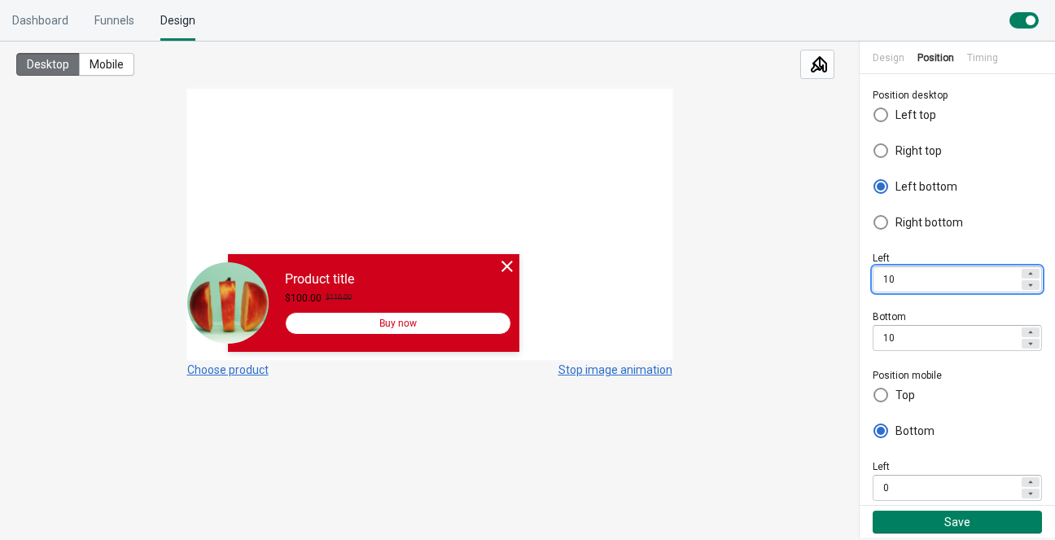
click at [1026, 282] on icon at bounding box center [1031, 285] width 10 height 10
click at [1029, 273] on icon at bounding box center [1031, 273] width 4 height 2
type input "10"
click at [766, 322] on div "Desktop Mobile Choose product Stop image animation" at bounding box center [429, 280] width 859 height 476
click at [881, 398] on span at bounding box center [881, 395] width 15 height 15
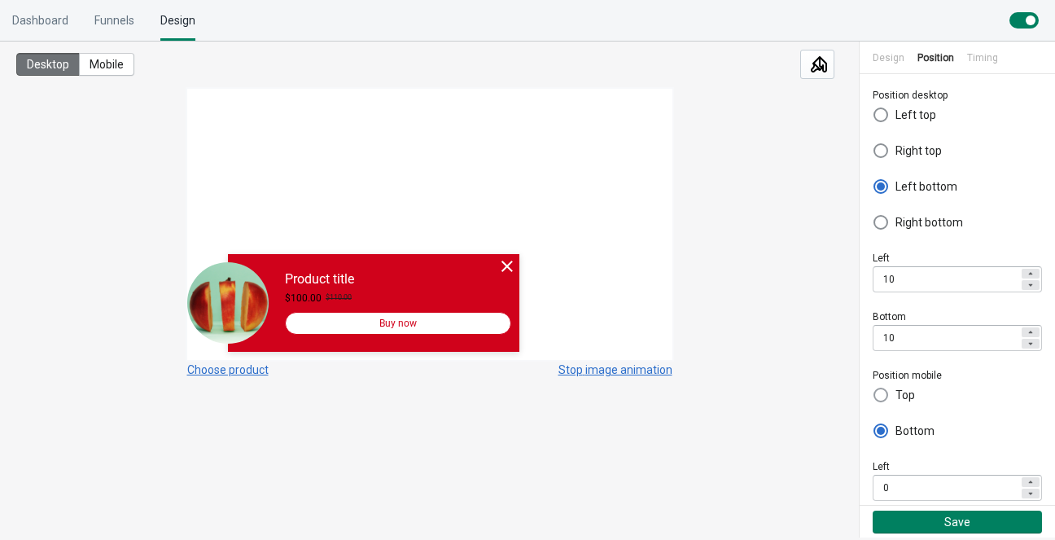
click at [875, 398] on input "Top" at bounding box center [874, 399] width 1 height 23
radio input "true"
click at [881, 398] on span at bounding box center [881, 395] width 15 height 15
click at [875, 398] on input "Top" at bounding box center [874, 399] width 1 height 23
click at [881, 398] on span at bounding box center [881, 395] width 15 height 15
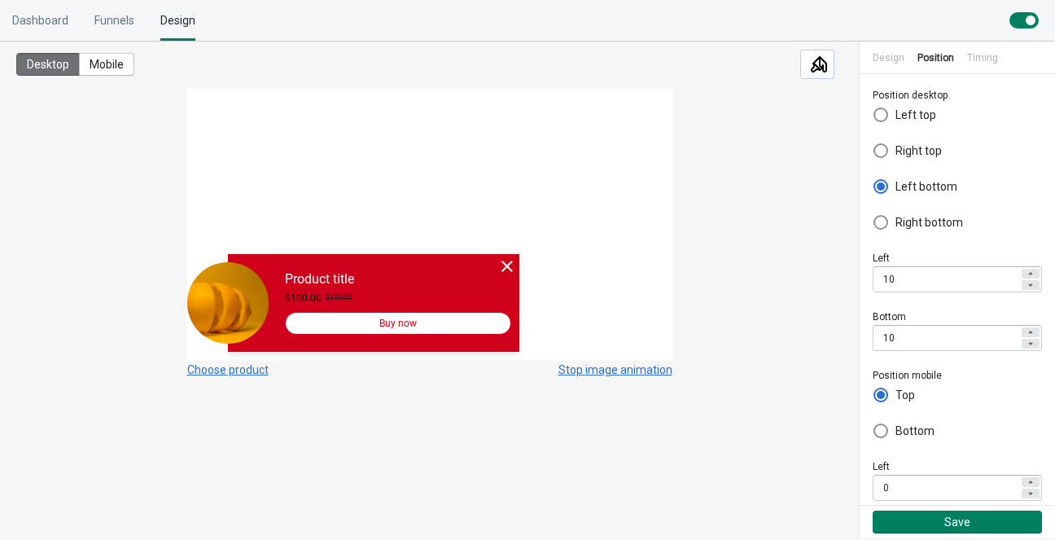
click at [875, 398] on input "Top" at bounding box center [874, 399] width 1 height 23
click at [881, 398] on span at bounding box center [881, 395] width 15 height 15
click at [875, 398] on input "Top" at bounding box center [874, 399] width 1 height 23
click at [885, 433] on span at bounding box center [881, 430] width 15 height 15
click at [875, 433] on input "Bottom" at bounding box center [874, 434] width 1 height 23
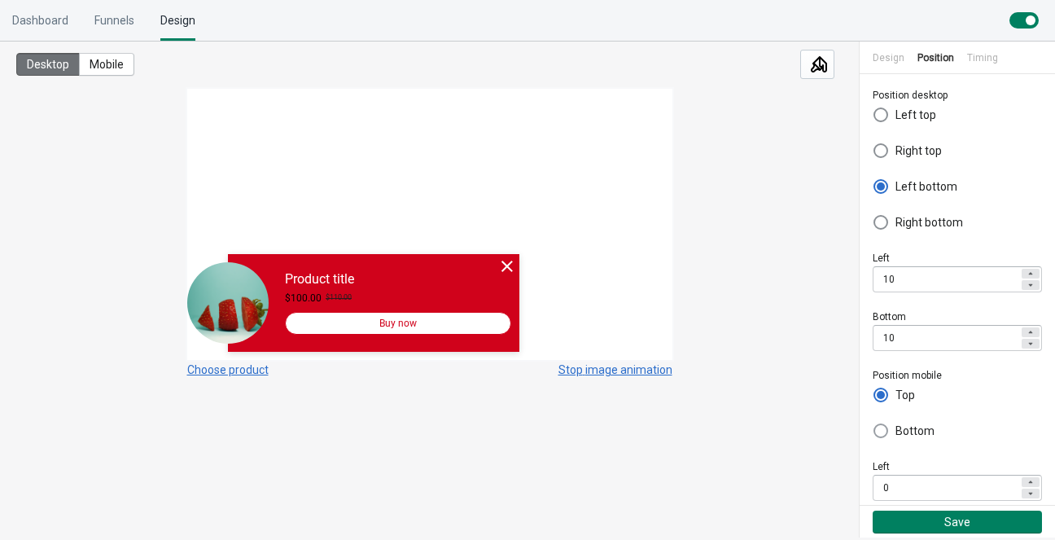
radio input "true"
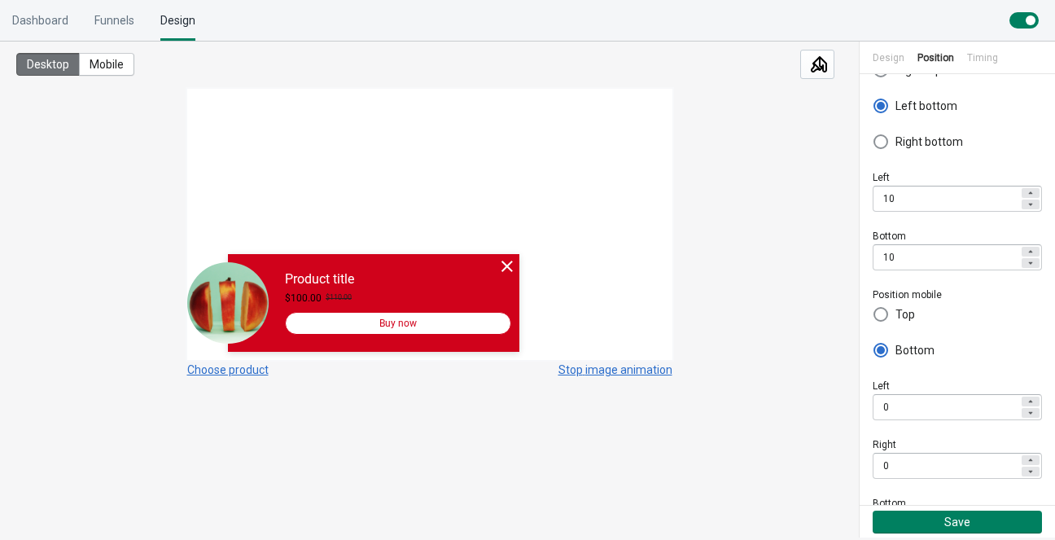
scroll to position [142, 0]
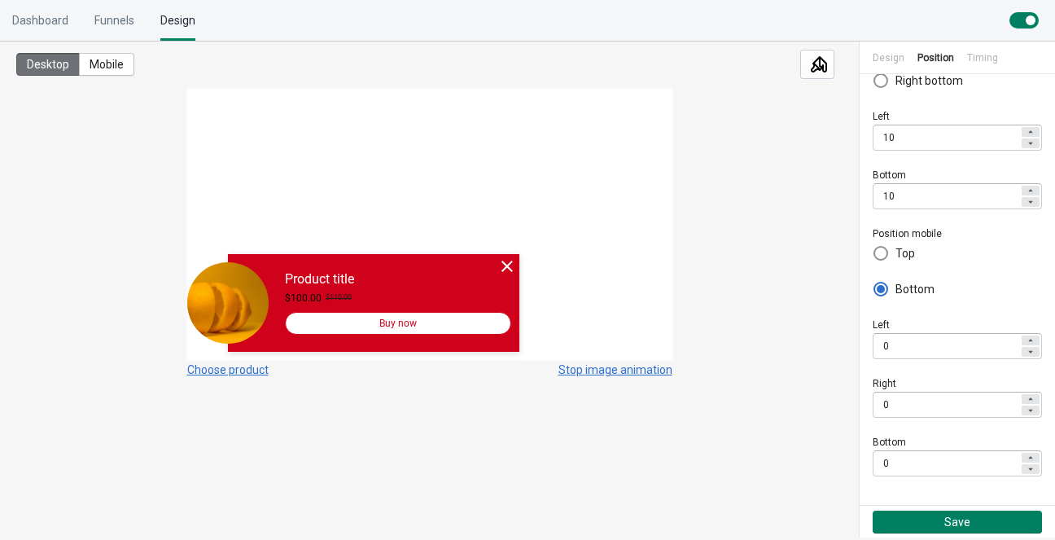
click at [1024, 398] on div at bounding box center [1031, 399] width 18 height 10
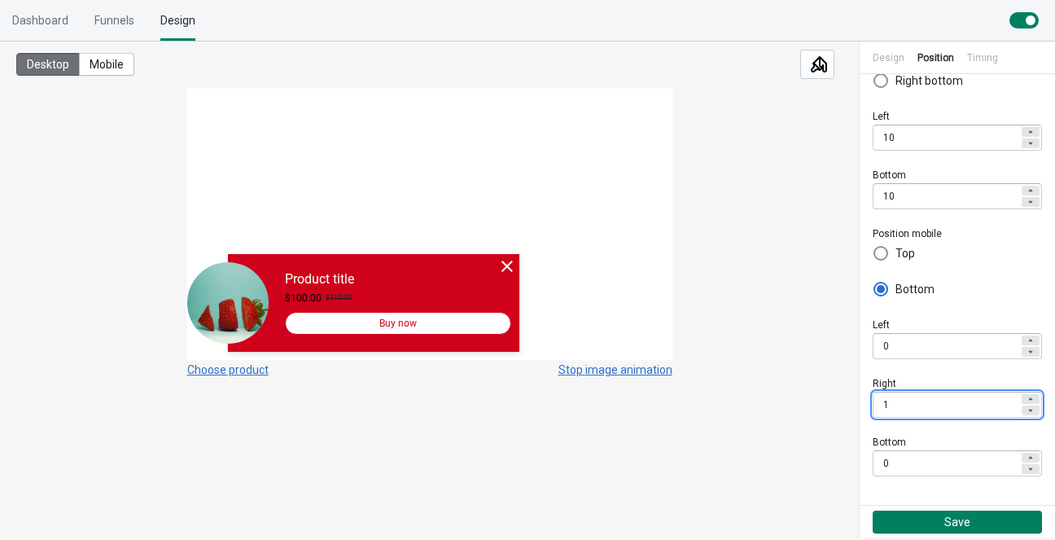
click at [1024, 409] on div at bounding box center [1031, 411] width 18 height 10
type input "0"
click at [752, 418] on div "Desktop Mobile Choose product Stop image animation" at bounding box center [429, 280] width 859 height 476
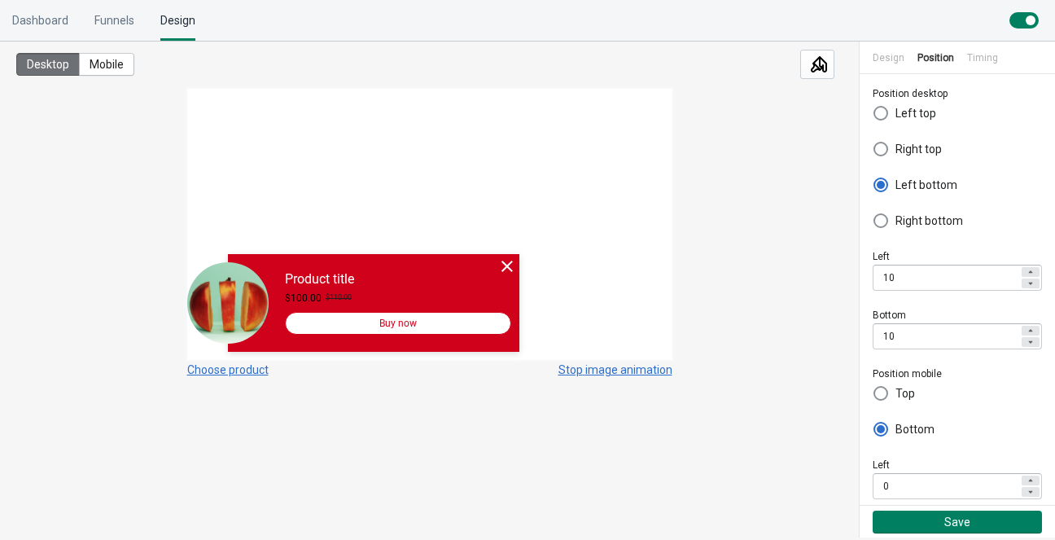
scroll to position [0, 0]
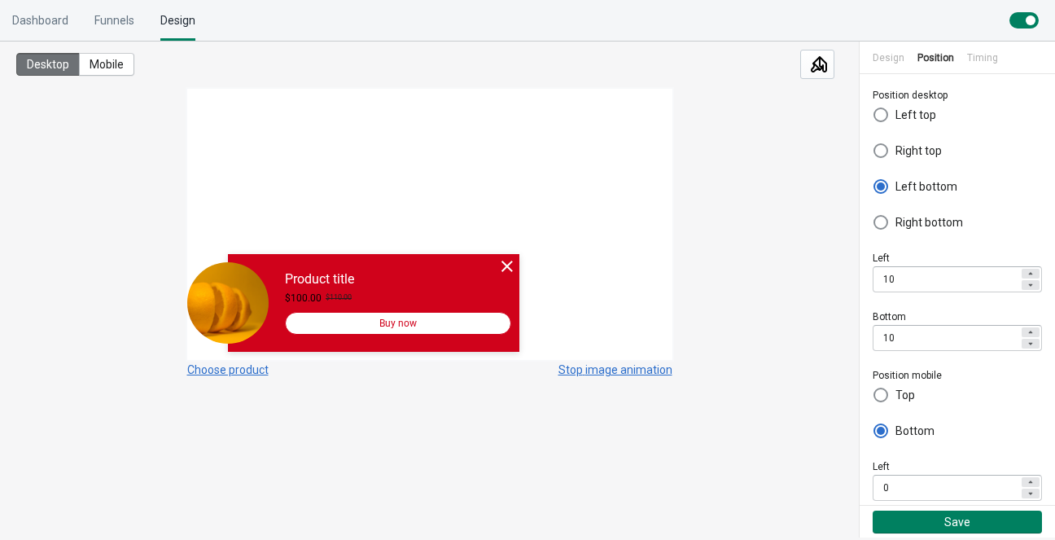
click at [979, 64] on div "Timing" at bounding box center [982, 58] width 31 height 33
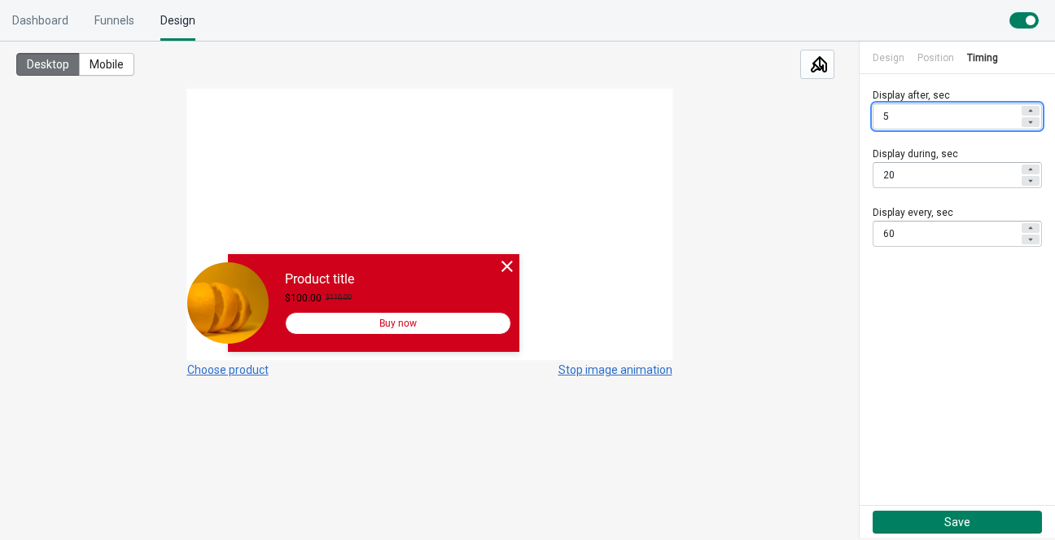
click at [1030, 113] on icon at bounding box center [1031, 111] width 10 height 10
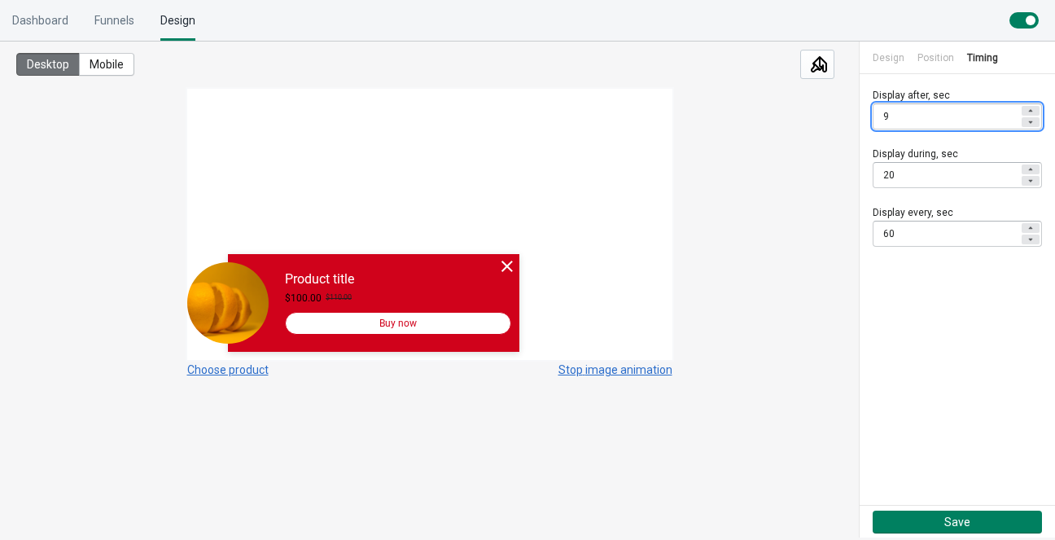
type input "10"
click at [929, 59] on div "Position" at bounding box center [936, 58] width 37 height 33
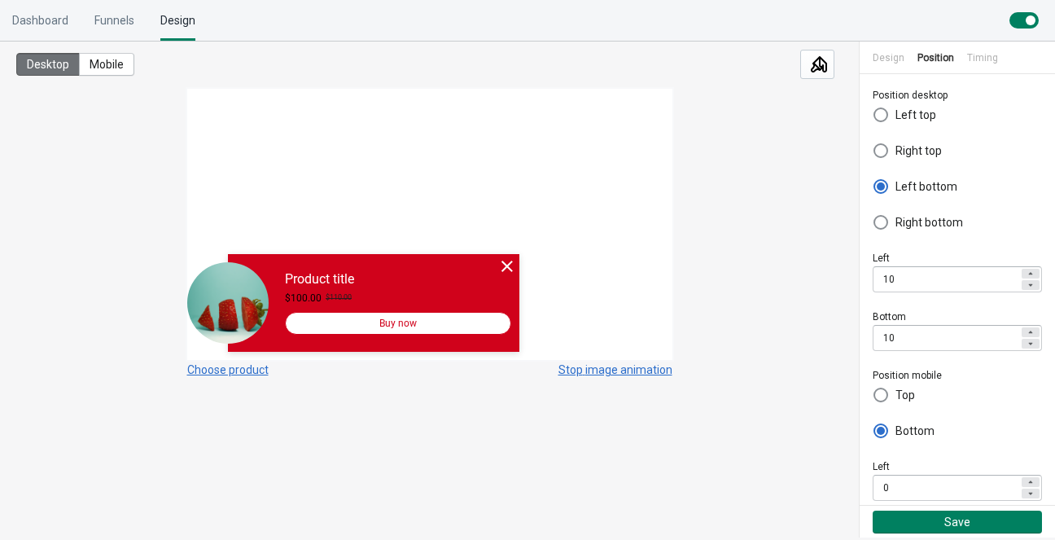
click at [779, 163] on div "Desktop Mobile Choose product Stop image animation" at bounding box center [429, 280] width 859 height 476
click at [117, 15] on div "Funnels" at bounding box center [114, 20] width 40 height 41
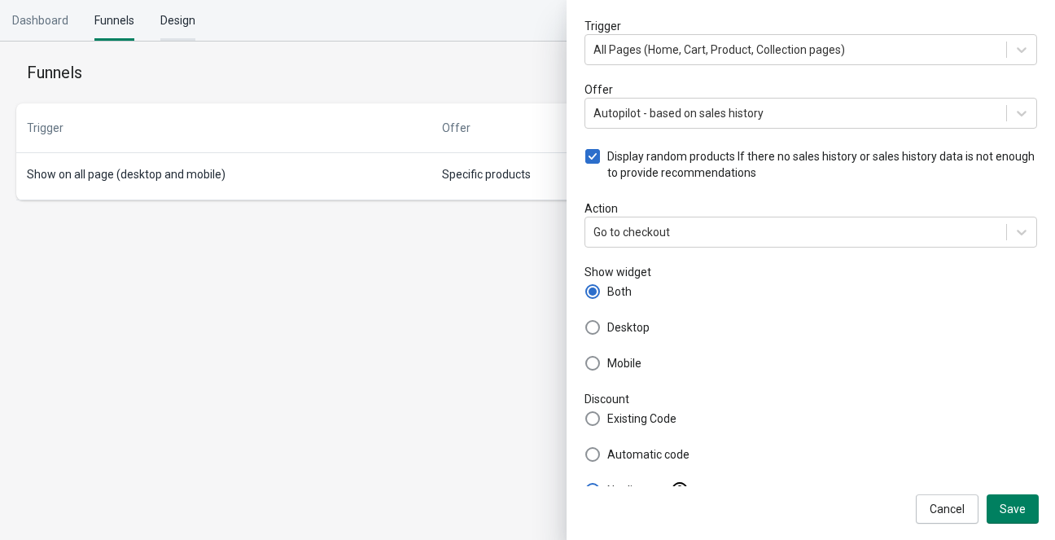
click at [163, 16] on div "Design" at bounding box center [177, 20] width 35 height 41
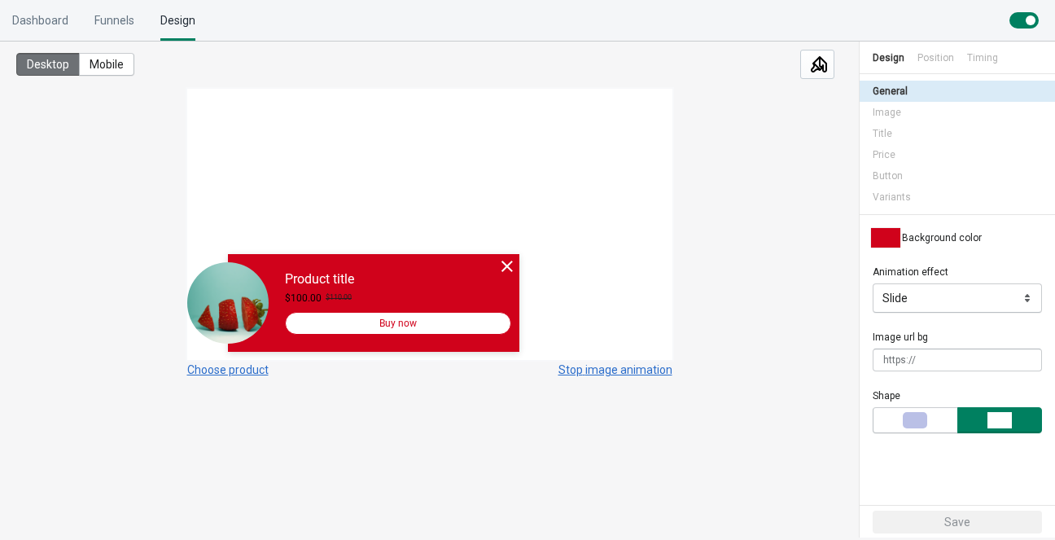
click at [979, 61] on div "Timing" at bounding box center [982, 58] width 31 height 33
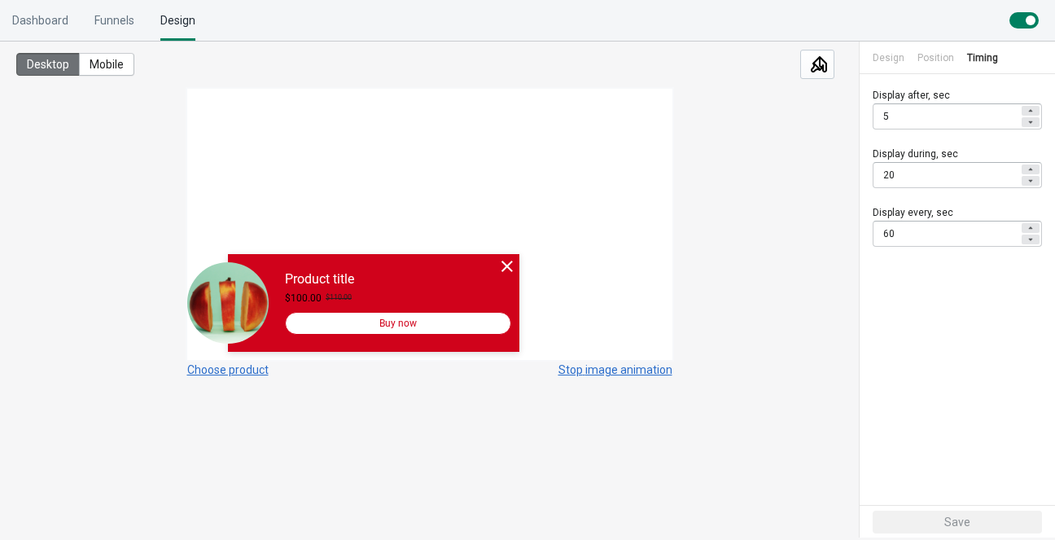
click at [1033, 108] on icon at bounding box center [1031, 111] width 10 height 10
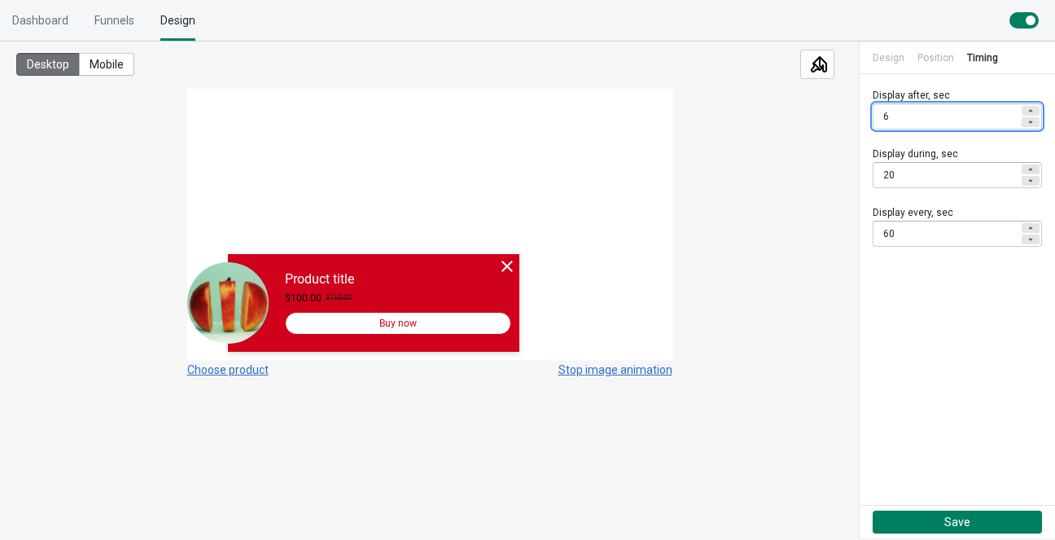
click at [1033, 108] on icon at bounding box center [1031, 111] width 10 height 10
click at [1033, 123] on icon at bounding box center [1031, 122] width 10 height 10
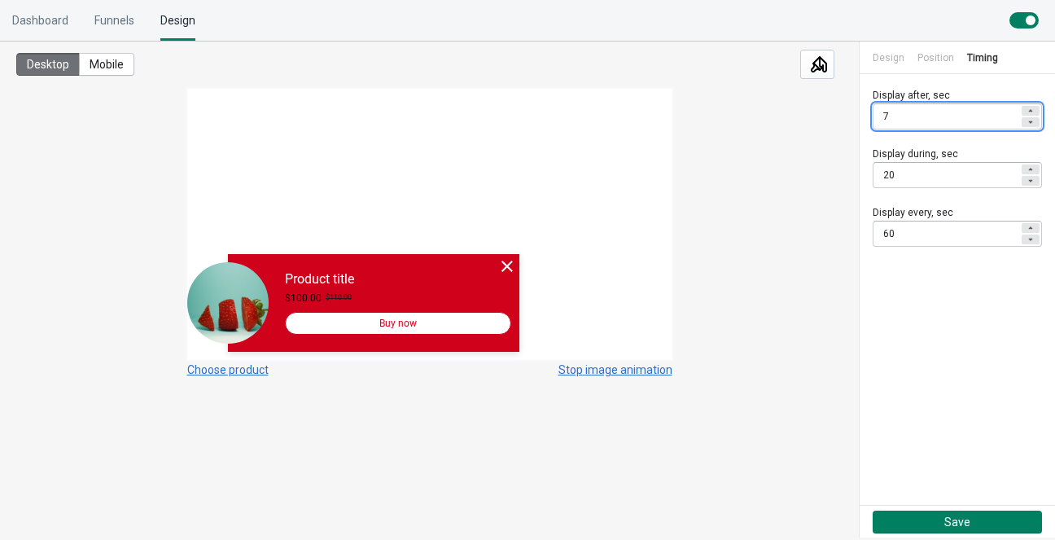
click at [1033, 123] on icon at bounding box center [1031, 122] width 10 height 10
click at [1032, 106] on icon at bounding box center [1031, 111] width 10 height 10
type input "5"
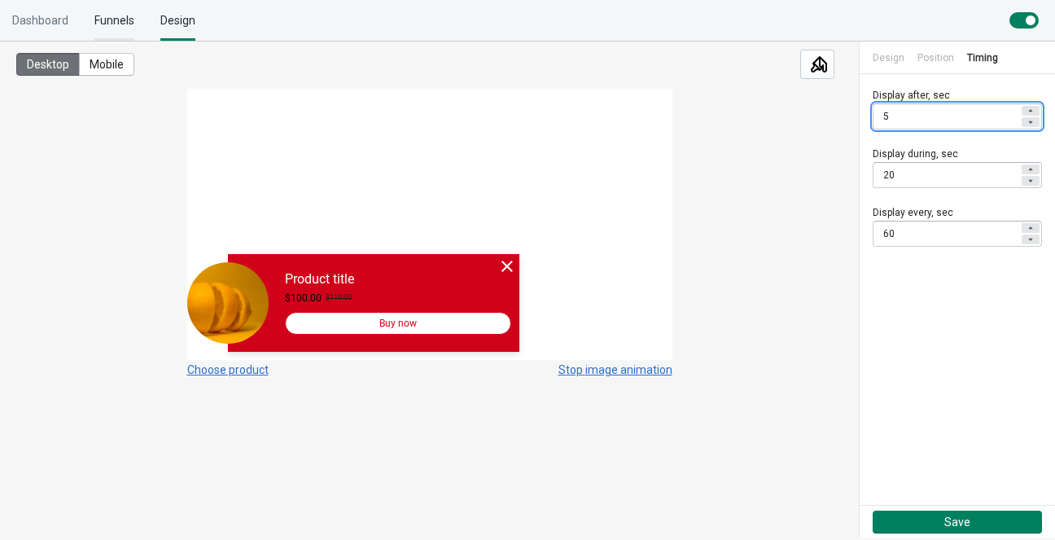
click at [121, 20] on div "Funnels" at bounding box center [114, 20] width 40 height 41
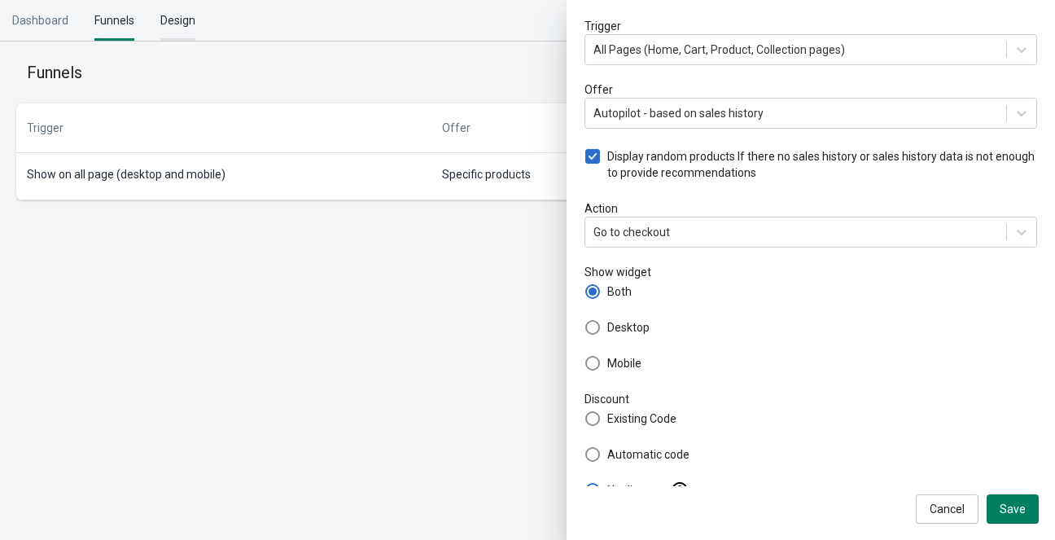
click at [182, 27] on div "Design" at bounding box center [177, 20] width 35 height 41
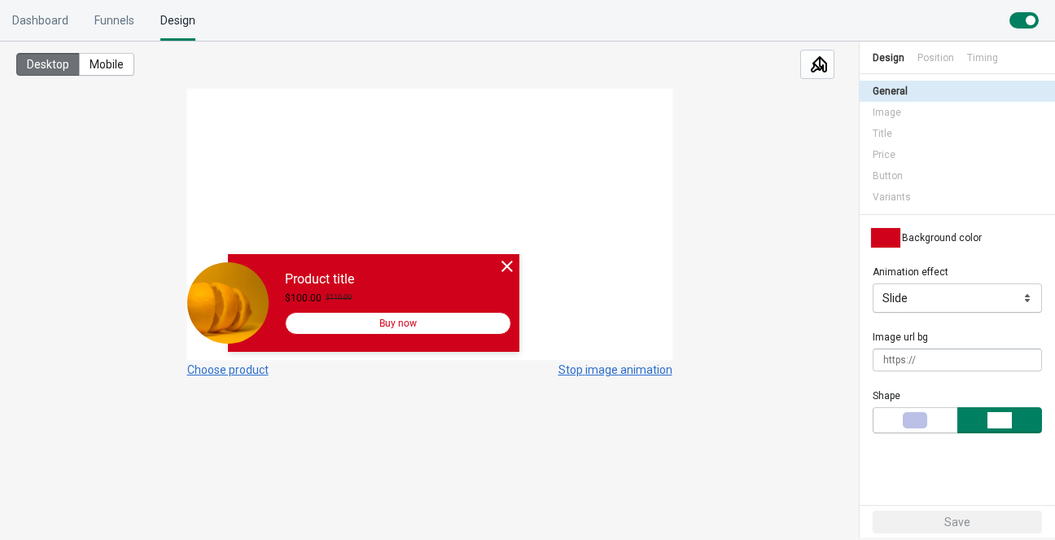
click at [994, 55] on div "Timing" at bounding box center [982, 58] width 31 height 33
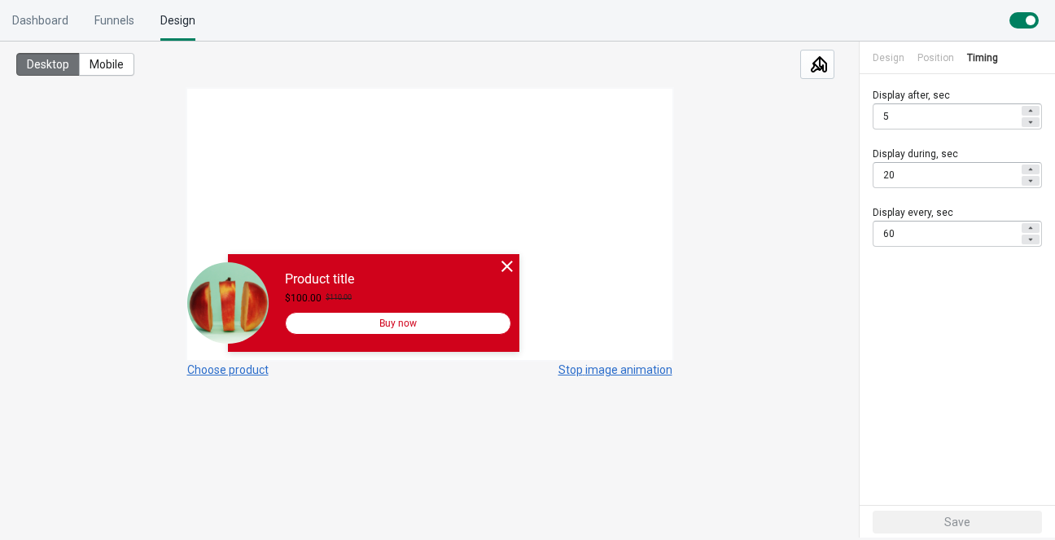
click at [1033, 182] on icon at bounding box center [1031, 181] width 10 height 10
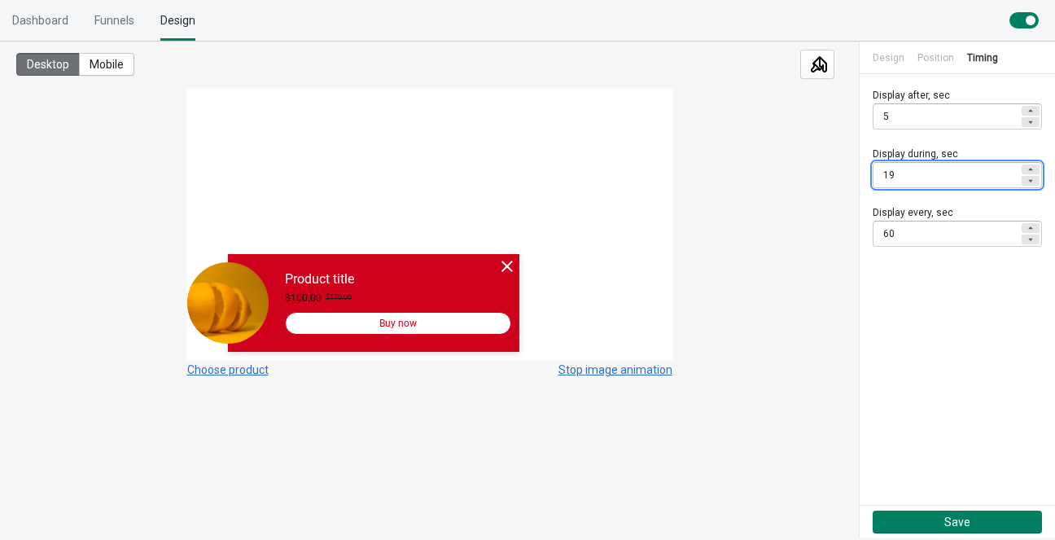
click at [1033, 182] on icon at bounding box center [1031, 181] width 10 height 10
click at [1033, 170] on icon at bounding box center [1031, 170] width 10 height 10
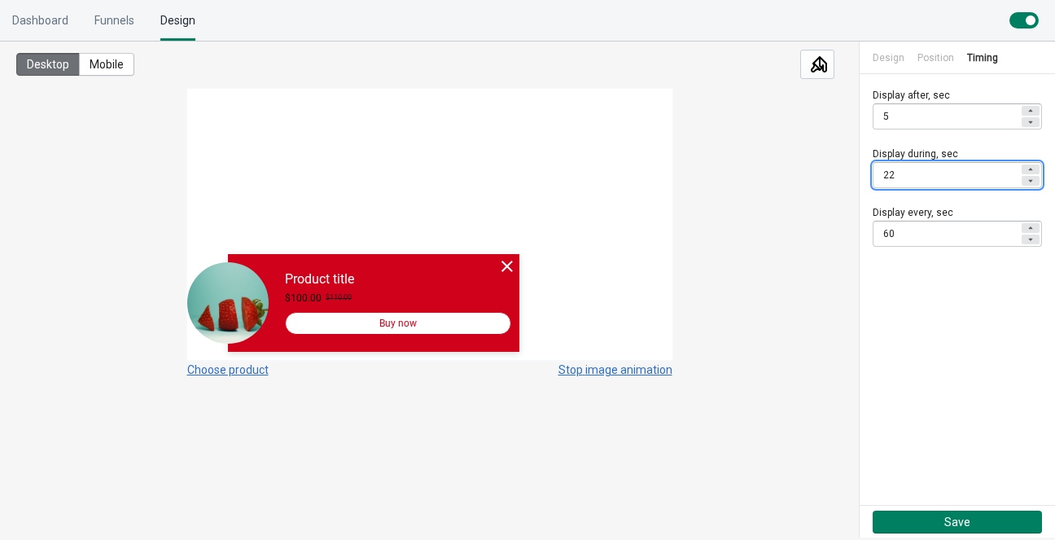
click at [1033, 170] on icon at bounding box center [1031, 170] width 10 height 10
type input "24"
click at [1031, 236] on icon at bounding box center [1031, 240] width 10 height 10
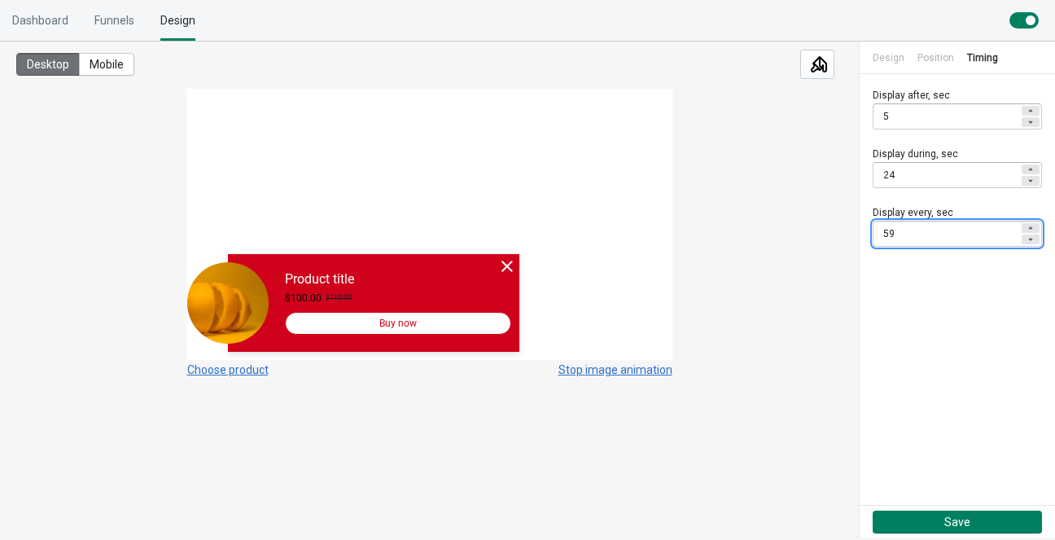
click at [1031, 236] on icon at bounding box center [1031, 240] width 10 height 10
click at [1031, 230] on icon at bounding box center [1031, 228] width 10 height 10
type input "58"
click at [116, 19] on div "Funnels" at bounding box center [114, 20] width 40 height 41
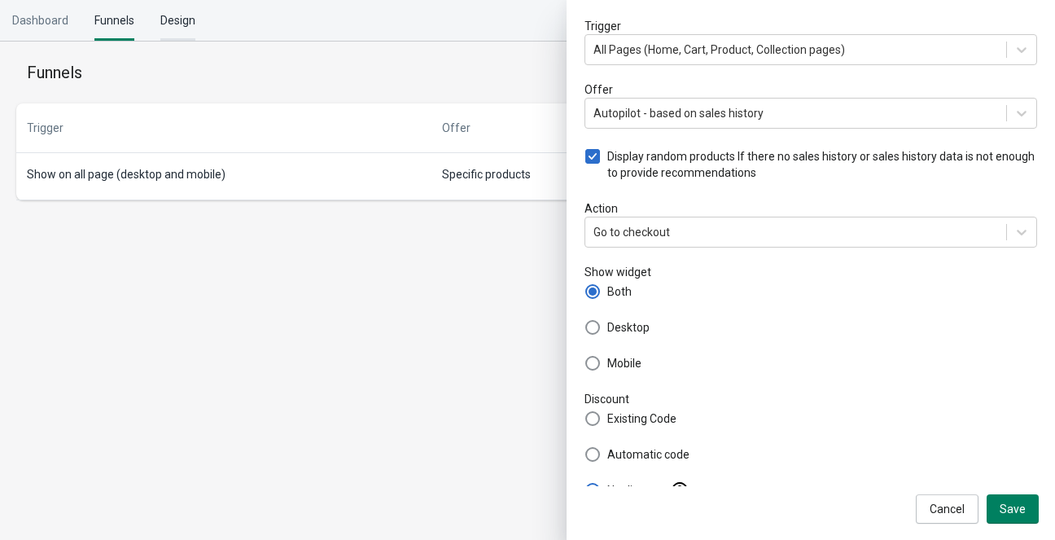
click at [186, 23] on div "Design" at bounding box center [177, 20] width 35 height 41
